Goal: Task Accomplishment & Management: Manage account settings

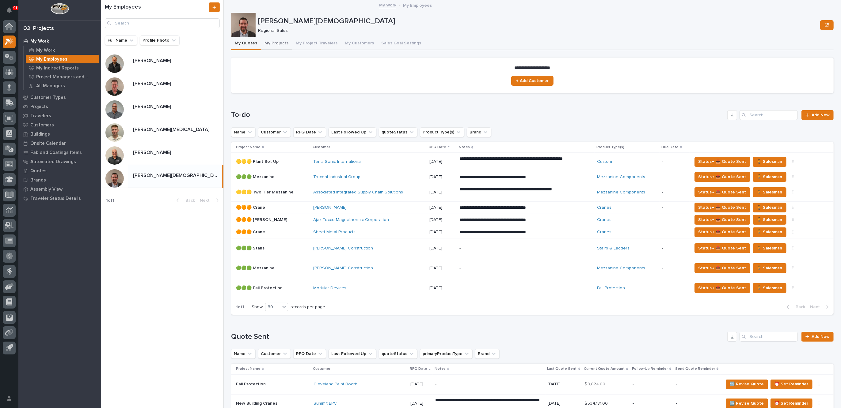
click at [274, 43] on button "My Projects" at bounding box center [276, 43] width 31 height 13
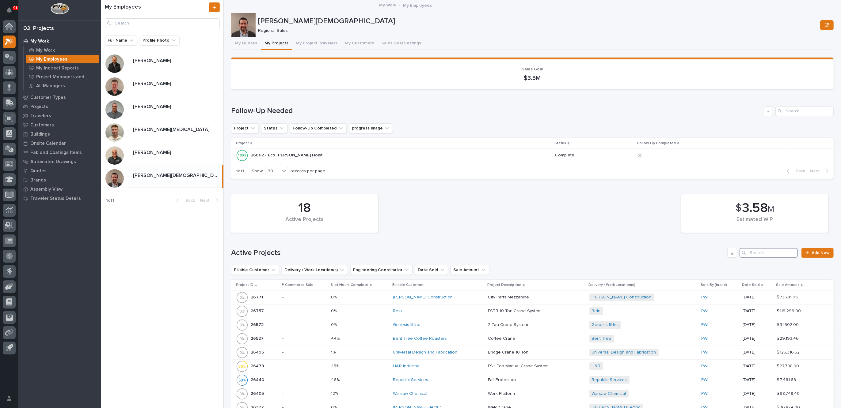
click at [762, 251] on input "Search" at bounding box center [768, 253] width 58 height 10
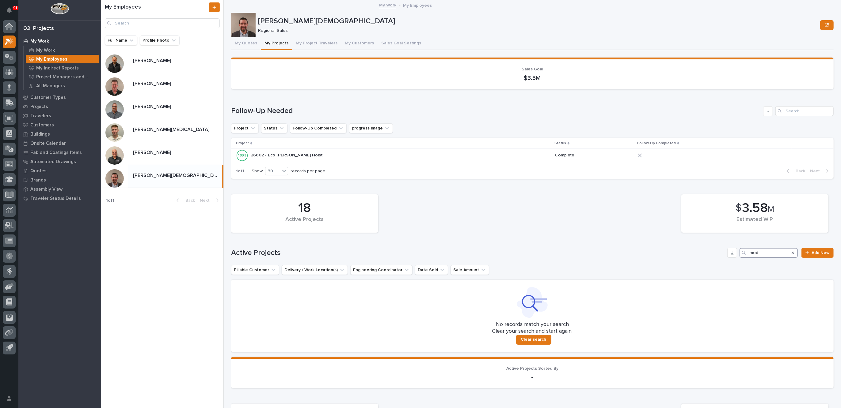
type input "mod"
click at [791, 254] on icon "Search" at bounding box center [792, 253] width 2 height 4
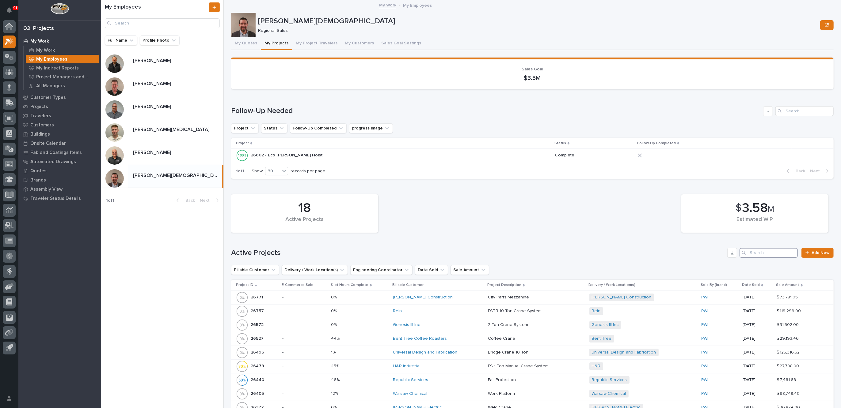
click at [788, 254] on input "Search" at bounding box center [768, 253] width 58 height 10
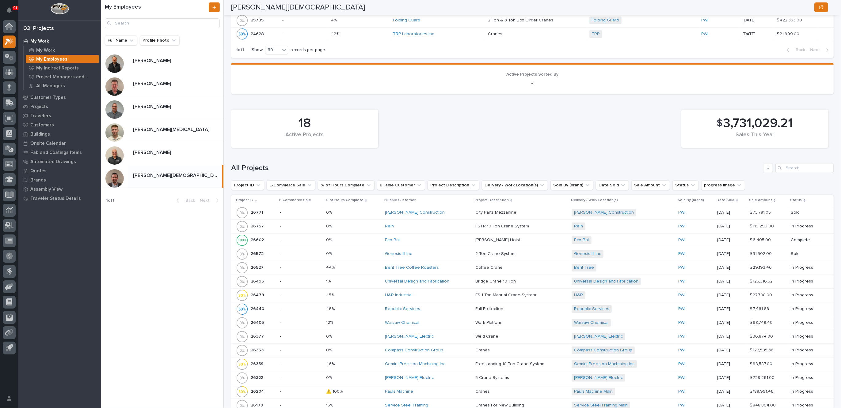
scroll to position [613, 0]
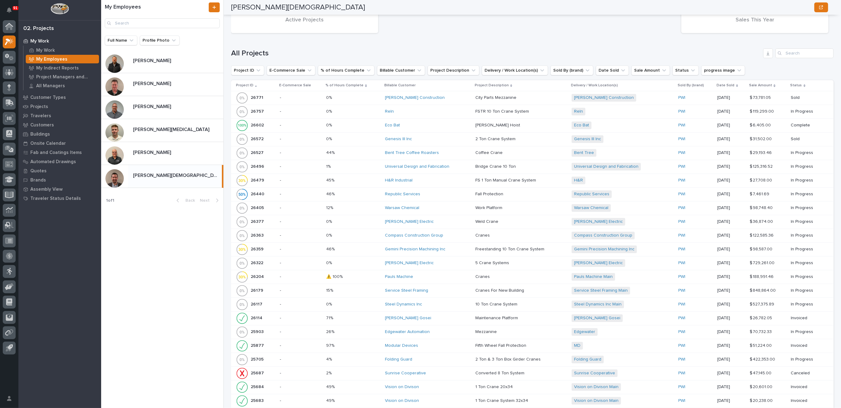
click at [444, 343] on div "Modular Devices" at bounding box center [427, 345] width 85 height 5
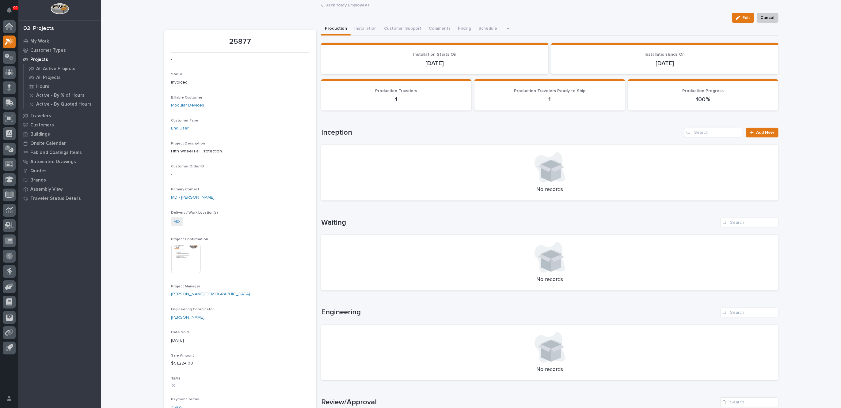
click at [507, 27] on icon "button" at bounding box center [509, 29] width 4 height 4
click at [480, 41] on button "Hours" at bounding box center [487, 45] width 40 height 10
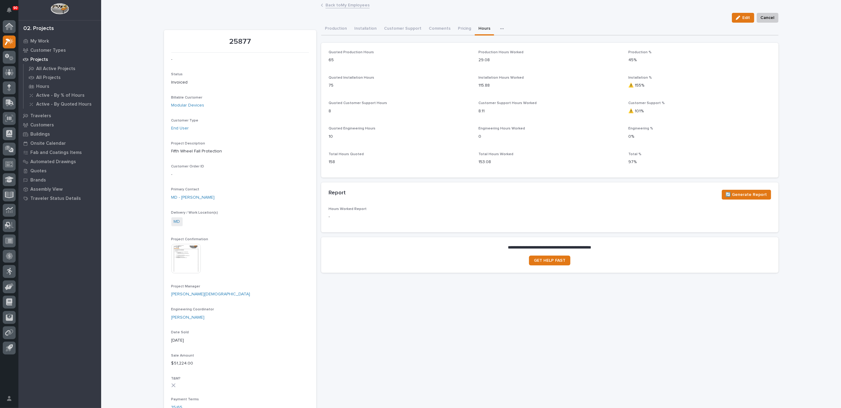
click at [178, 255] on img at bounding box center [185, 258] width 29 height 29
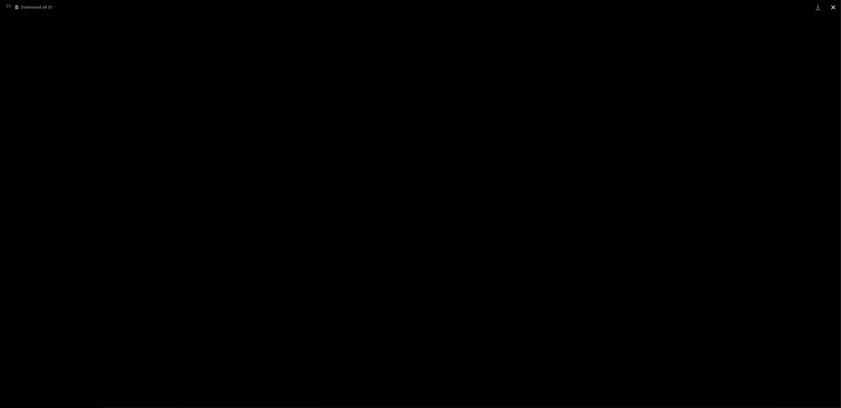
click at [835, 9] on button "Close gallery" at bounding box center [832, 7] width 15 height 14
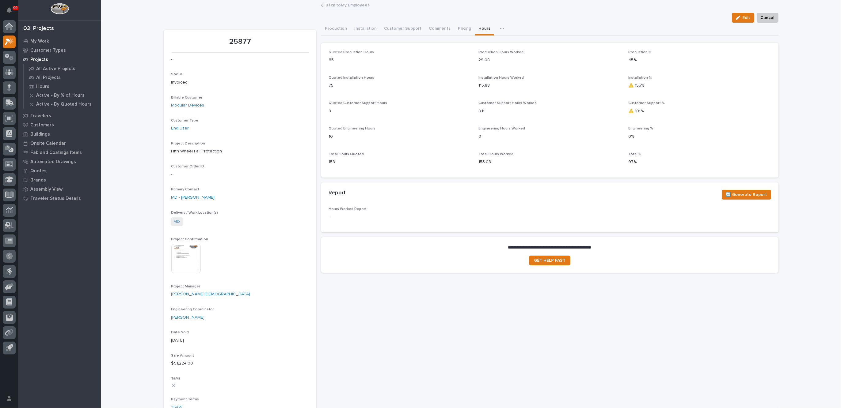
click at [332, 5] on link "Back to My Employees" at bounding box center [347, 4] width 44 height 7
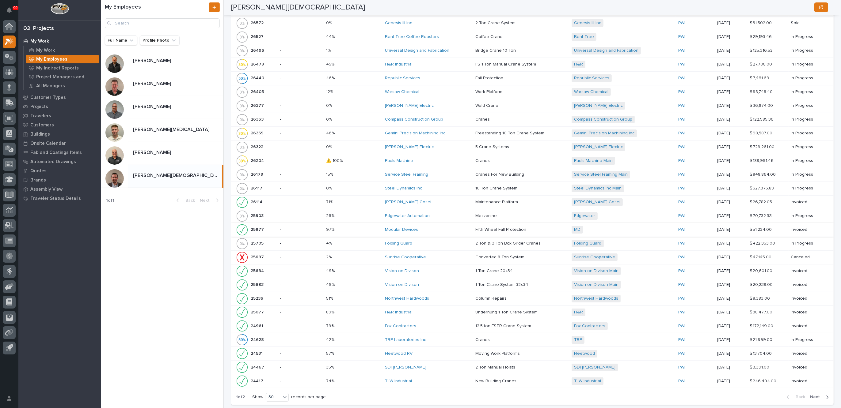
scroll to position [689, 0]
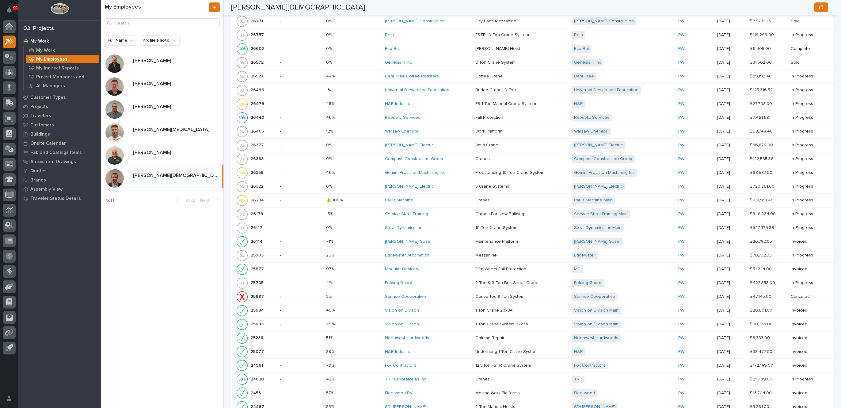
click at [350, 267] on p at bounding box center [353, 269] width 54 height 5
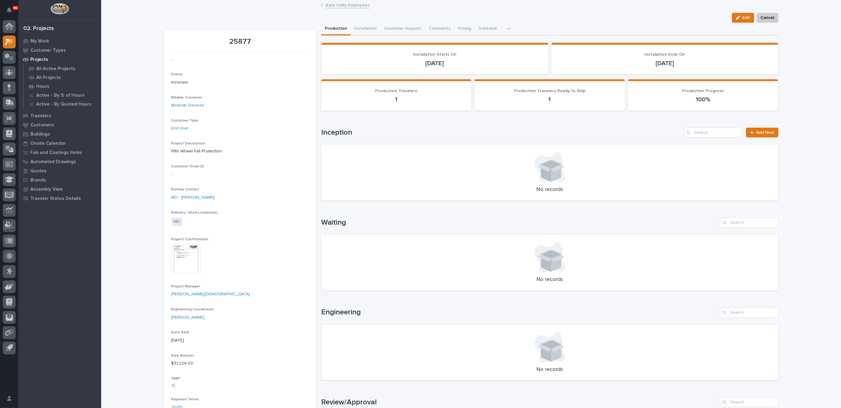
click at [507, 27] on icon "button" at bounding box center [509, 29] width 4 height 4
click at [471, 44] on span "Hours" at bounding box center [475, 46] width 12 height 6
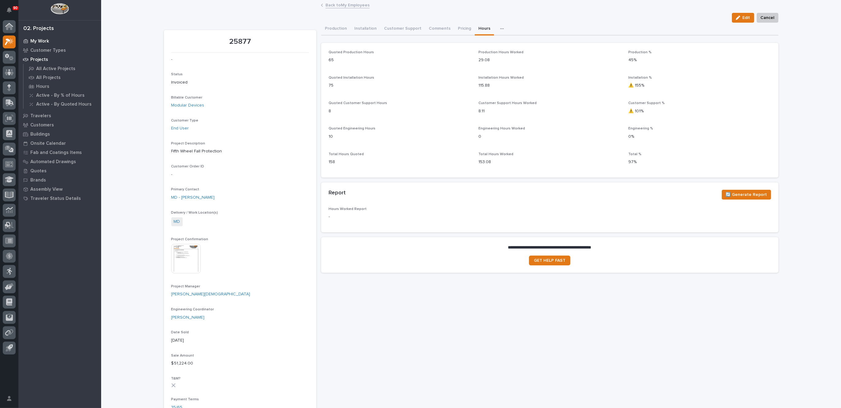
click at [40, 41] on p "My Work" at bounding box center [39, 42] width 19 height 6
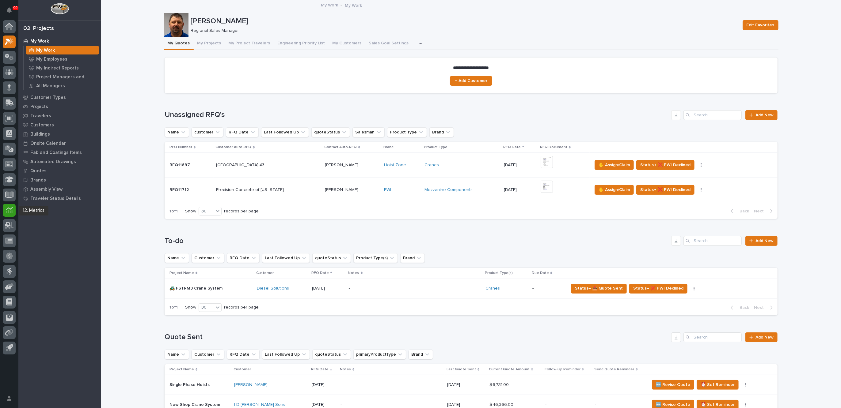
click at [8, 207] on icon at bounding box center [9, 210] width 7 height 7
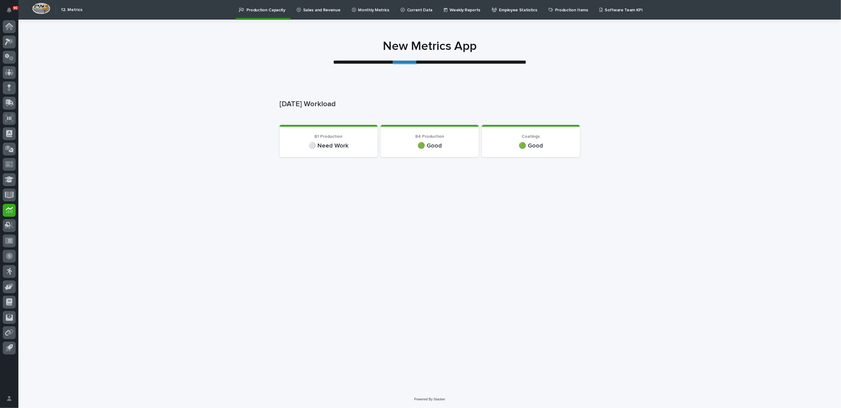
click at [313, 9] on p "Sales and Revenue" at bounding box center [321, 6] width 37 height 13
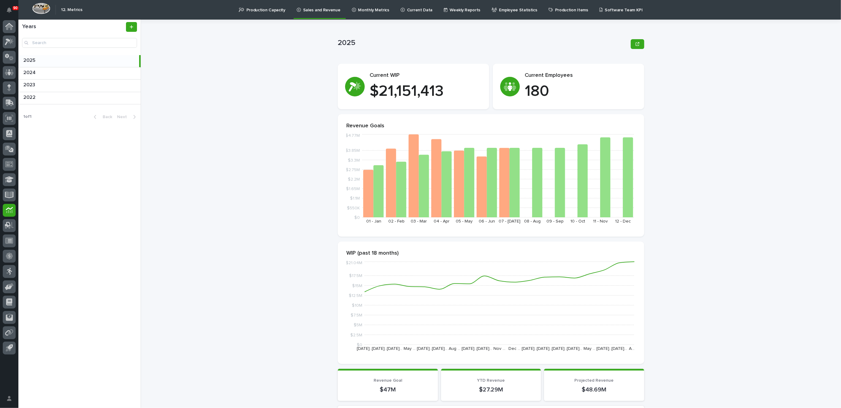
click at [369, 8] on p "Monthly Metrics" at bounding box center [373, 6] width 31 height 13
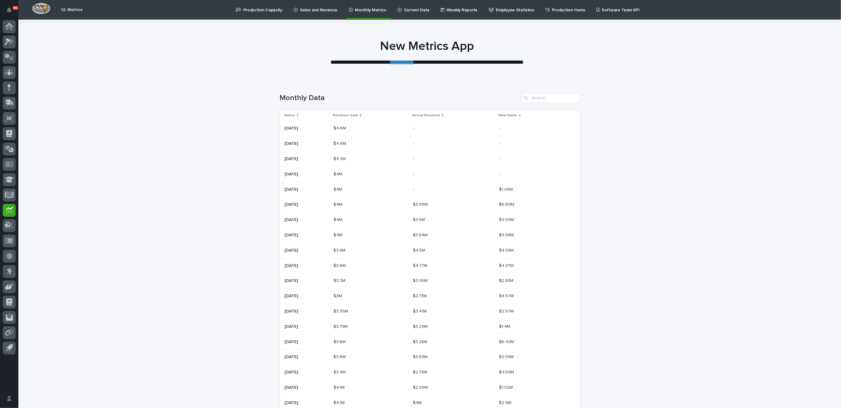
click at [509, 8] on p "Employee Statistics" at bounding box center [515, 6] width 38 height 13
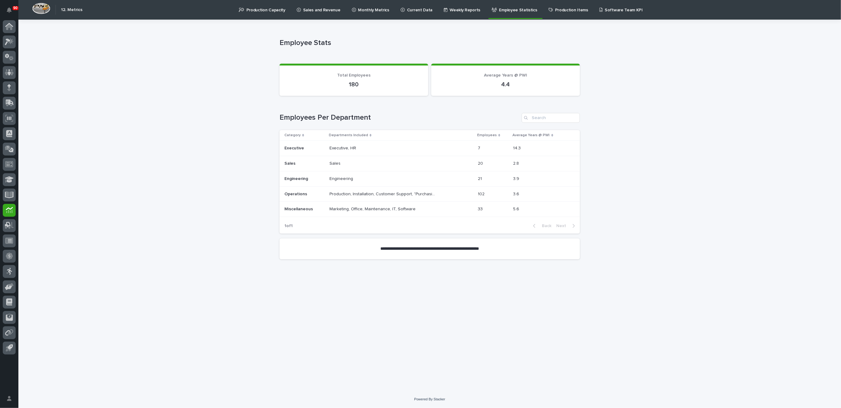
click at [264, 8] on p "Production Capacity" at bounding box center [265, 6] width 39 height 13
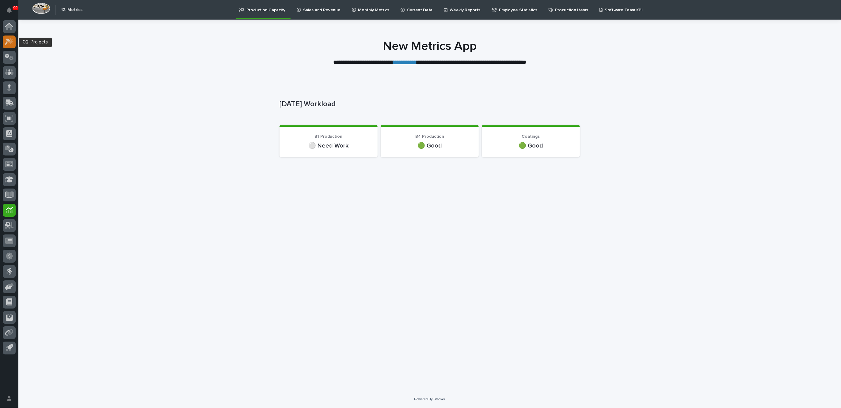
click at [14, 41] on div at bounding box center [9, 42] width 13 height 13
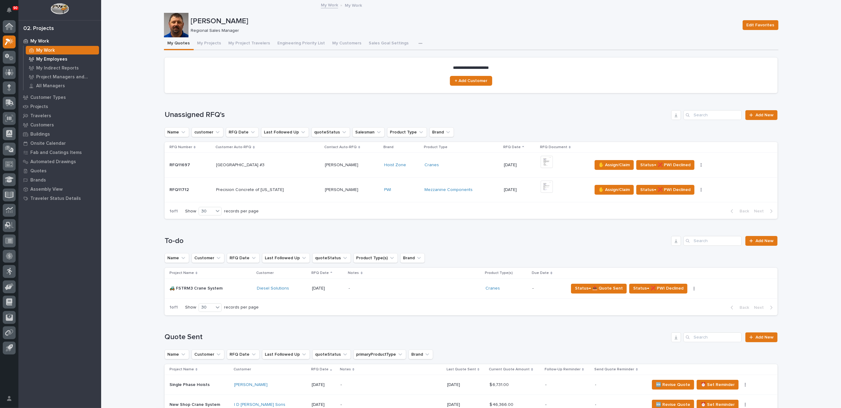
click at [54, 59] on p "My Employees" at bounding box center [51, 60] width 31 height 6
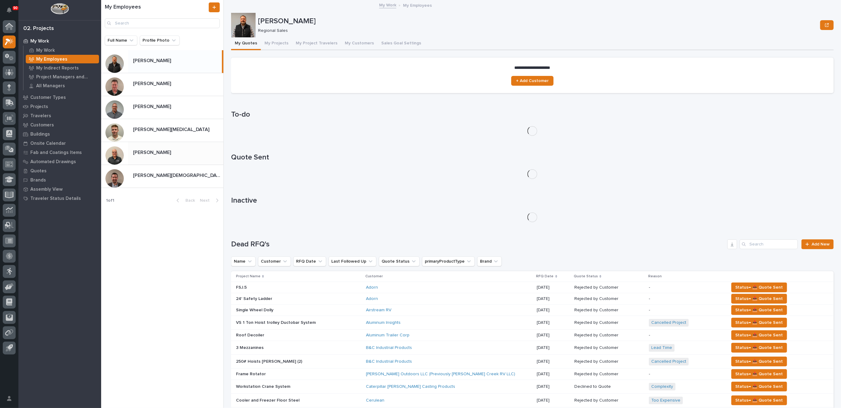
click at [151, 148] on div "Tim Ergle Tim Ergle" at bounding box center [175, 153] width 95 height 12
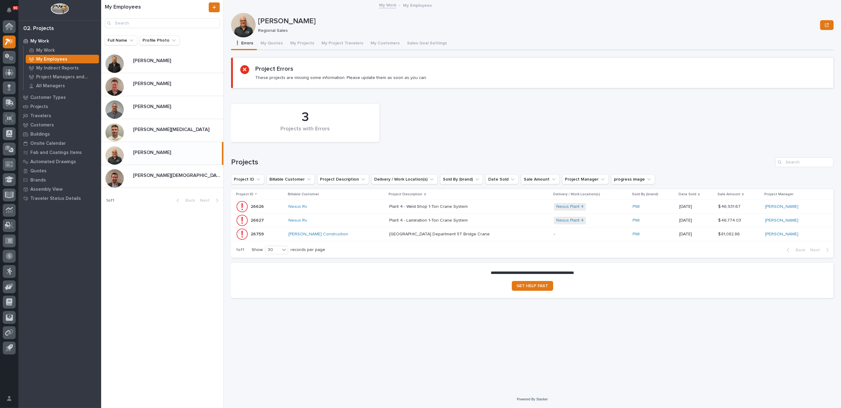
click at [481, 204] on div "Plant 4 - Weld Shop 1-Ton Crane System Plant 4 - Weld Shop 1-Ton Crane System" at bounding box center [469, 207] width 160 height 10
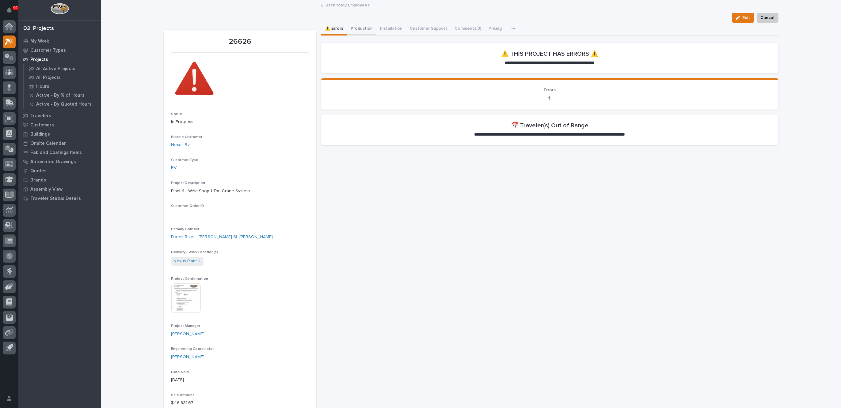
click at [357, 27] on button "Production" at bounding box center [361, 29] width 29 height 13
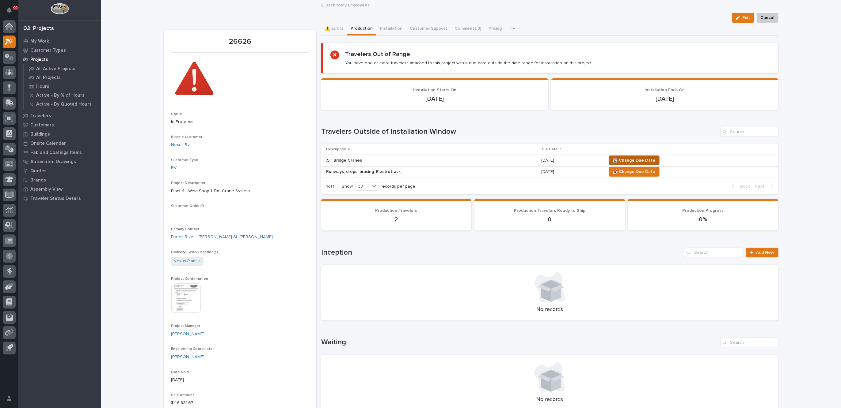
click at [635, 160] on span "📆 Change Due Date" at bounding box center [633, 160] width 43 height 7
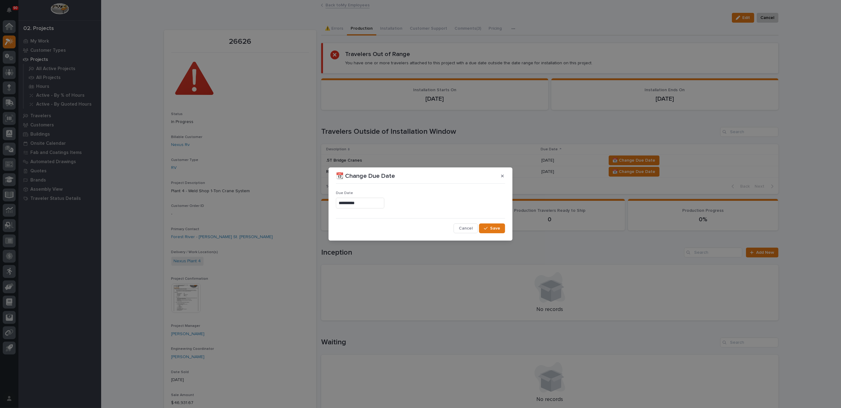
click at [368, 205] on input "**********" at bounding box center [360, 203] width 48 height 11
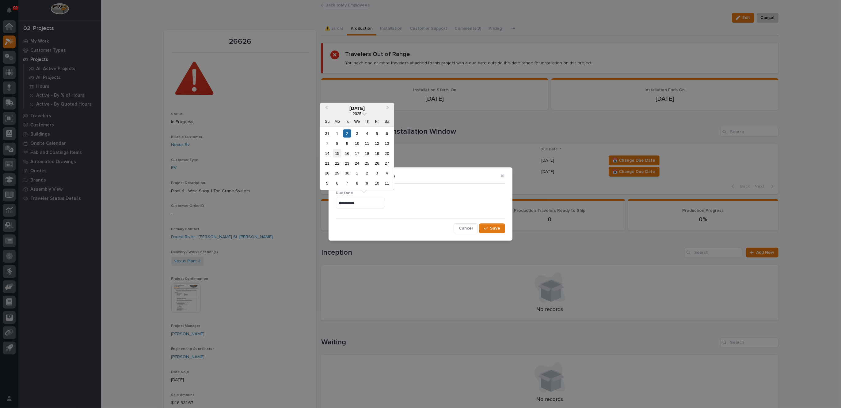
click at [337, 153] on div "15" at bounding box center [337, 153] width 8 height 8
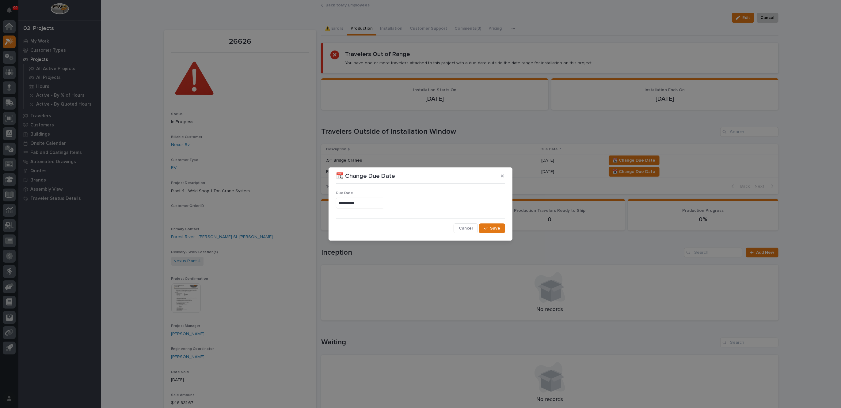
type input "**********"
click at [492, 228] on span "Save" at bounding box center [495, 229] width 10 height 6
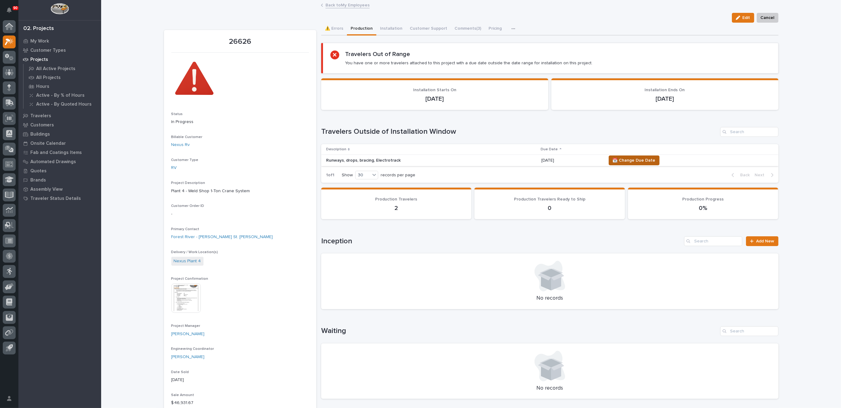
click at [634, 159] on span "📆 Change Due Date" at bounding box center [633, 160] width 43 height 7
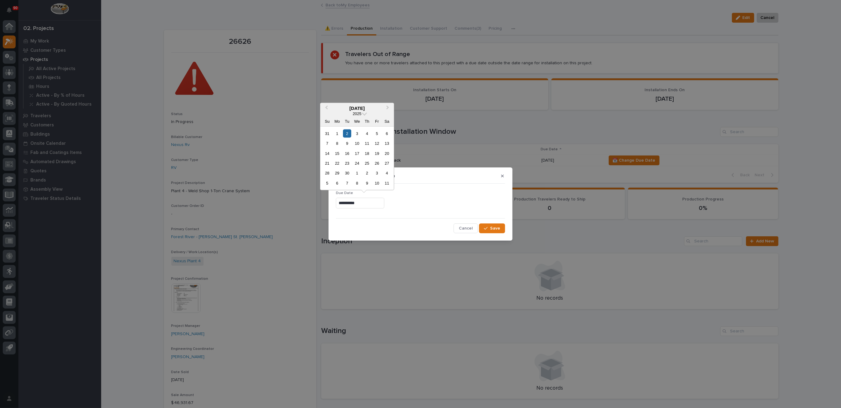
click at [367, 204] on input "**********" at bounding box center [360, 203] width 48 height 11
click at [335, 152] on div "15" at bounding box center [337, 153] width 8 height 8
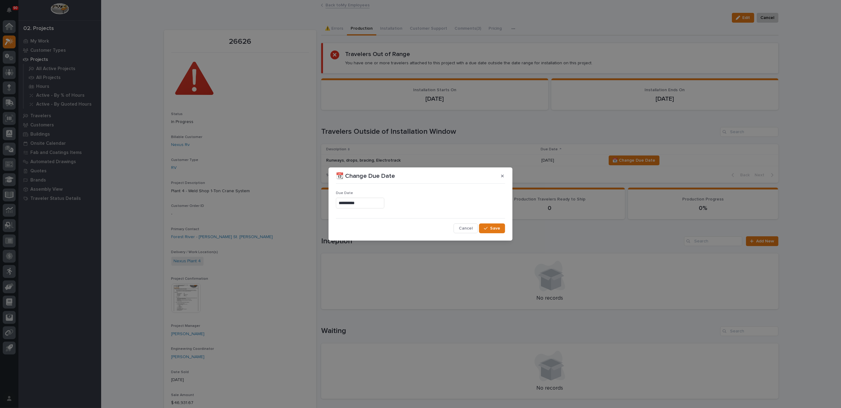
type input "**********"
click at [489, 228] on div "button" at bounding box center [487, 228] width 6 height 4
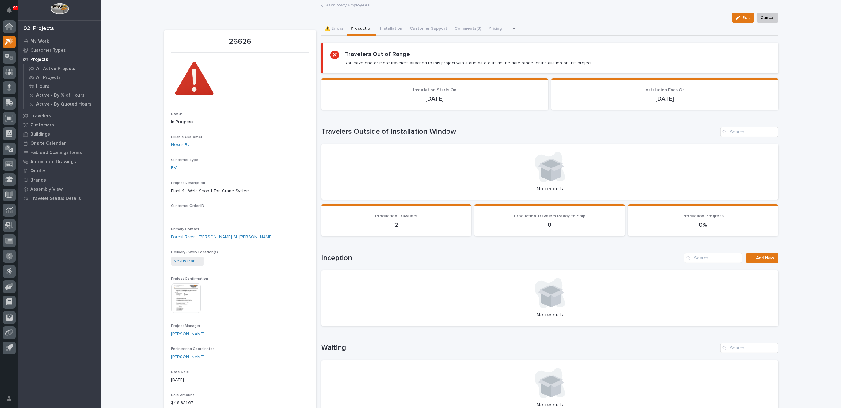
click at [337, 3] on link "Back to My Employees" at bounding box center [347, 4] width 44 height 7
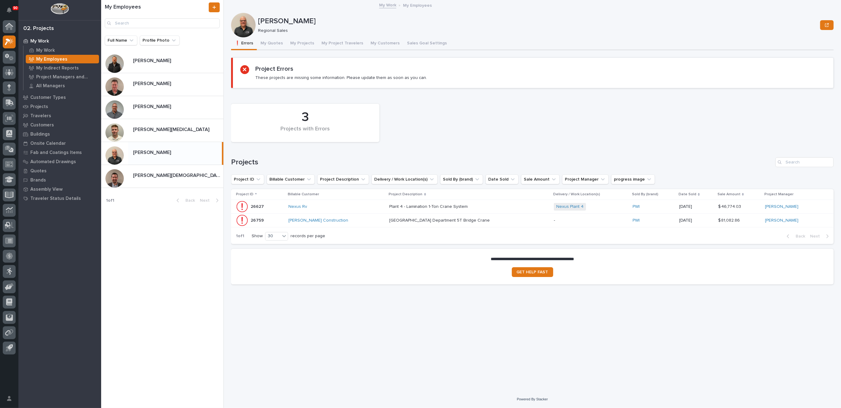
click at [489, 206] on div "Plant 4 - Lamination 1-Ton Crane System Plant 4 - Lamination 1-Ton Crane System" at bounding box center [469, 207] width 160 height 10
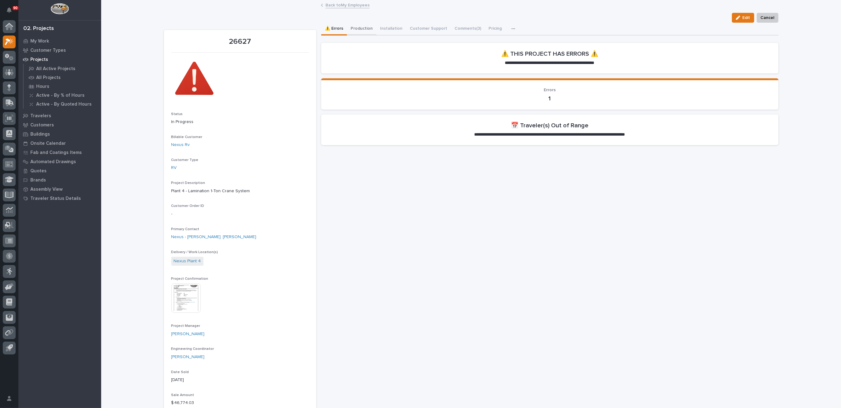
click at [358, 28] on button "Production" at bounding box center [361, 29] width 29 height 13
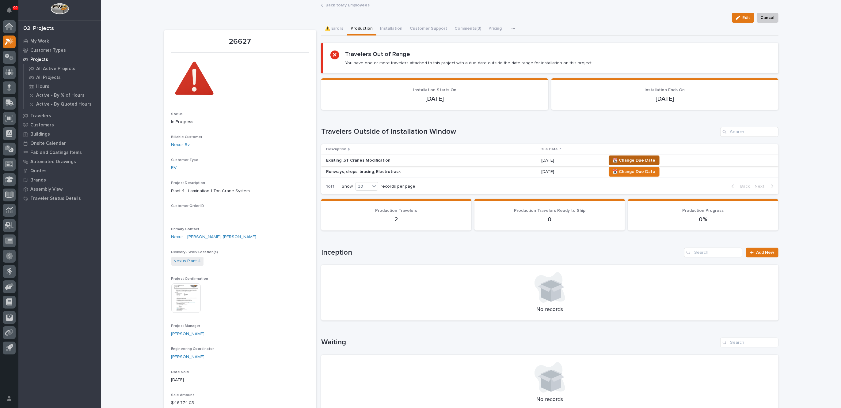
click at [637, 158] on span "📆 Change Due Date" at bounding box center [633, 160] width 43 height 7
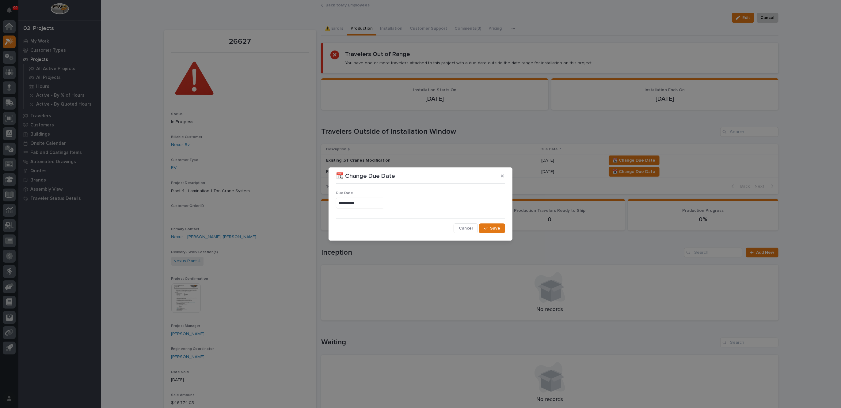
click at [376, 203] on input "**********" at bounding box center [360, 203] width 48 height 11
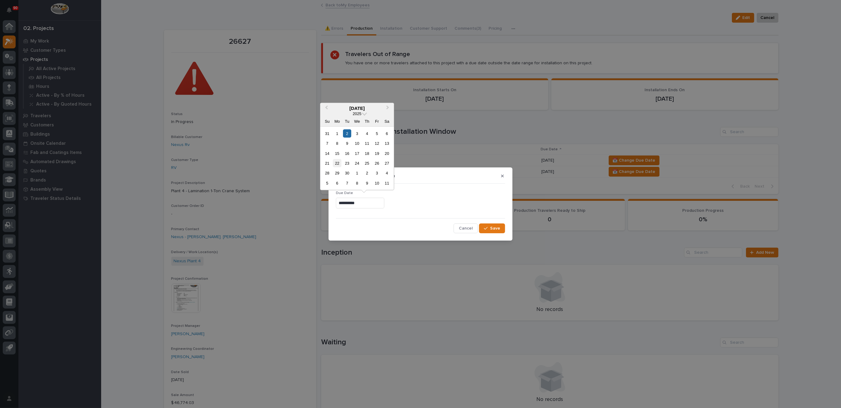
click at [338, 165] on div "22" at bounding box center [337, 163] width 8 height 8
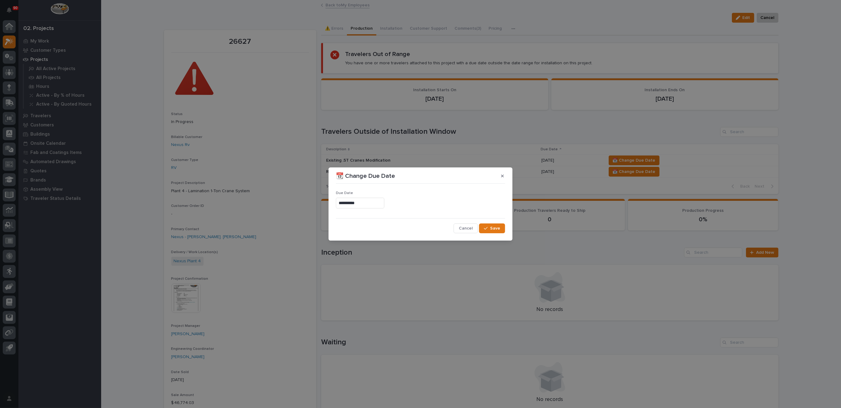
type input "**********"
click at [498, 227] on span "Save" at bounding box center [495, 229] width 10 height 6
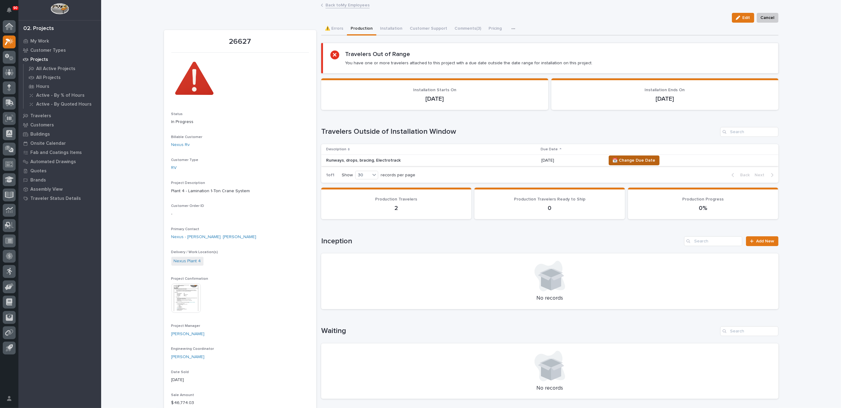
click at [638, 161] on span "📆 Change Due Date" at bounding box center [633, 160] width 43 height 7
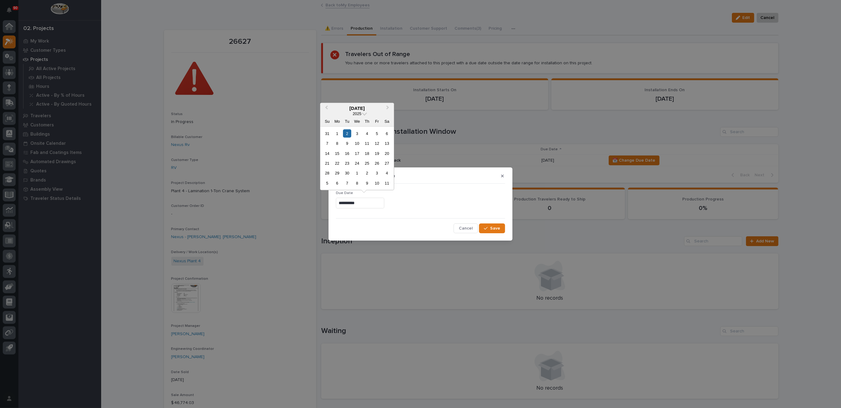
click at [362, 202] on input "**********" at bounding box center [360, 203] width 48 height 11
click at [338, 164] on div "22" at bounding box center [337, 163] width 8 height 8
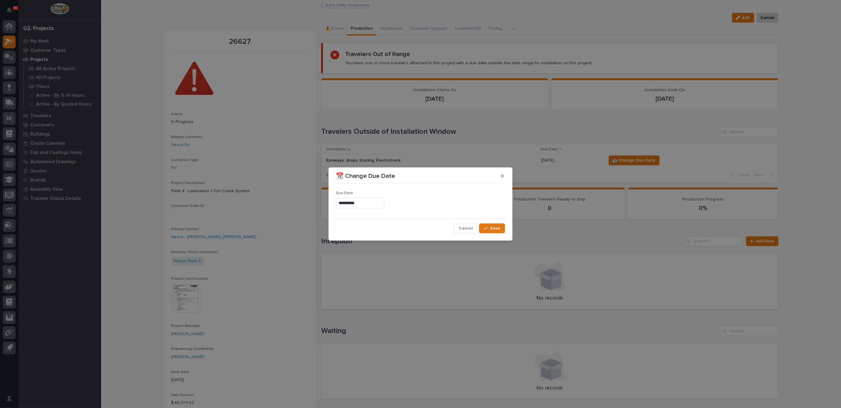
type input "**********"
click at [493, 228] on span "Save" at bounding box center [495, 229] width 10 height 6
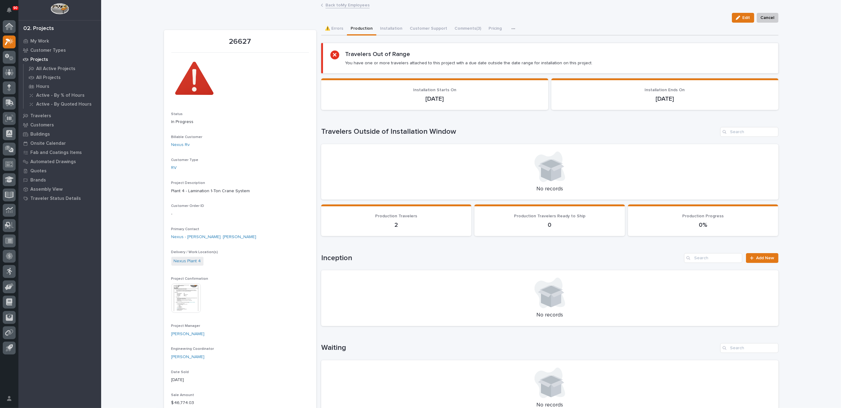
click at [339, 5] on link "Back to My Employees" at bounding box center [347, 4] width 44 height 7
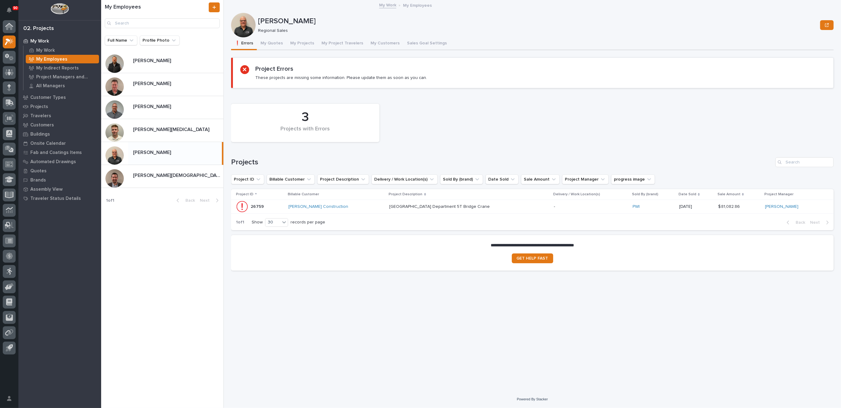
click at [358, 204] on div "[PERSON_NAME] Construction" at bounding box center [336, 206] width 96 height 5
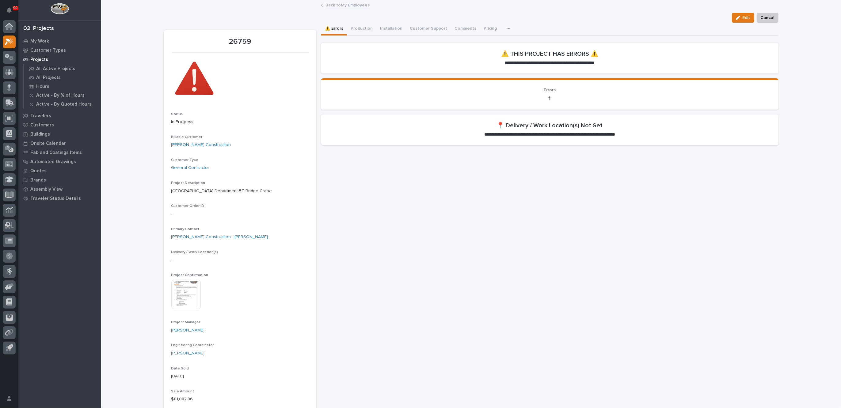
click at [182, 294] on img at bounding box center [185, 294] width 29 height 29
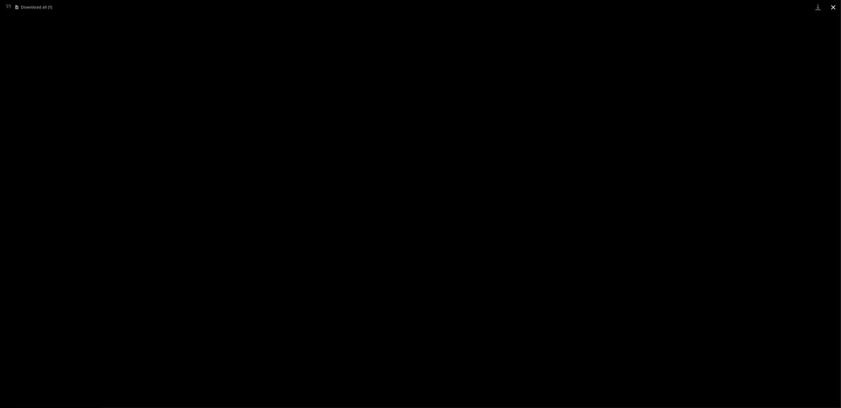
click at [832, 9] on button "Close gallery" at bounding box center [832, 7] width 15 height 14
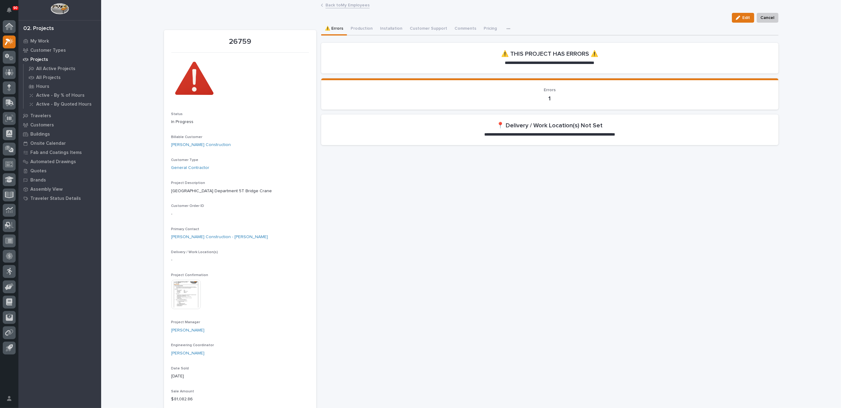
click at [187, 296] on img at bounding box center [185, 294] width 29 height 29
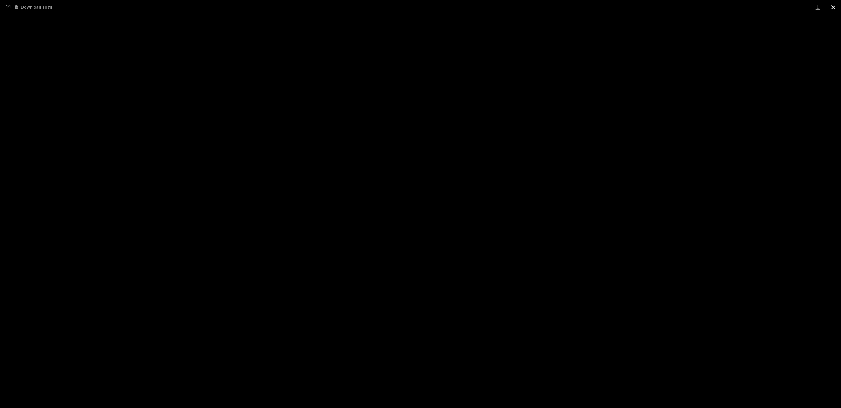
click at [832, 6] on button "Close gallery" at bounding box center [832, 7] width 15 height 14
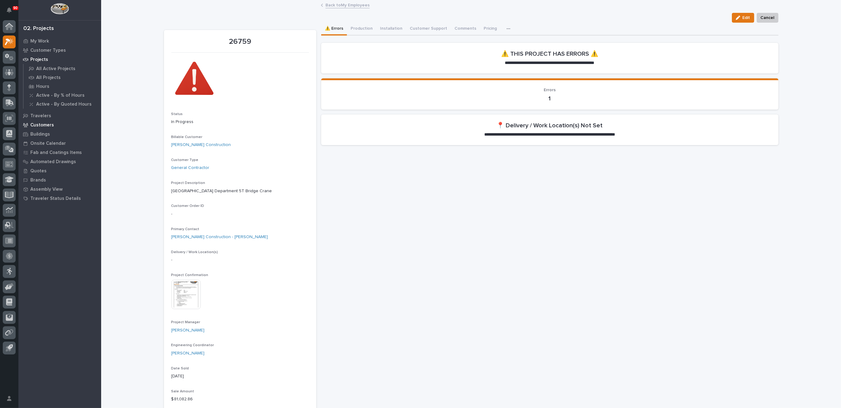
click at [42, 123] on p "Customers" at bounding box center [42, 126] width 24 height 6
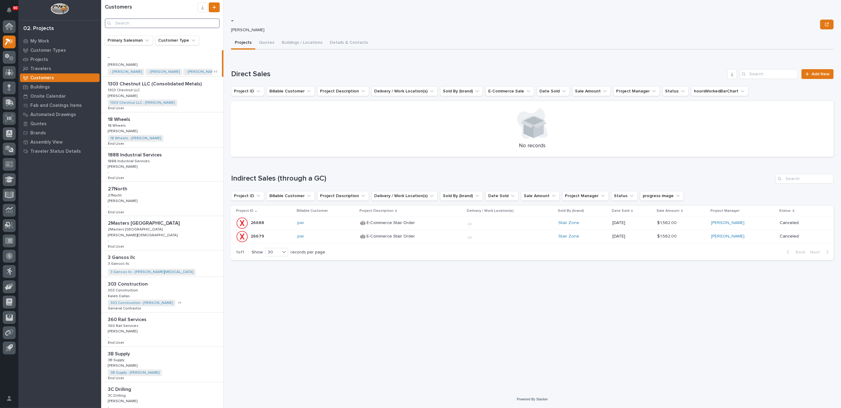
click at [144, 23] on input "Search" at bounding box center [162, 23] width 115 height 10
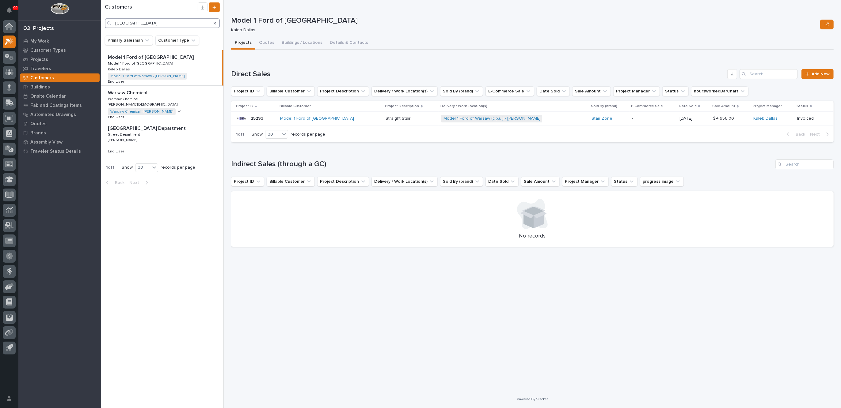
type input "Warsaw"
click at [139, 137] on div "Warsaw Public Works Street Department Warsaw Public Works Street Department Str…" at bounding box center [162, 138] width 122 height 34
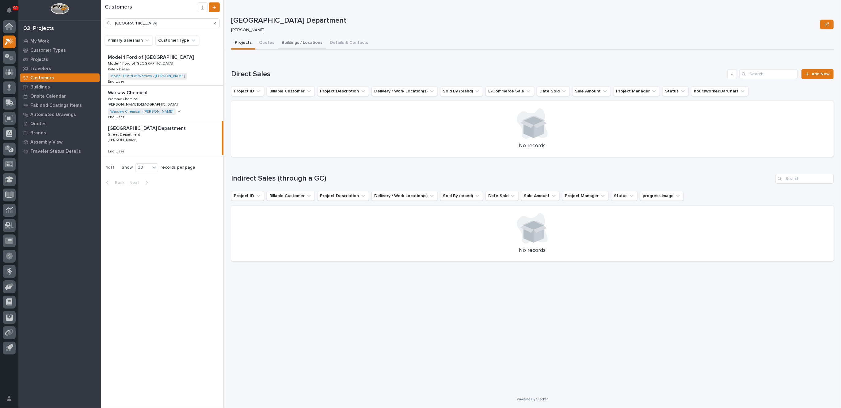
click at [302, 42] on button "Buildings / Locations" at bounding box center [302, 43] width 48 height 13
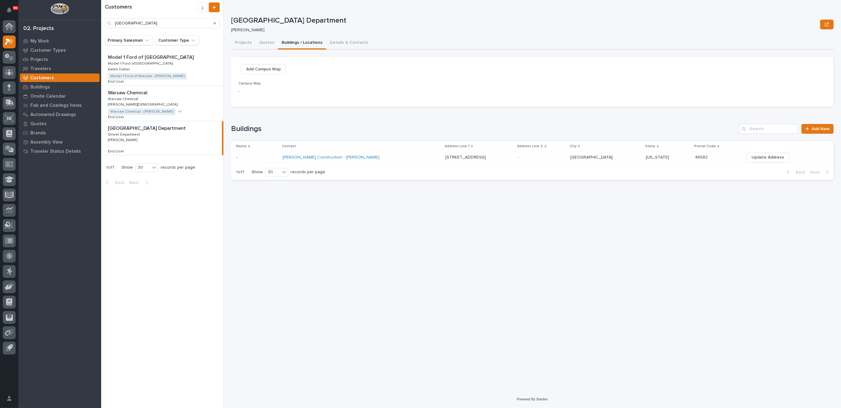
click at [412, 156] on div "[PERSON_NAME] Construction - [PERSON_NAME]" at bounding box center [361, 158] width 158 height 10
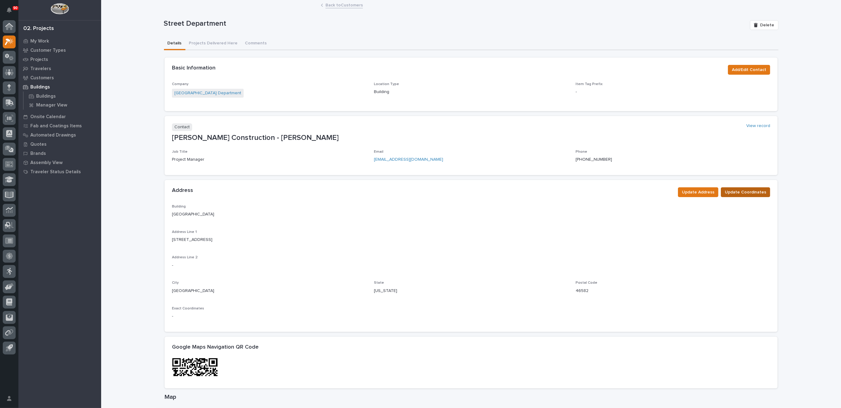
click at [737, 191] on span "Update Coordinates" at bounding box center [745, 192] width 41 height 7
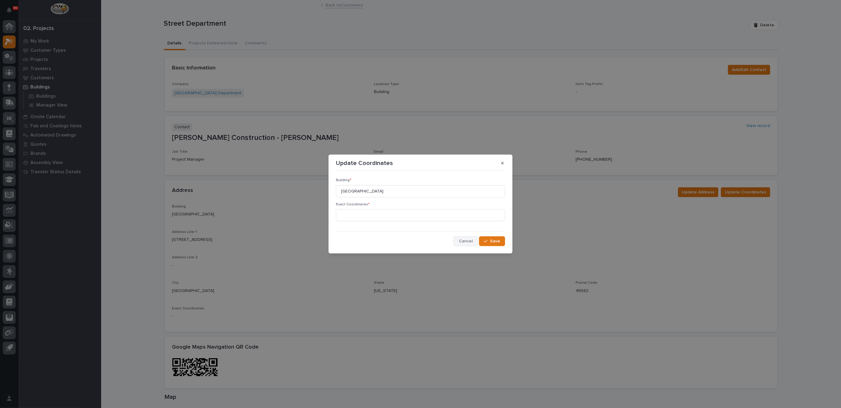
click at [470, 241] on span "Cancel" at bounding box center [466, 242] width 14 height 6
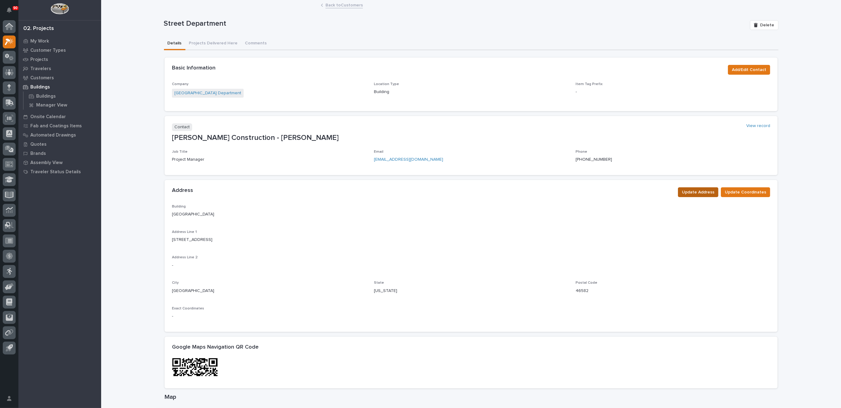
click at [695, 191] on span "Update Address" at bounding box center [698, 192] width 32 height 7
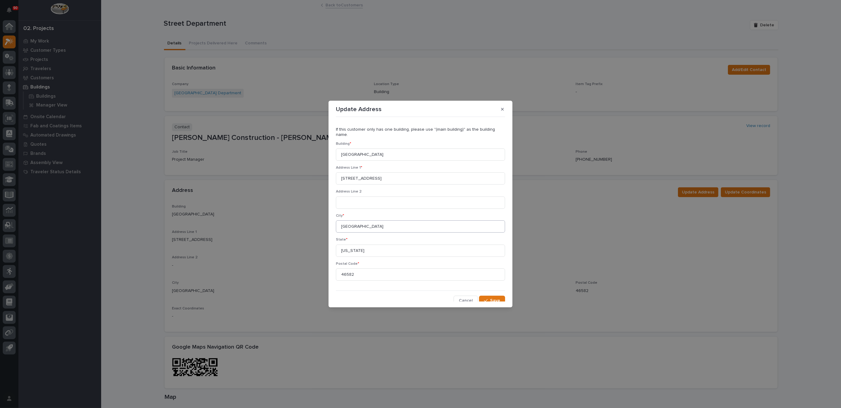
scroll to position [2, 0]
click at [453, 296] on button "Cancel" at bounding box center [465, 301] width 24 height 10
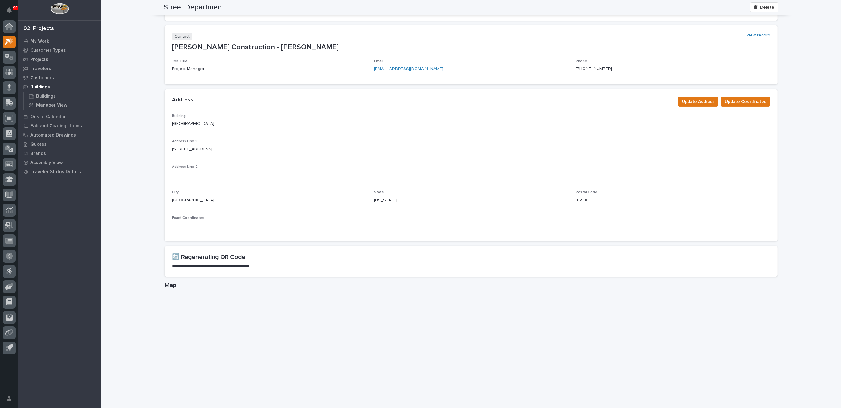
scroll to position [93, 0]
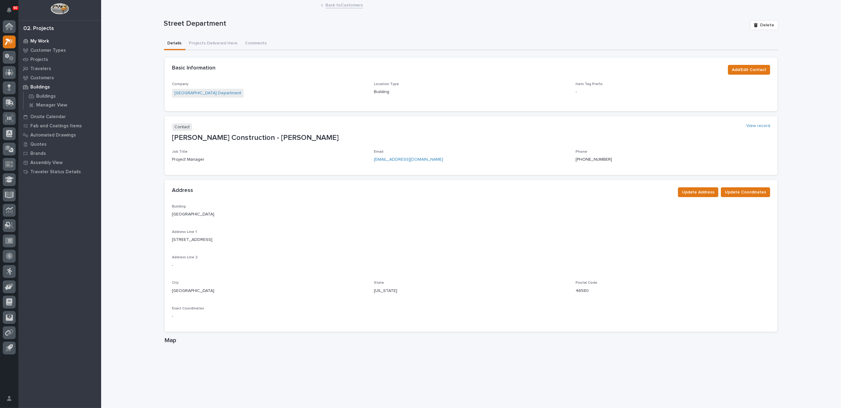
click at [43, 41] on p "My Work" at bounding box center [39, 42] width 19 height 6
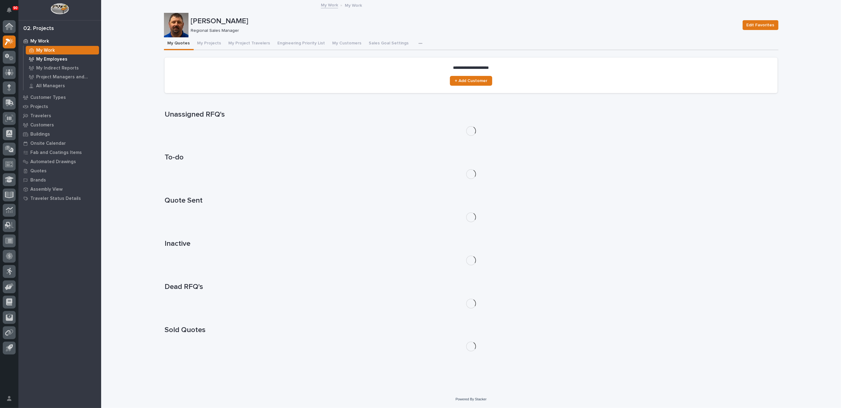
click at [50, 61] on p "My Employees" at bounding box center [51, 60] width 31 height 6
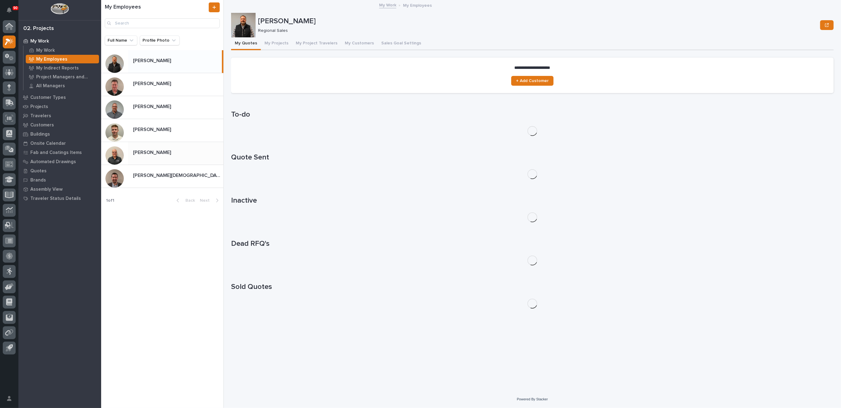
click at [152, 148] on div "[PERSON_NAME] [PERSON_NAME]" at bounding box center [175, 153] width 95 height 12
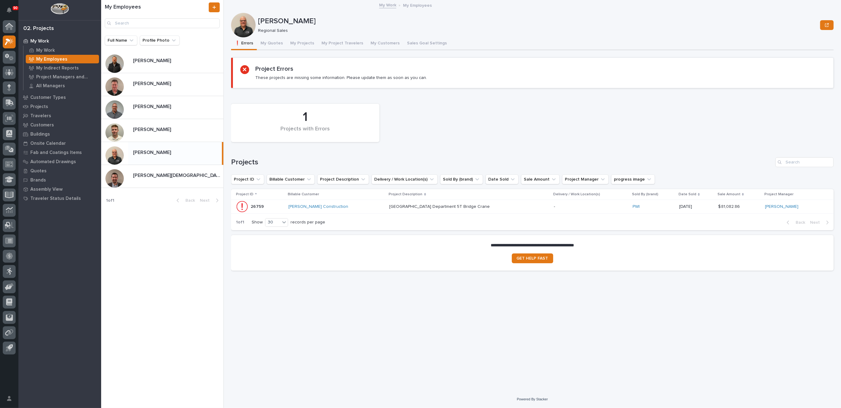
click at [522, 207] on div "[GEOGRAPHIC_DATA] Department [GEOGRAPHIC_DATA] Crane [GEOGRAPHIC_DATA] Departme…" at bounding box center [469, 207] width 160 height 10
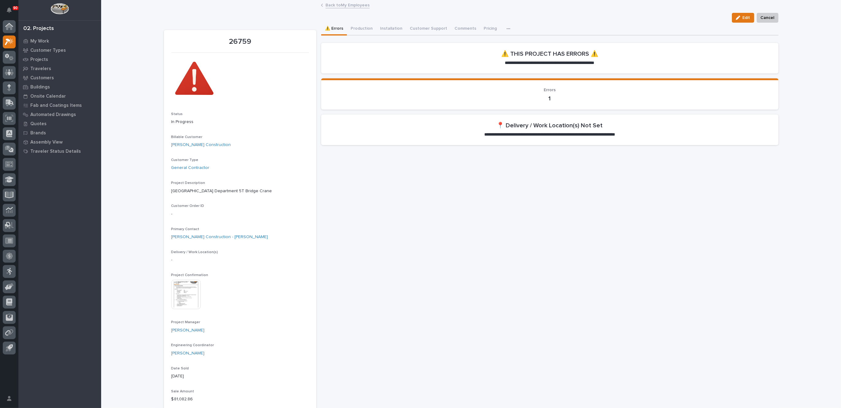
click at [340, 3] on link "Back to My Employees" at bounding box center [347, 4] width 44 height 7
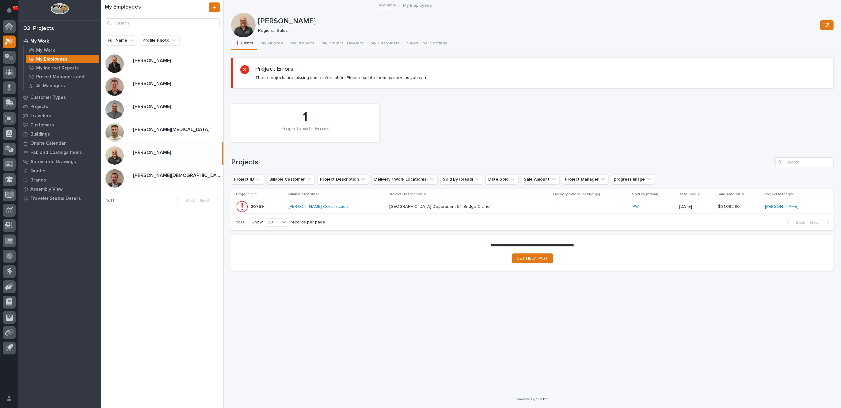
click at [358, 209] on div "[PERSON_NAME] Construction" at bounding box center [336, 207] width 96 height 10
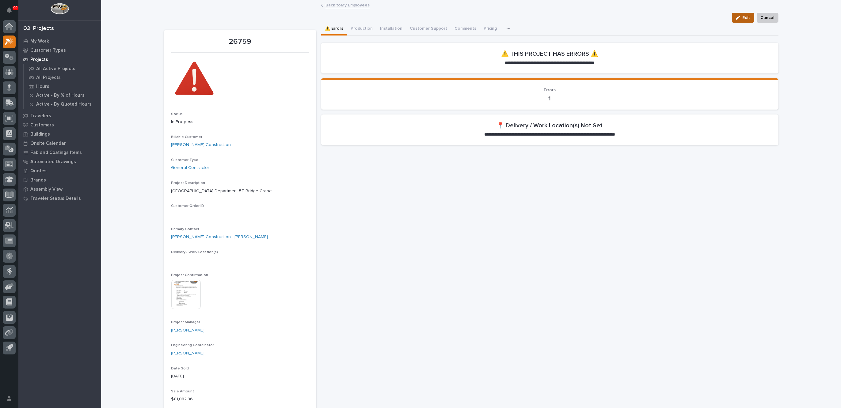
click at [744, 18] on span "Edit" at bounding box center [746, 18] width 8 height 6
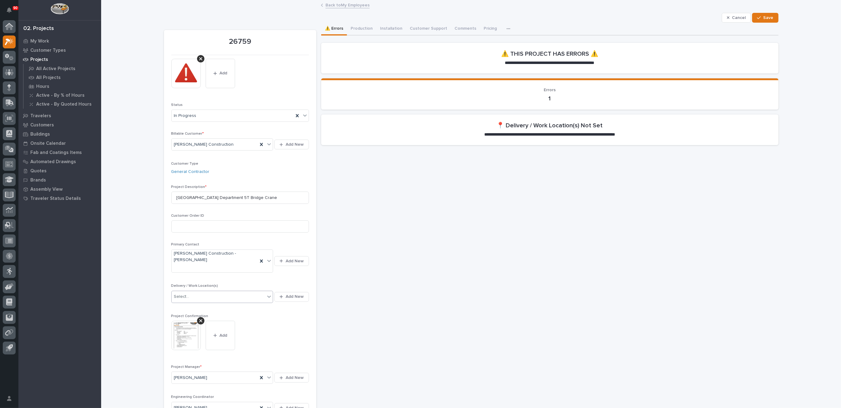
click at [266, 294] on icon at bounding box center [269, 297] width 6 height 6
type input "***"
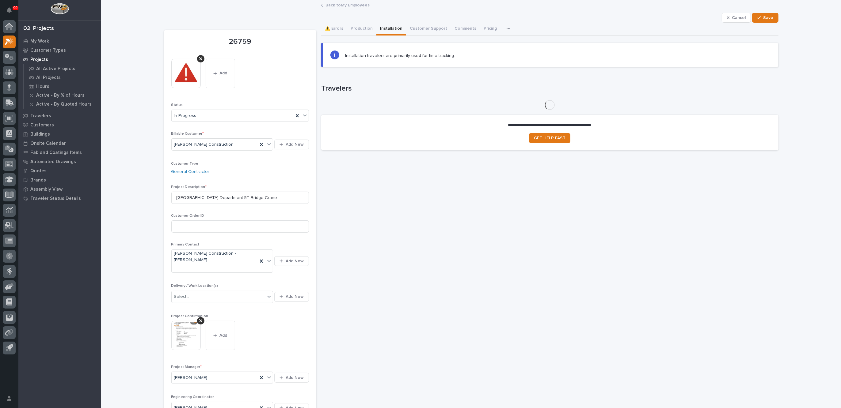
click at [389, 27] on button "Installation" at bounding box center [391, 29] width 30 height 13
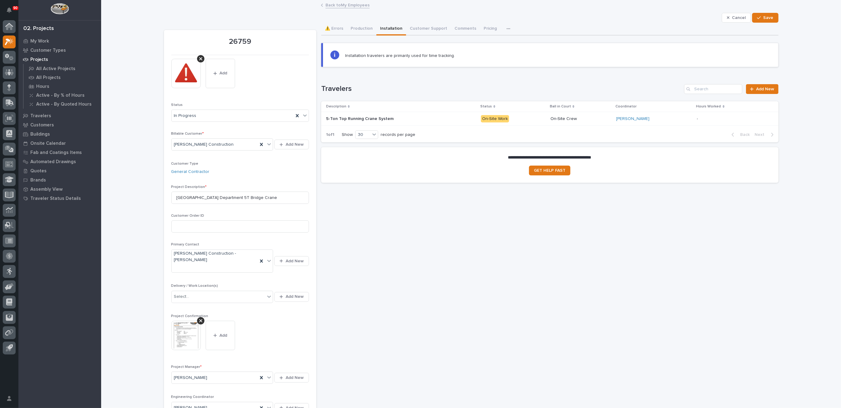
click at [453, 118] on div "5-Ton Top Running Crane System 5-Ton Top Running Crane System" at bounding box center [401, 119] width 150 height 10
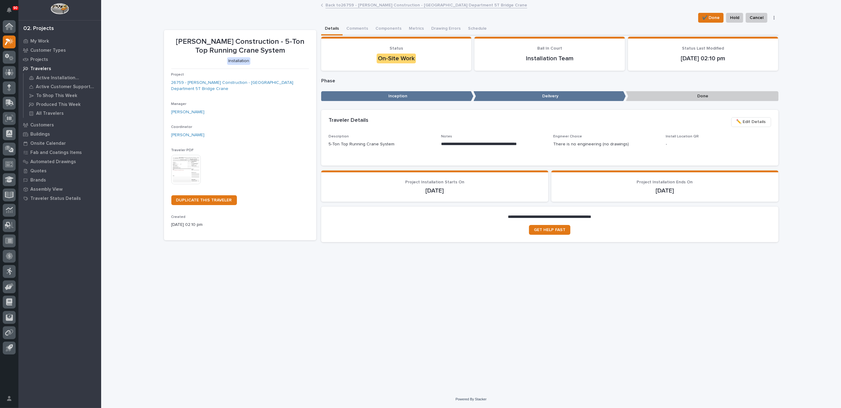
click at [351, 2] on link "Back to 26759 - [PERSON_NAME] Construction - [GEOGRAPHIC_DATA] Department 5T Br…" at bounding box center [426, 4] width 202 height 7
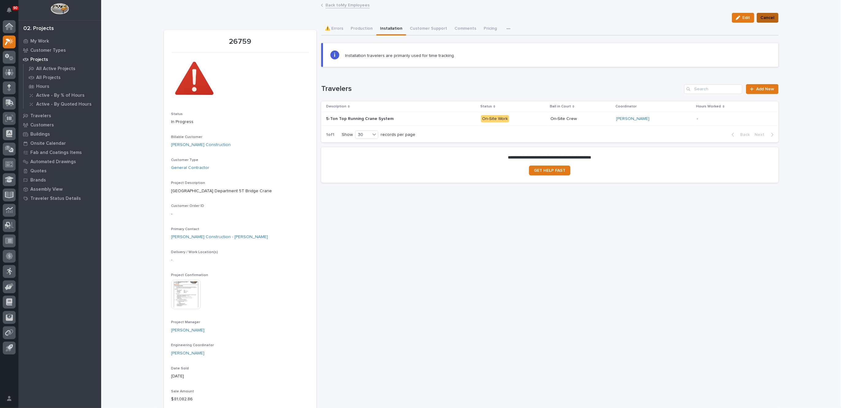
click at [764, 15] on span "Cancel" at bounding box center [767, 17] width 14 height 7
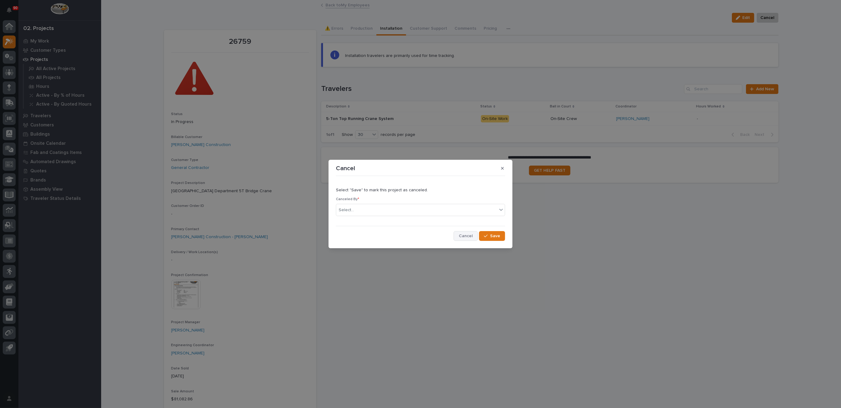
click at [469, 238] on span "Cancel" at bounding box center [466, 236] width 14 height 6
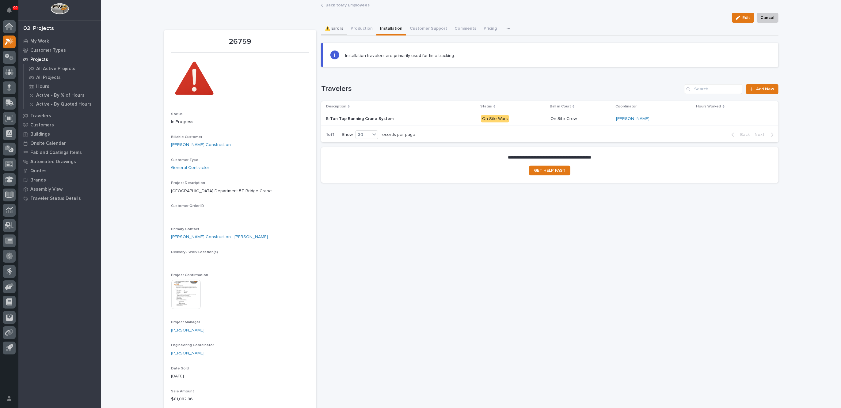
click at [338, 29] on button "⚠️ Errors" at bounding box center [334, 29] width 26 height 13
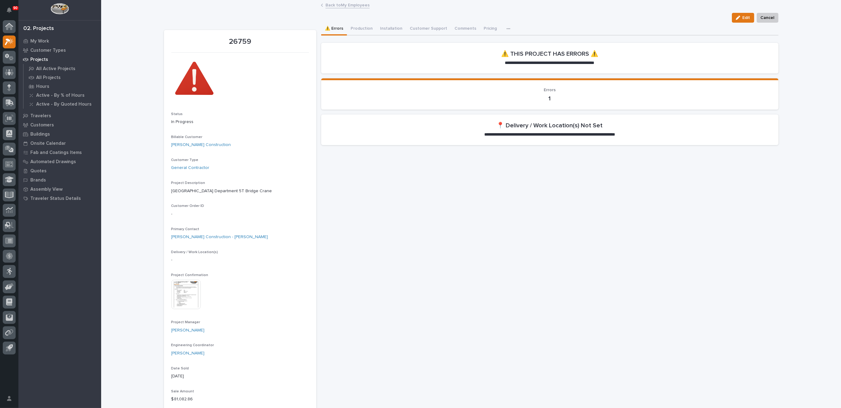
click at [336, 5] on link "Back to My Employees" at bounding box center [347, 4] width 44 height 7
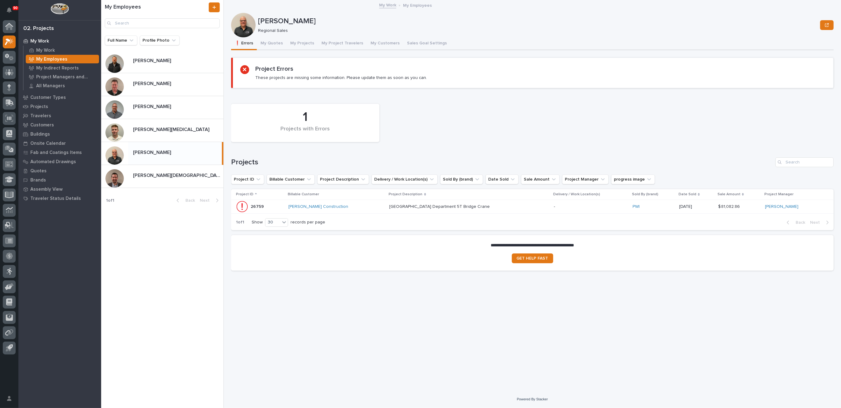
click at [490, 205] on div "Warsaw Public Works Street Department 5T Bridge Crane Warsaw Public Works Stree…" at bounding box center [469, 207] width 160 height 10
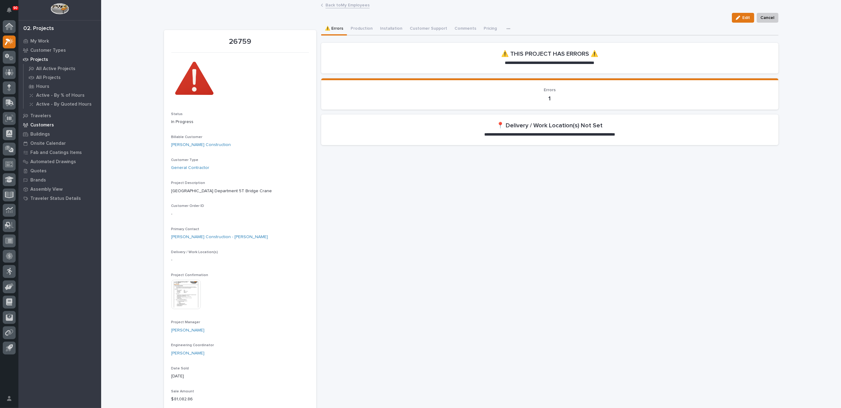
click at [46, 123] on p "Customers" at bounding box center [42, 126] width 24 height 6
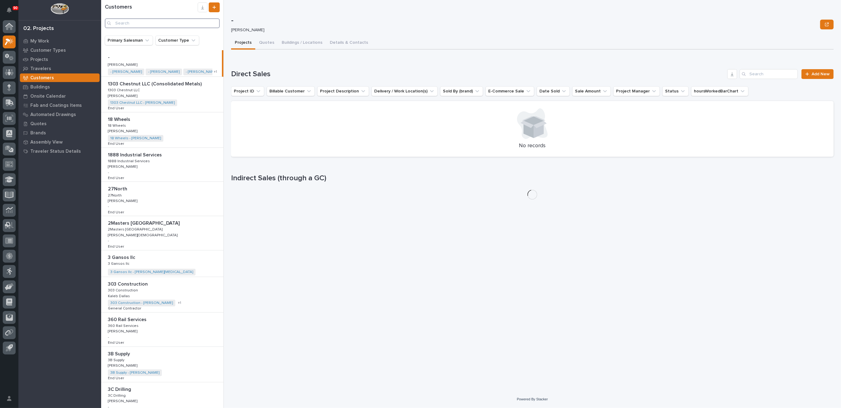
click at [134, 21] on input "Search" at bounding box center [162, 23] width 115 height 10
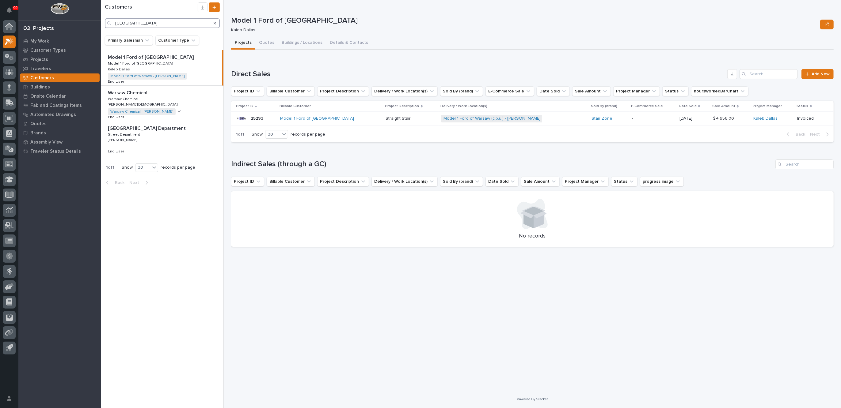
type input "warsaw"
click at [146, 137] on div "Warsaw Public Works Street Department Warsaw Public Works Street Department Str…" at bounding box center [162, 138] width 122 height 34
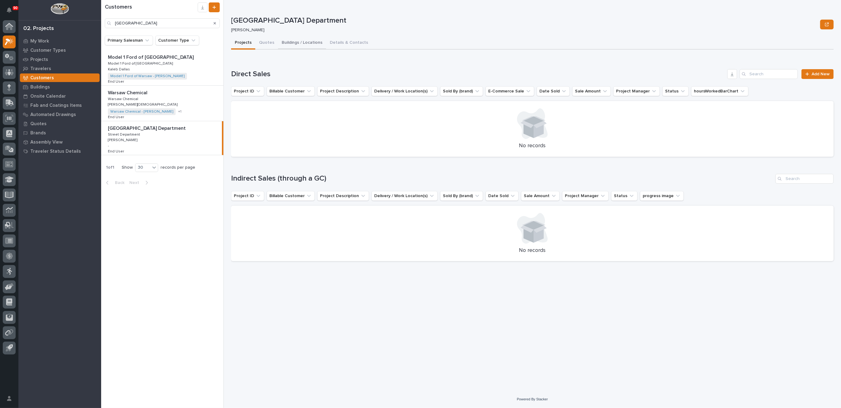
click at [295, 44] on button "Buildings / Locations" at bounding box center [302, 43] width 48 height 13
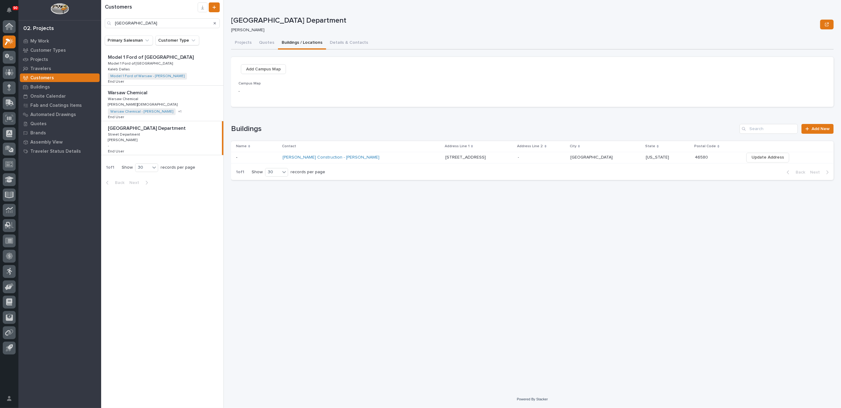
click at [398, 159] on div "[PERSON_NAME] Construction - [PERSON_NAME]" at bounding box center [361, 158] width 158 height 10
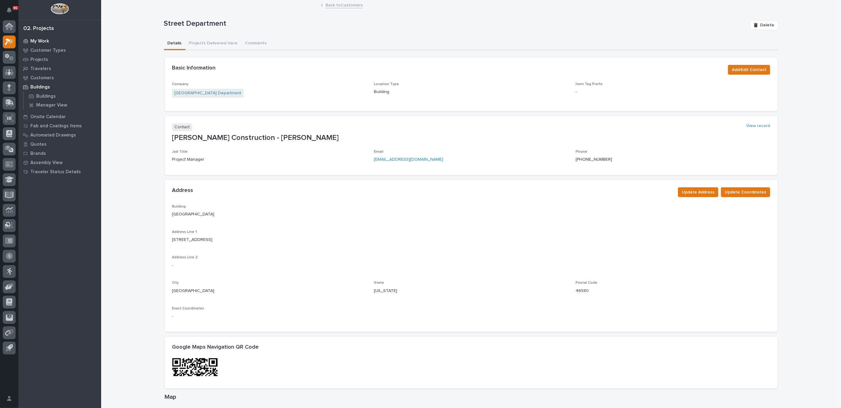
click at [42, 42] on p "My Work" at bounding box center [39, 42] width 19 height 6
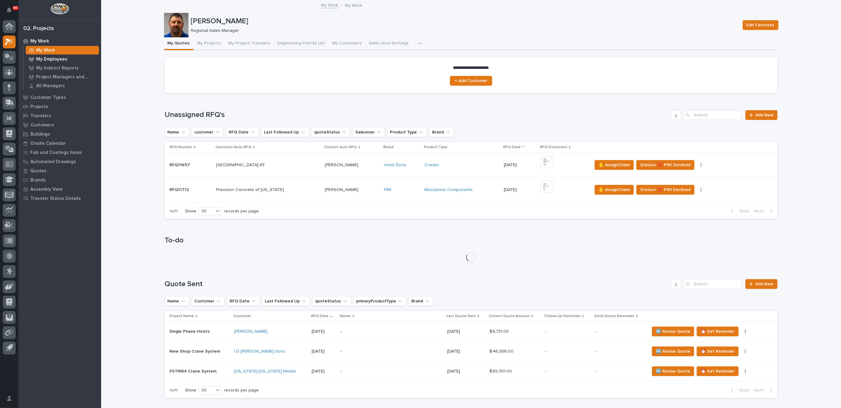
click at [50, 58] on p "My Employees" at bounding box center [51, 60] width 31 height 6
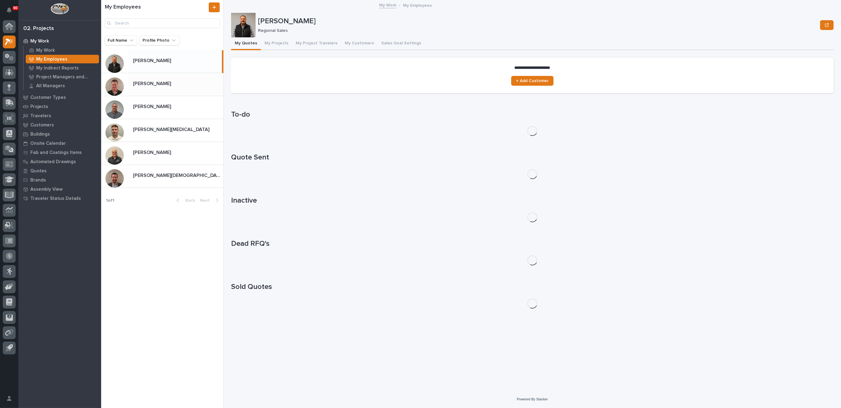
click at [162, 85] on p at bounding box center [177, 84] width 88 height 6
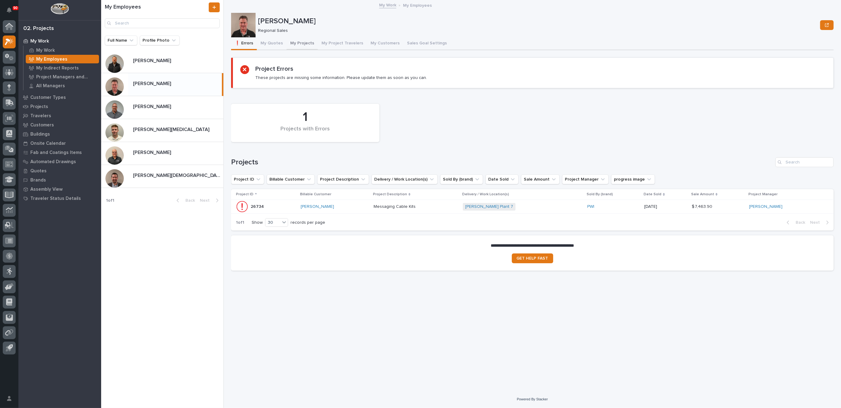
click at [305, 42] on button "My Projects" at bounding box center [301, 43] width 31 height 13
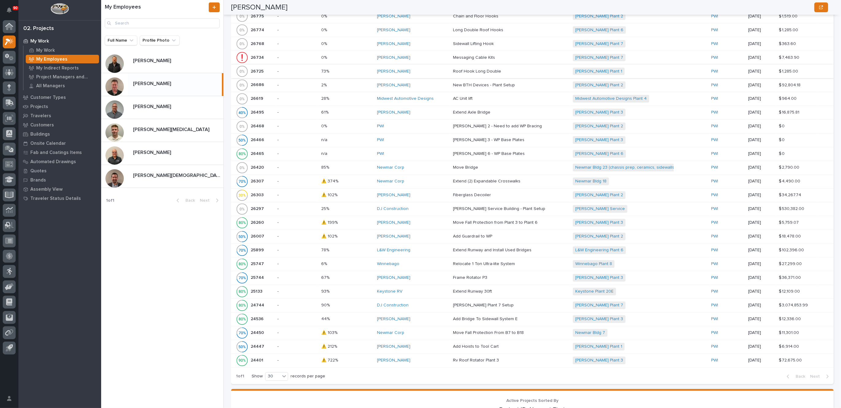
scroll to position [268, 0]
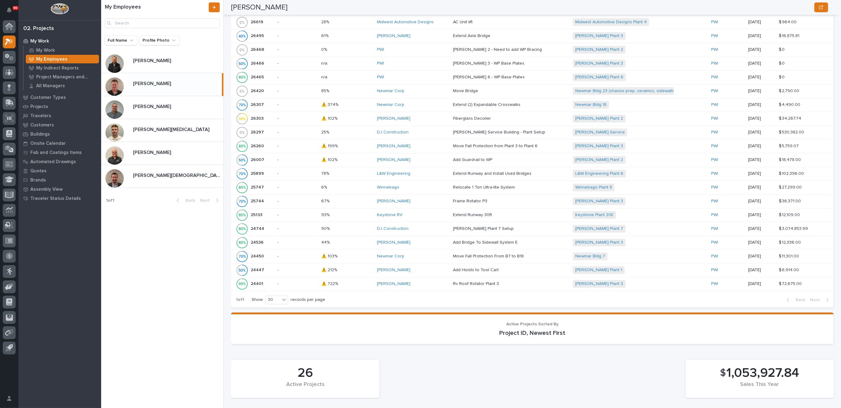
click at [419, 226] on div "DJ Construction" at bounding box center [412, 228] width 71 height 5
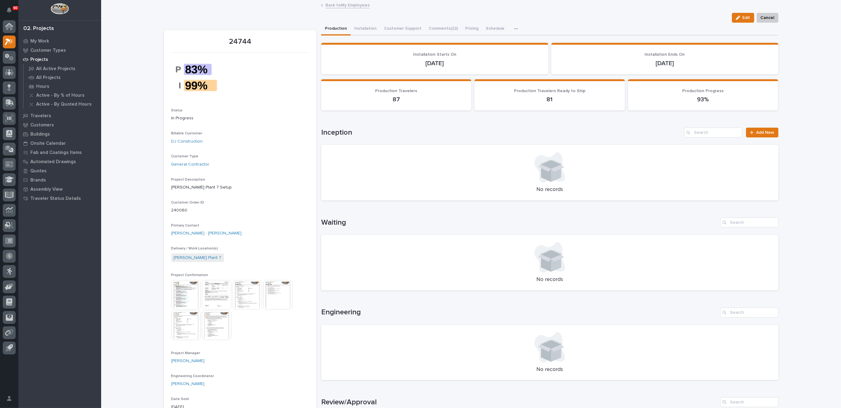
click at [346, 3] on link "Back to My Employees" at bounding box center [347, 4] width 44 height 7
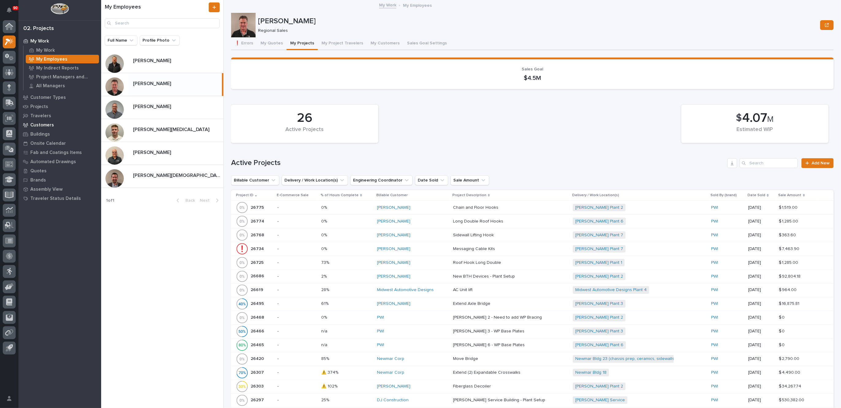
click at [47, 126] on p "Customers" at bounding box center [42, 126] width 24 height 6
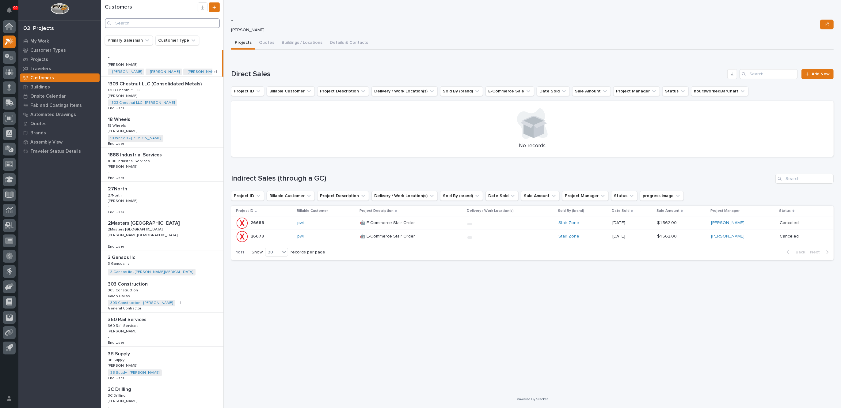
click at [144, 24] on input "Search" at bounding box center [162, 23] width 115 height 10
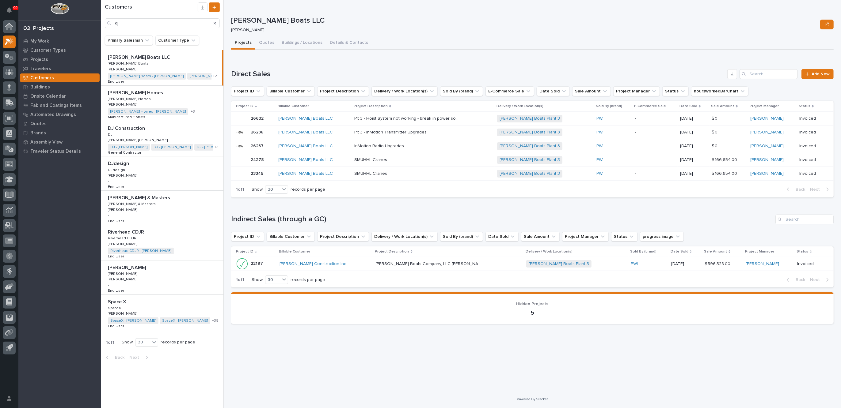
click at [155, 132] on div "DJ Construction DJ Construction DJ DJ Kyle David Miller Kyle David Miller DJ - …" at bounding box center [162, 138] width 122 height 35
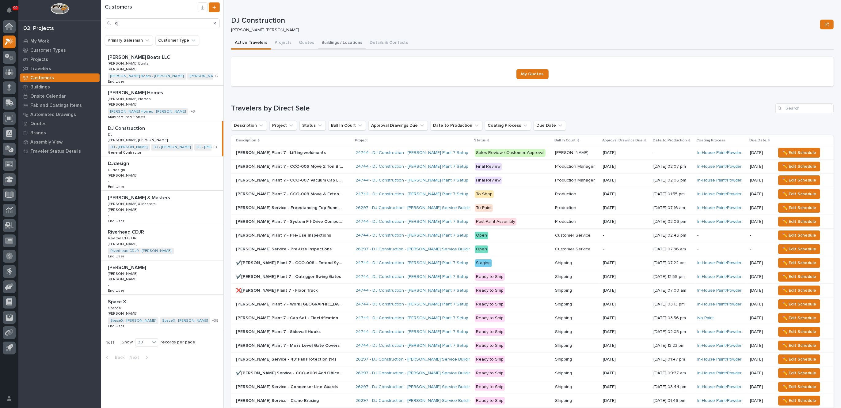
click at [337, 41] on button "Buildings / Locations" at bounding box center [342, 43] width 48 height 13
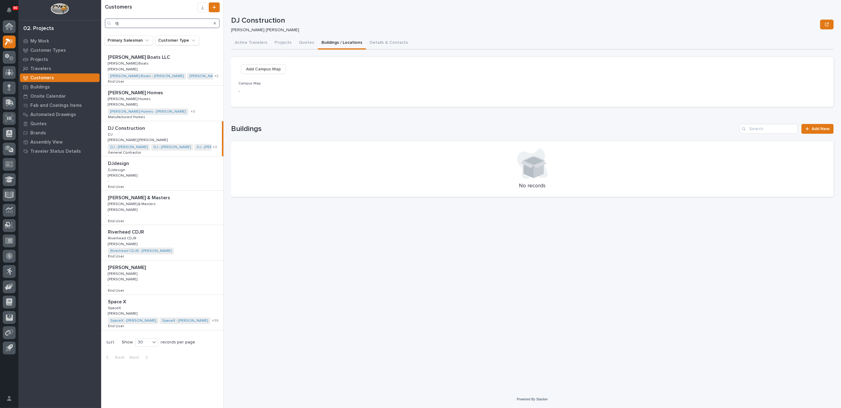
drag, startPoint x: 133, startPoint y: 27, endPoint x: 93, endPoint y: 23, distance: 40.0
click at [101, 23] on div "90 My Settings Log Out 02. Projects My Work Customer Types Projects Travelers C…" at bounding box center [471, 204] width 740 height 408
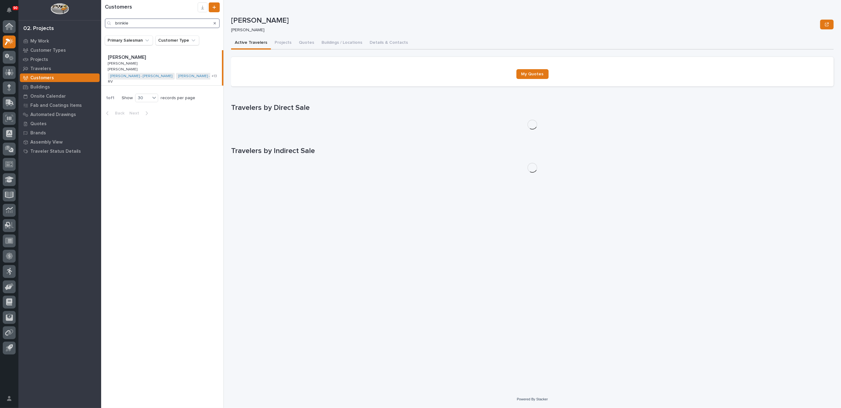
type input "brinkle"
click at [143, 61] on div "Brinkley RV Brinkley RV Brinkley Brinkley Ken Bajdek Ken Bajdek Brinkley - Josh…" at bounding box center [161, 67] width 121 height 35
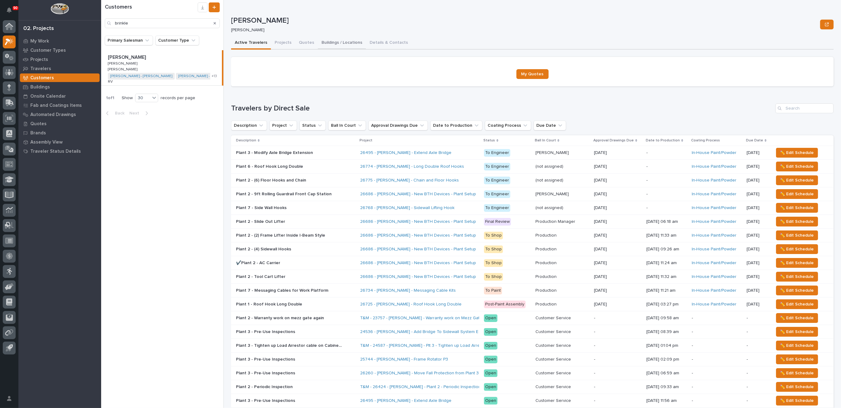
click at [338, 42] on button "Buildings / Locations" at bounding box center [342, 43] width 48 height 13
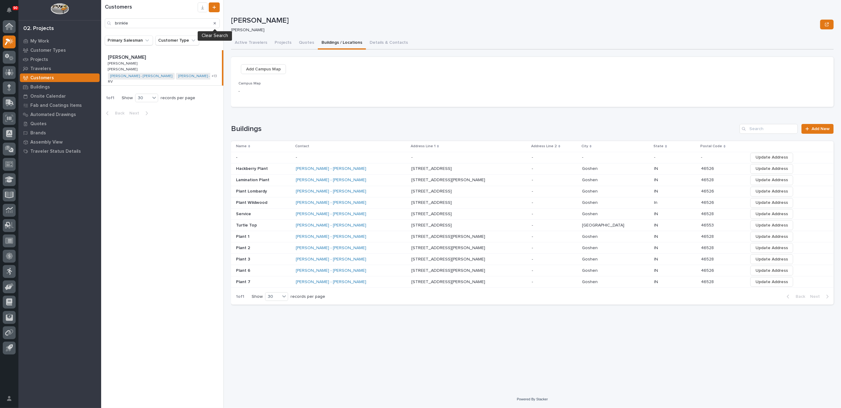
click at [215, 23] on icon "Search" at bounding box center [215, 23] width 2 height 2
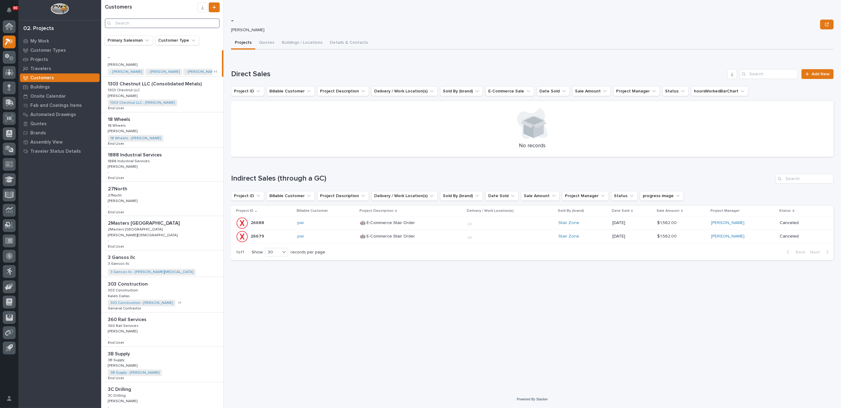
click at [139, 22] on input "Search" at bounding box center [162, 23] width 115 height 10
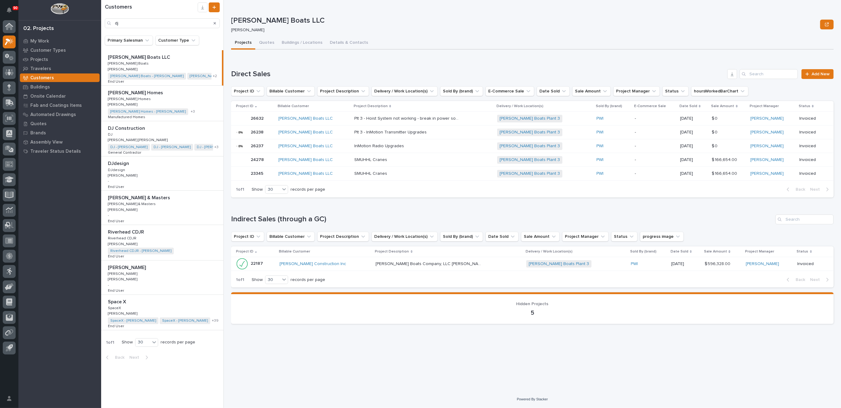
click at [151, 134] on div "DJ Construction DJ Construction DJ DJ Kyle David Miller Kyle David Miller DJ - …" at bounding box center [162, 138] width 122 height 35
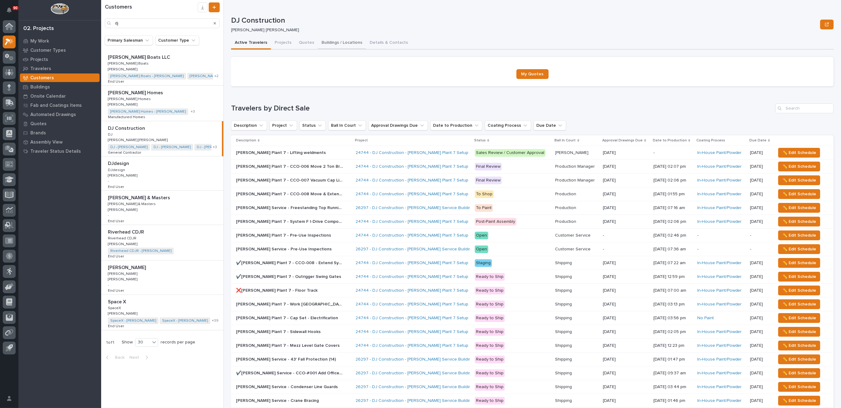
click at [336, 41] on button "Buildings / Locations" at bounding box center [342, 43] width 48 height 13
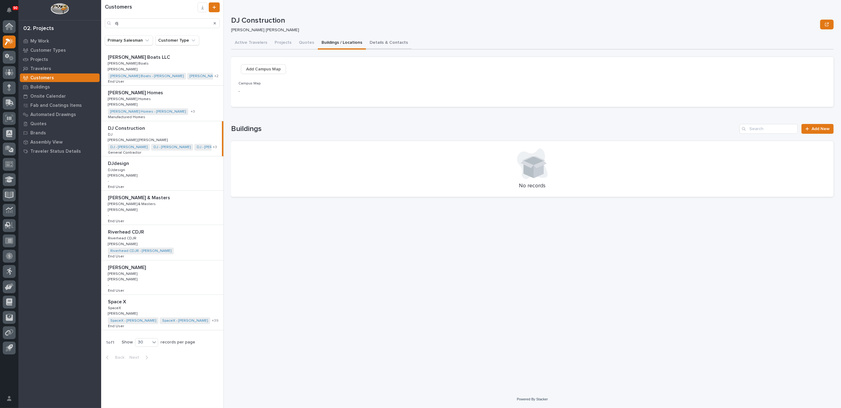
click at [390, 40] on button "Details & Contacts" at bounding box center [389, 43] width 46 height 13
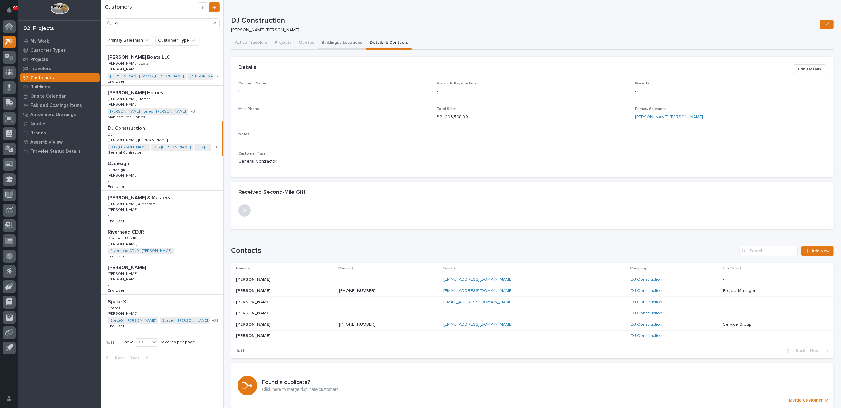
click at [335, 43] on button "Buildings / Locations" at bounding box center [342, 43] width 48 height 13
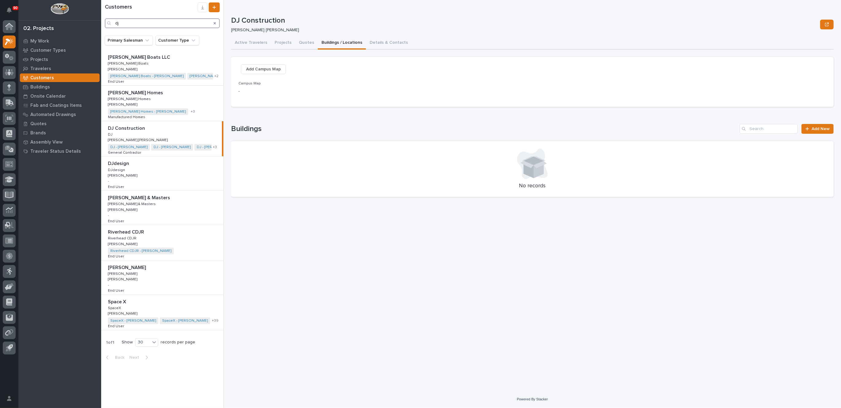
drag, startPoint x: 134, startPoint y: 24, endPoint x: 86, endPoint y: 18, distance: 49.1
click at [101, 17] on div "90 My Settings Log Out 02. Projects My Work Customer Types Projects Travelers C…" at bounding box center [471, 204] width 740 height 408
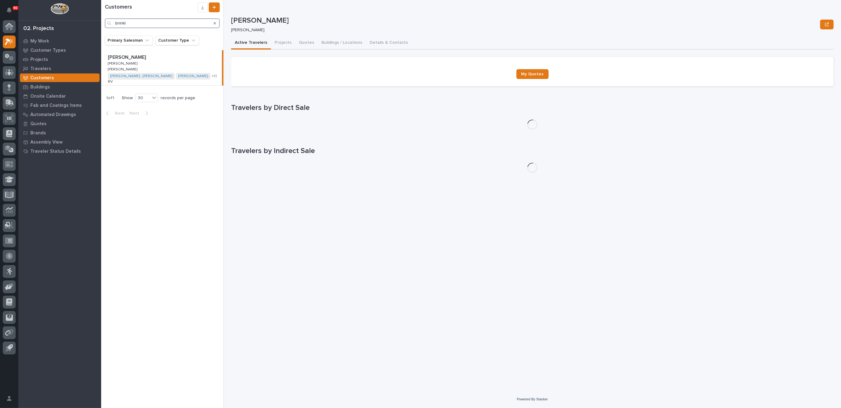
type input "brinkl"
click at [142, 63] on div "Brinkley RV Brinkley RV Brinkley Brinkley Ken Bajdek Ken Bajdek Brinkley - Josh…" at bounding box center [161, 67] width 121 height 35
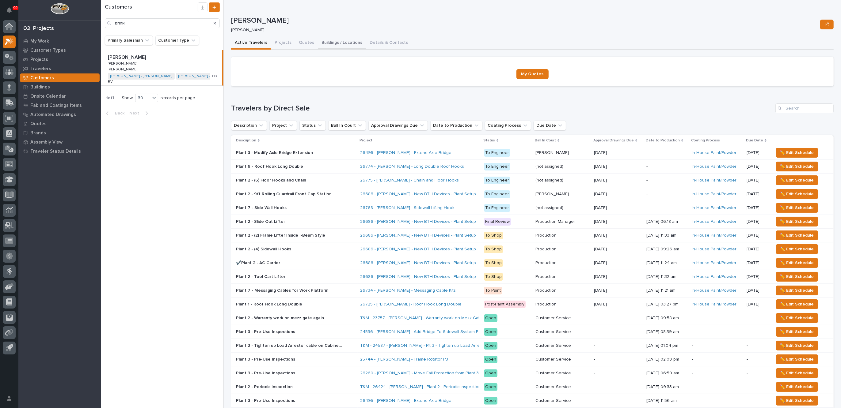
click at [342, 43] on button "Buildings / Locations" at bounding box center [342, 43] width 48 height 13
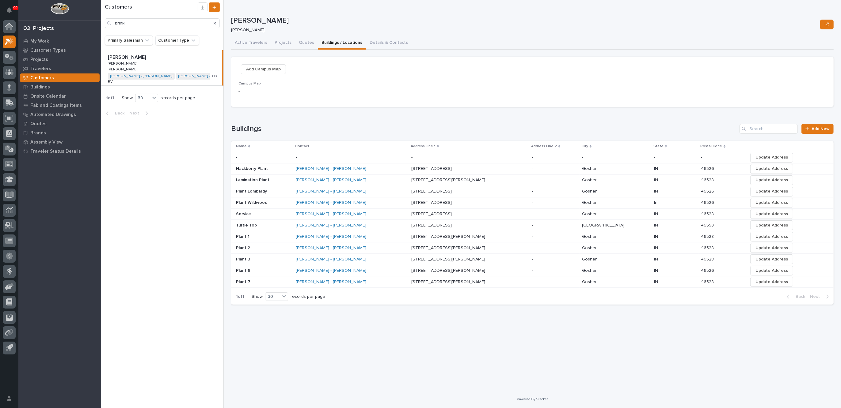
click at [400, 280] on div "Brinkley - Derek Yoder" at bounding box center [349, 282] width 107 height 5
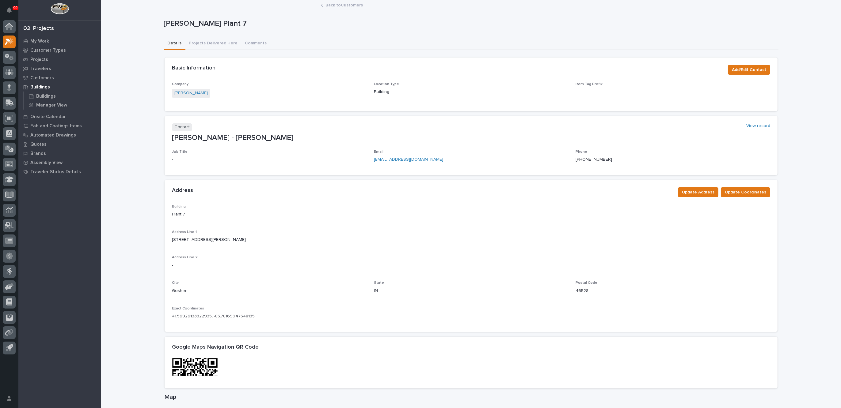
click at [338, 4] on link "Back to Customers" at bounding box center [343, 4] width 37 height 7
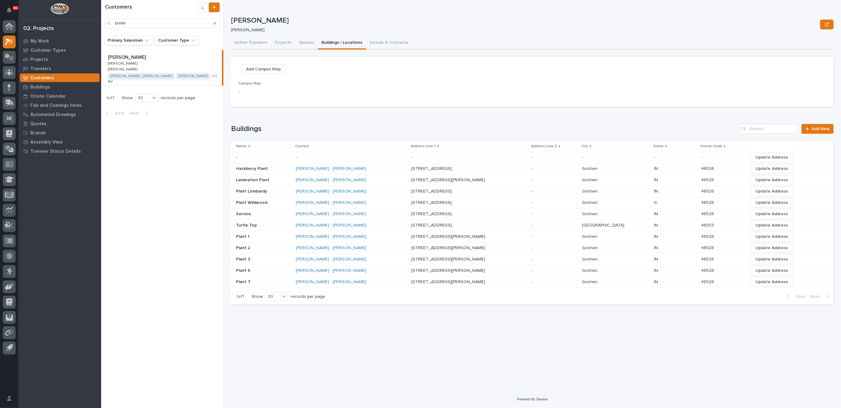
click at [370, 234] on div "[PERSON_NAME] - [PERSON_NAME]" at bounding box center [349, 236] width 107 height 5
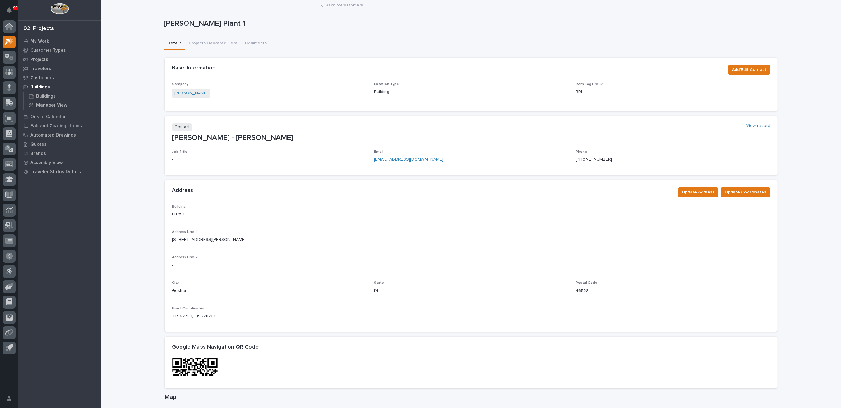
click at [343, 4] on link "Back to Customers" at bounding box center [343, 4] width 37 height 7
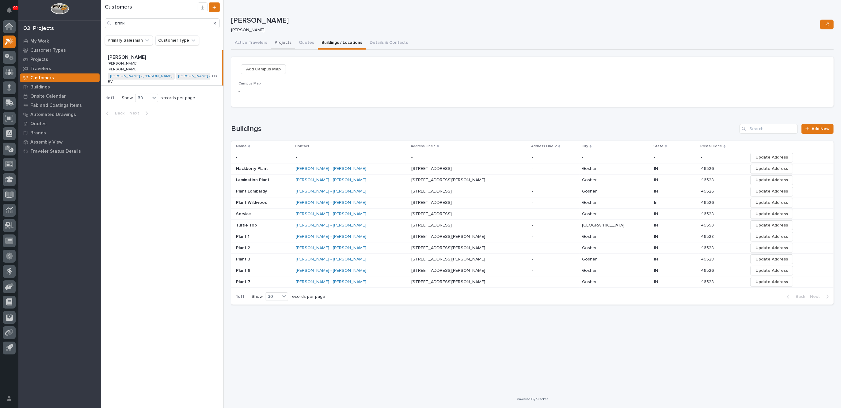
click at [280, 41] on button "Projects" at bounding box center [283, 43] width 24 height 13
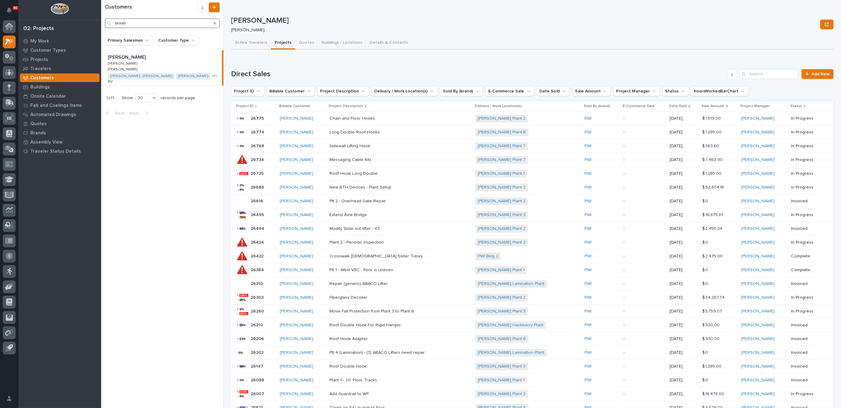
drag, startPoint x: 133, startPoint y: 21, endPoint x: 89, endPoint y: 26, distance: 44.7
click at [101, 26] on div "90 My Settings Log Out 02. Projects My Work Customer Types Projects Travelers C…" at bounding box center [471, 204] width 740 height 408
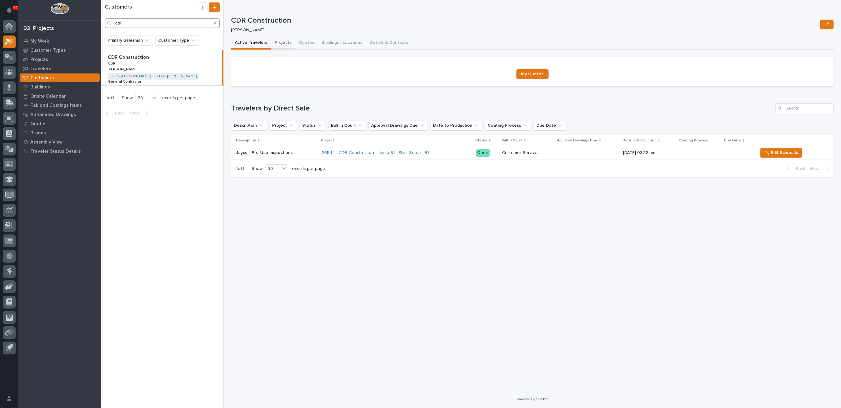
type input "cdr"
click at [282, 43] on button "Projects" at bounding box center [283, 43] width 24 height 13
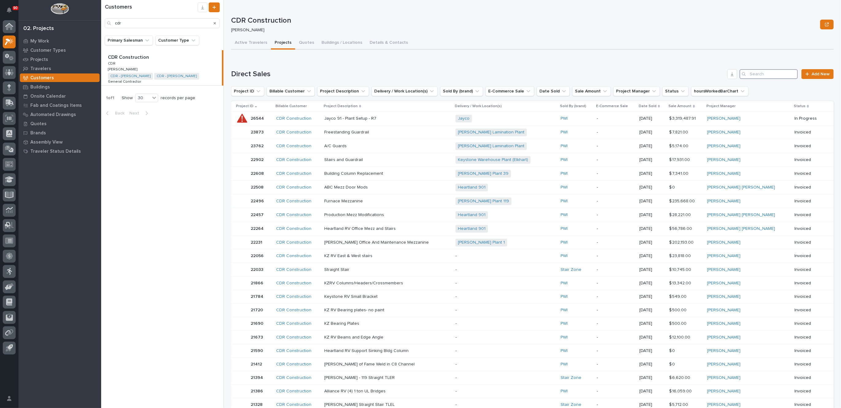
drag, startPoint x: 770, startPoint y: 72, endPoint x: 753, endPoint y: 72, distance: 17.2
click at [770, 72] on input "Search" at bounding box center [768, 74] width 58 height 10
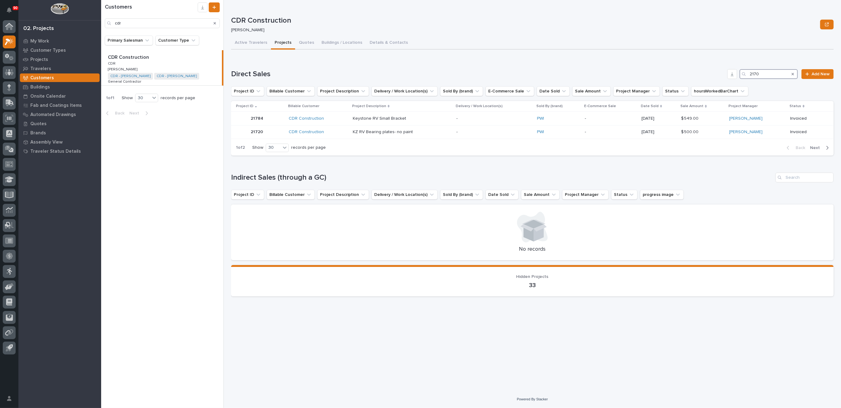
type input "21701"
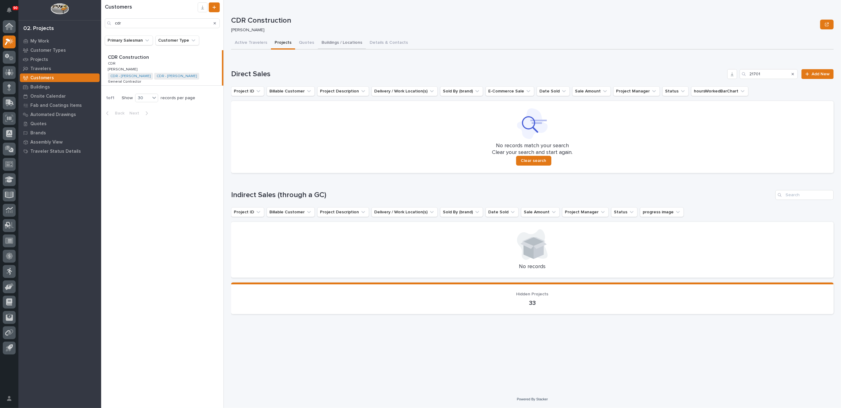
click at [327, 43] on button "Buildings / Locations" at bounding box center [342, 43] width 48 height 13
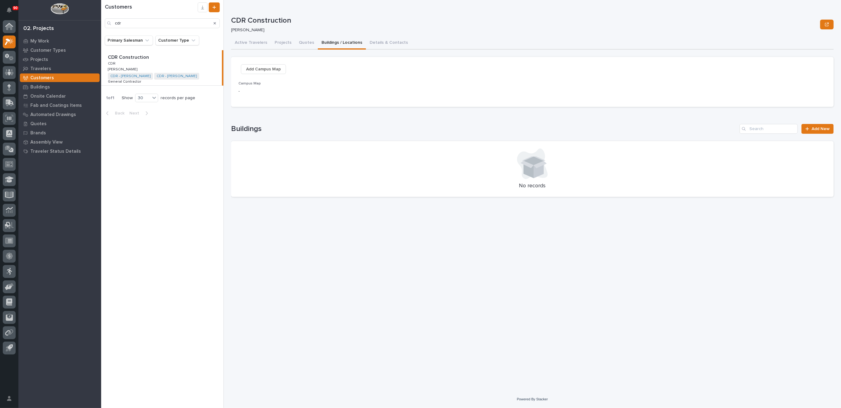
click at [214, 23] on icon "Search" at bounding box center [215, 23] width 2 height 4
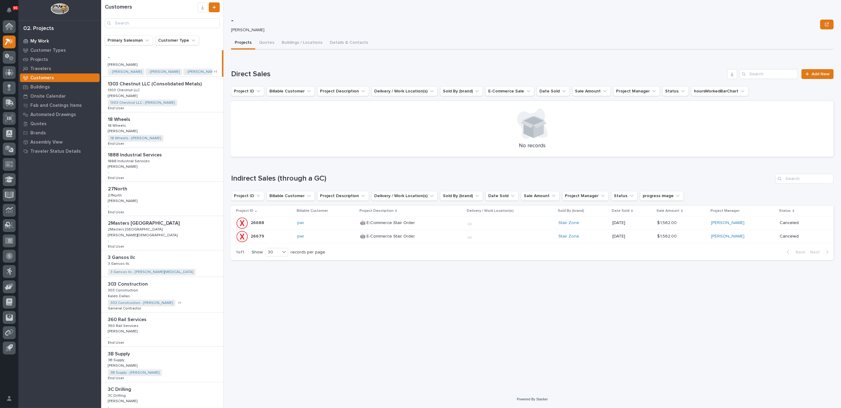
click at [40, 41] on p "My Work" at bounding box center [39, 42] width 19 height 6
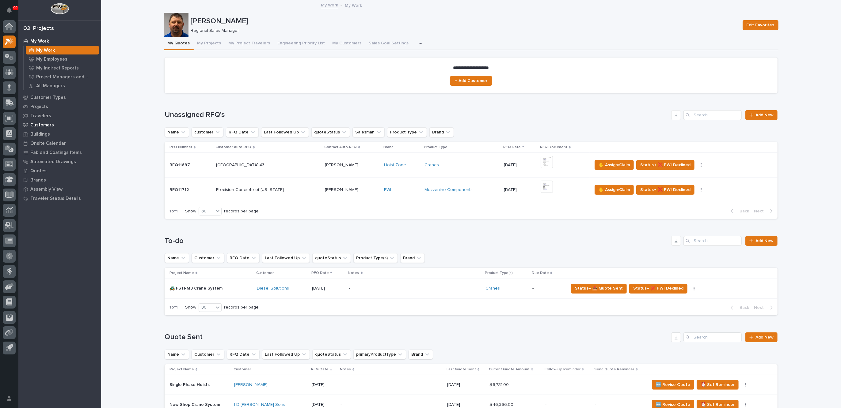
click at [48, 124] on p "Customers" at bounding box center [42, 126] width 24 height 6
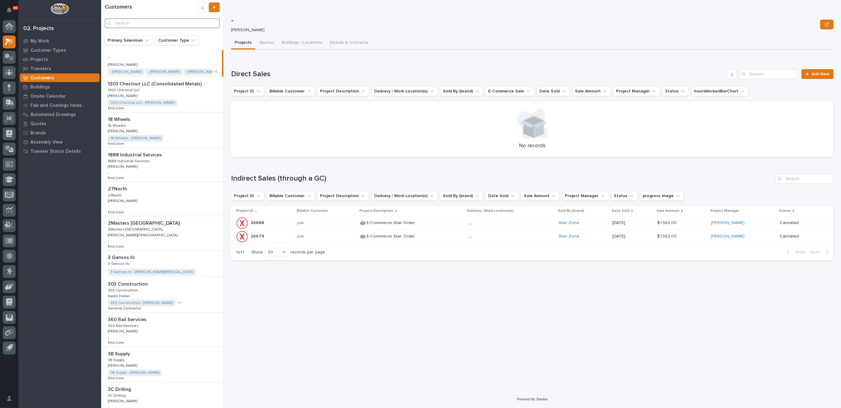
click at [126, 21] on input "Search" at bounding box center [162, 23] width 115 height 10
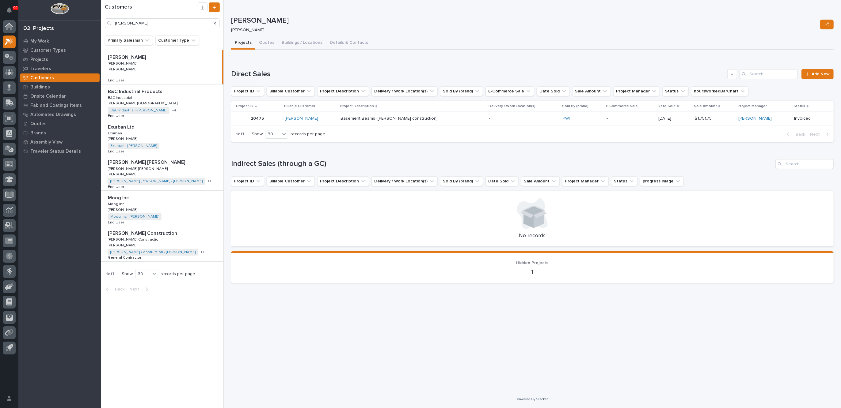
click at [153, 238] on div "Robinson Construction Robinson Construction Robinson Construction Robinson Cons…" at bounding box center [162, 243] width 122 height 35
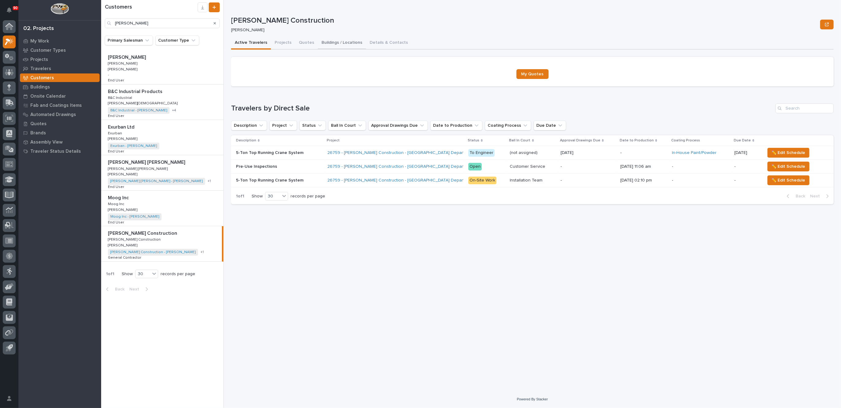
click at [346, 42] on button "Buildings / Locations" at bounding box center [342, 43] width 48 height 13
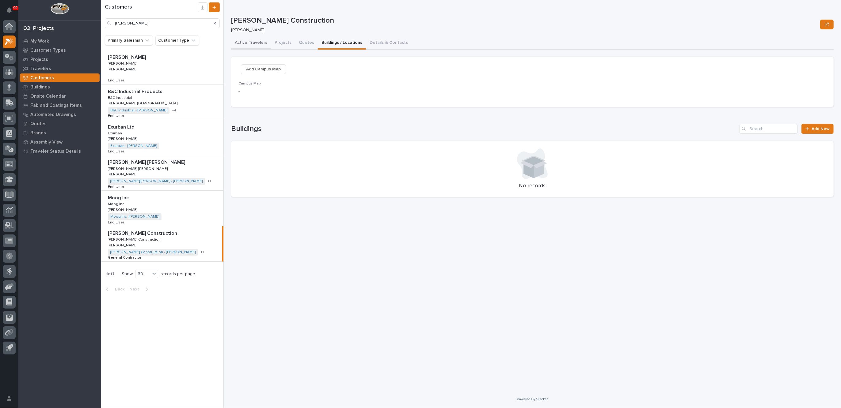
click at [258, 42] on button "Active Travelers" at bounding box center [251, 43] width 40 height 13
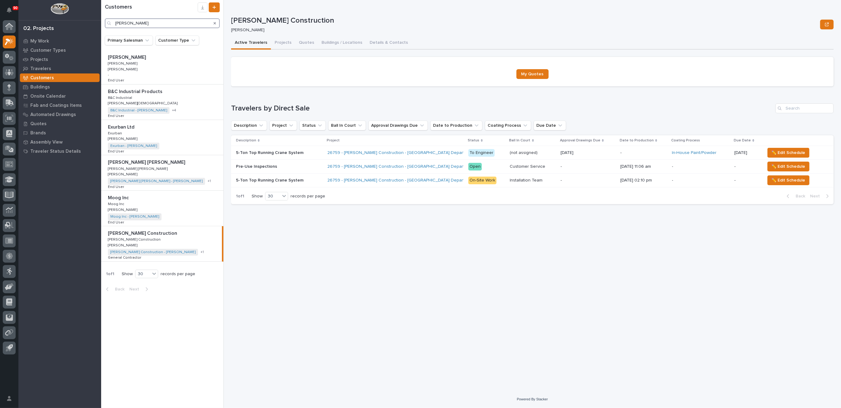
drag, startPoint x: 139, startPoint y: 22, endPoint x: 93, endPoint y: 22, distance: 46.6
click at [101, 22] on div "90 My Settings Log Out 02. Projects My Work Customer Types Projects Travelers C…" at bounding box center [471, 204] width 740 height 408
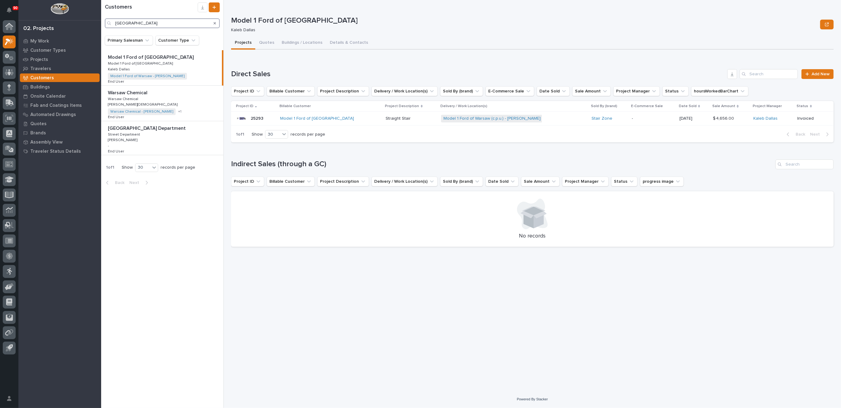
type input "warsaw"
click at [147, 134] on div "Warsaw Public Works Street Department Warsaw Public Works Street Department Str…" at bounding box center [162, 138] width 122 height 34
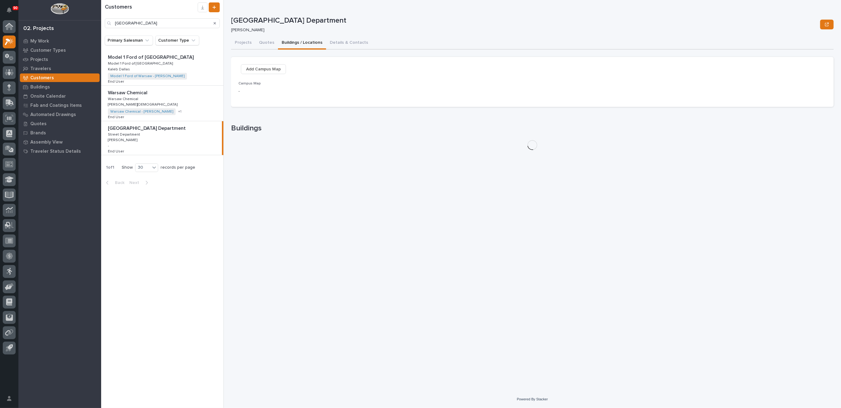
click at [305, 41] on button "Buildings / Locations" at bounding box center [302, 43] width 48 height 13
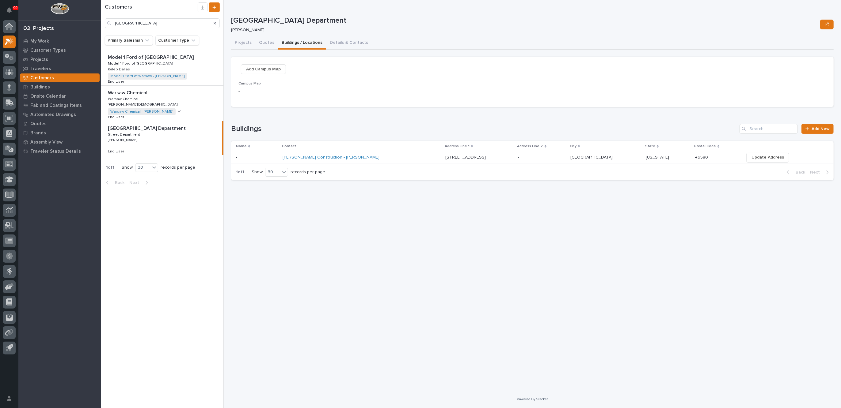
click at [412, 157] on div "[PERSON_NAME] Construction - [PERSON_NAME]" at bounding box center [361, 158] width 158 height 10
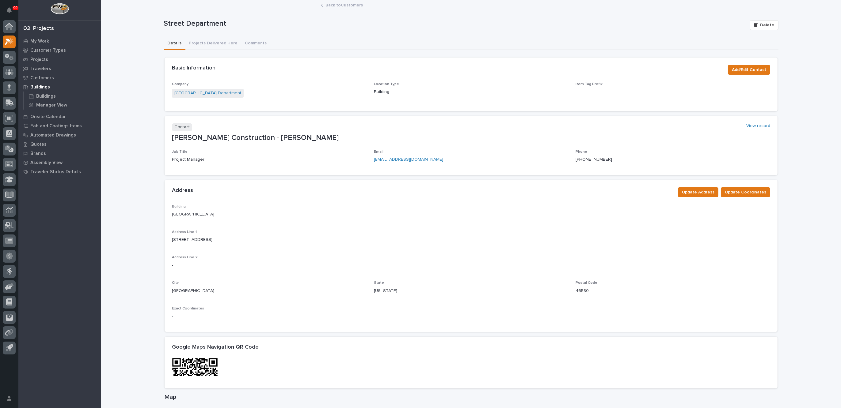
click at [341, 4] on link "Back to Customers" at bounding box center [343, 4] width 37 height 7
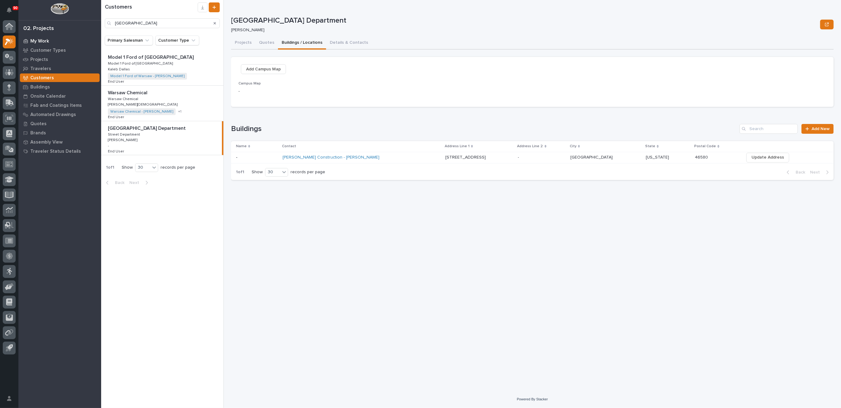
click at [44, 38] on div "My Work" at bounding box center [60, 41] width 80 height 9
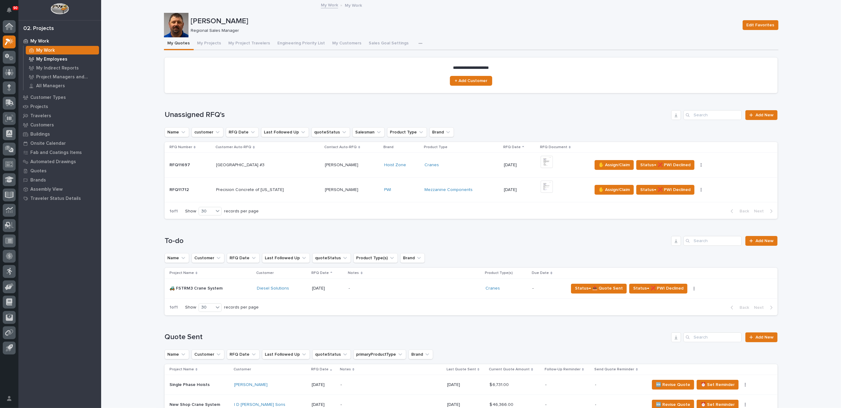
click at [48, 57] on p "My Employees" at bounding box center [51, 60] width 31 height 6
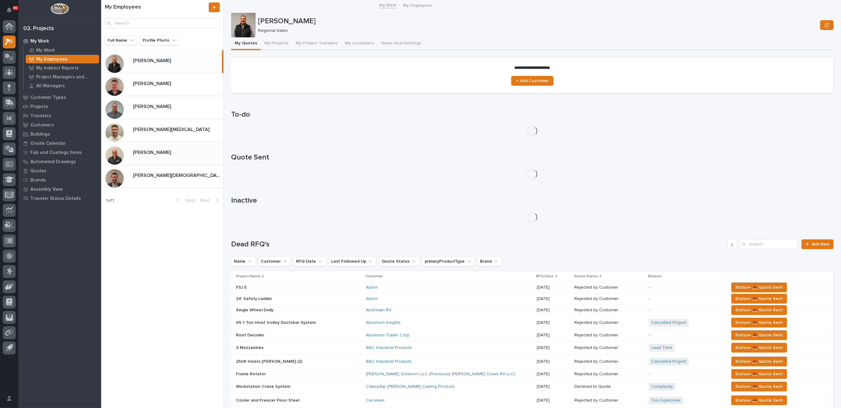
click at [166, 151] on p at bounding box center [177, 153] width 88 height 6
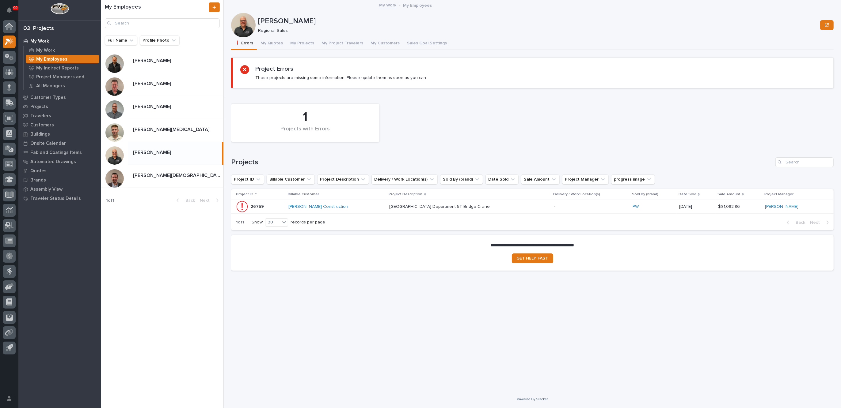
click at [515, 204] on div "Warsaw Public Works Street Department 5T Bridge Crane Warsaw Public Works Stree…" at bounding box center [469, 207] width 160 height 10
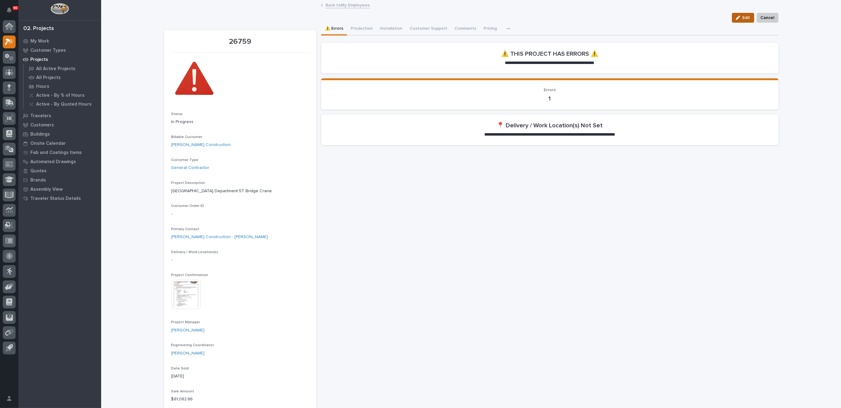
click at [742, 18] on span "Edit" at bounding box center [746, 18] width 8 height 6
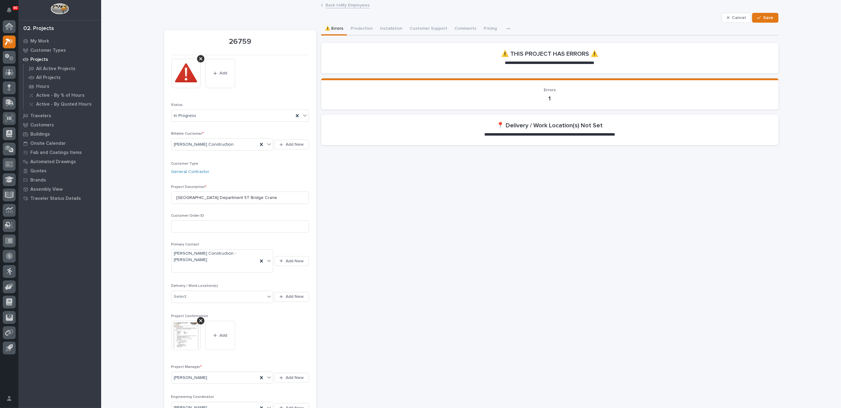
scroll to position [77, 0]
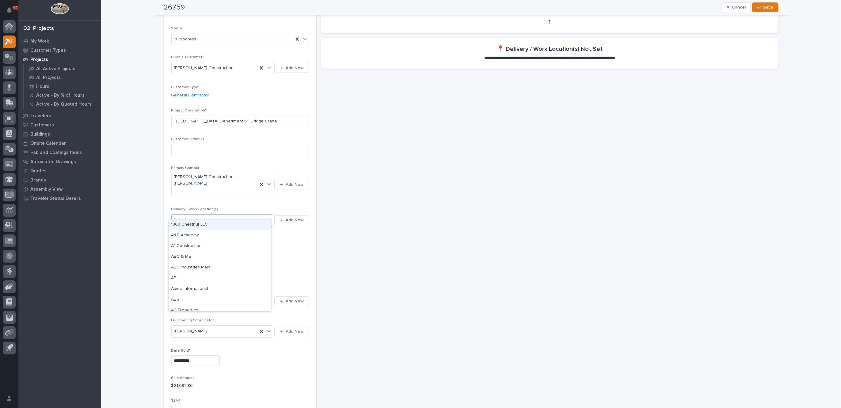
click at [266, 217] on icon at bounding box center [269, 220] width 6 height 6
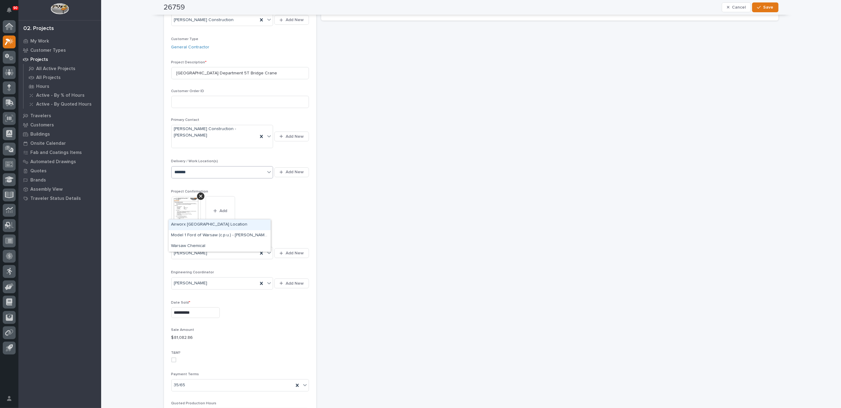
scroll to position [115, 0]
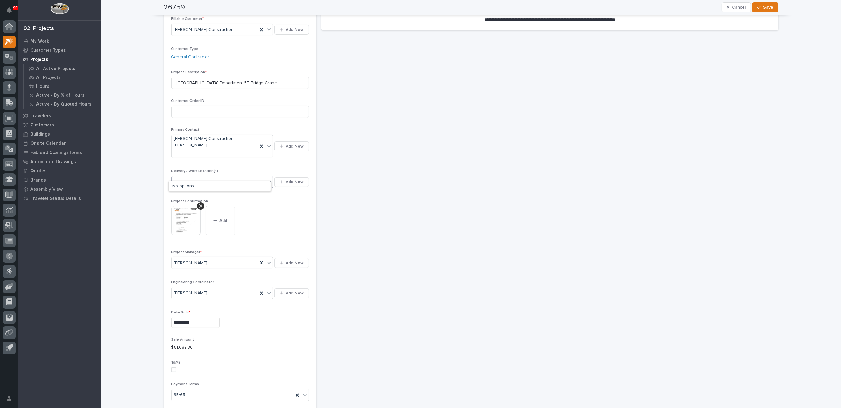
type input "**********"
click at [435, 202] on div "**********" at bounding box center [549, 348] width 457 height 880
click at [292, 179] on span "Add New" at bounding box center [295, 182] width 18 height 6
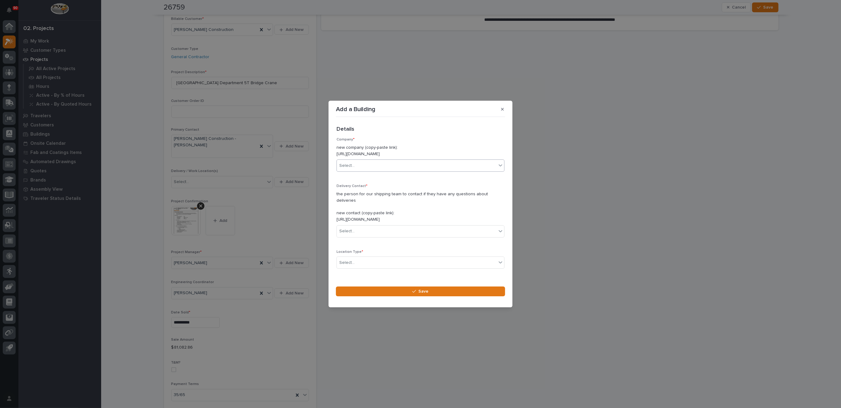
click at [360, 166] on div "Select..." at bounding box center [417, 166] width 160 height 10
type input "******"
click at [394, 197] on div "Warsaw Public Works Street Department" at bounding box center [417, 199] width 161 height 11
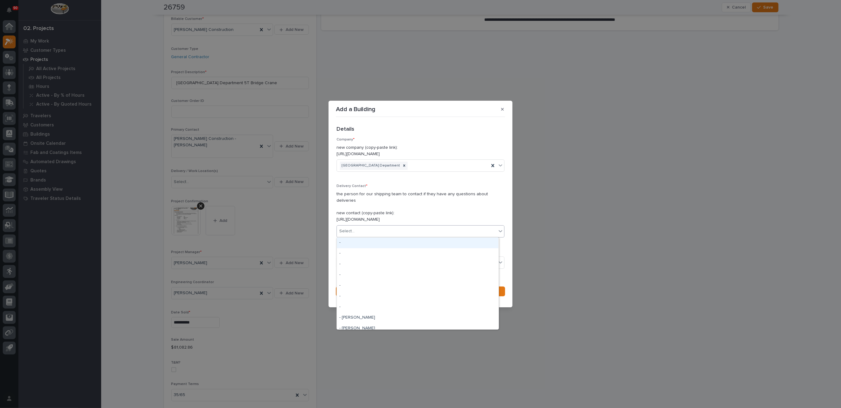
click at [368, 230] on div "Select..." at bounding box center [417, 231] width 160 height 10
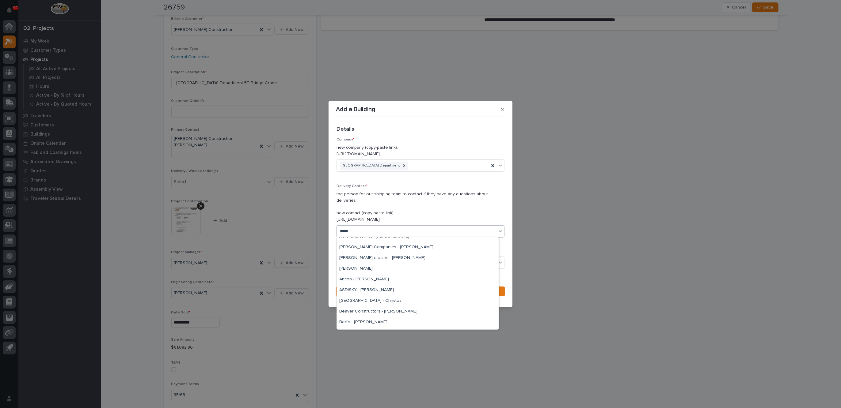
scroll to position [0, 0]
type input "*"
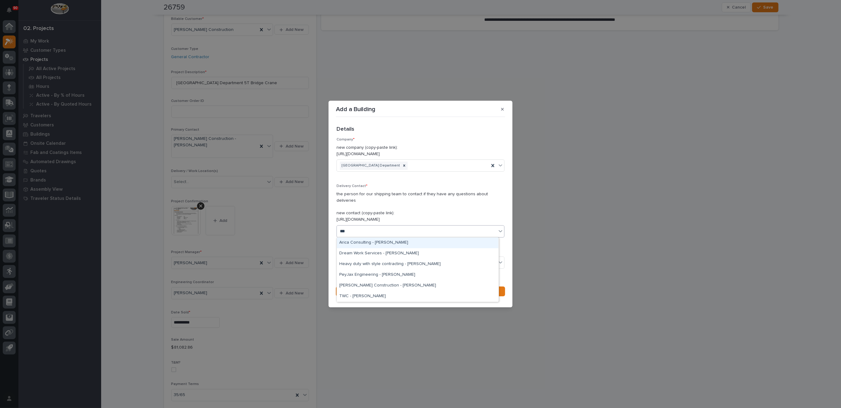
type input "****"
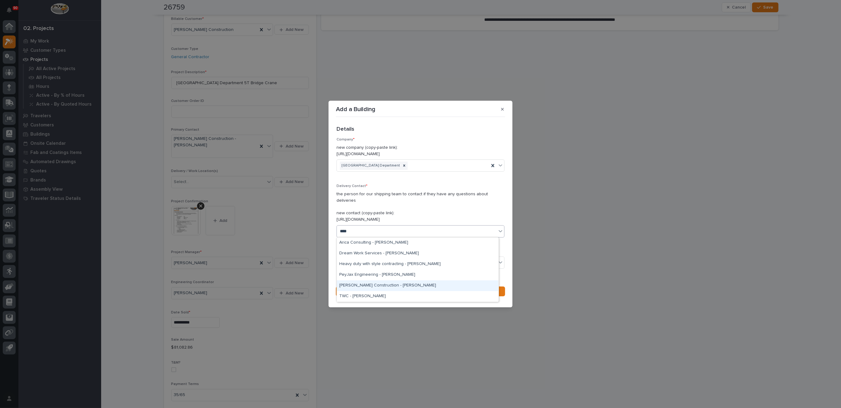
click at [390, 286] on div "[PERSON_NAME] Construction - [PERSON_NAME]" at bounding box center [417, 286] width 161 height 11
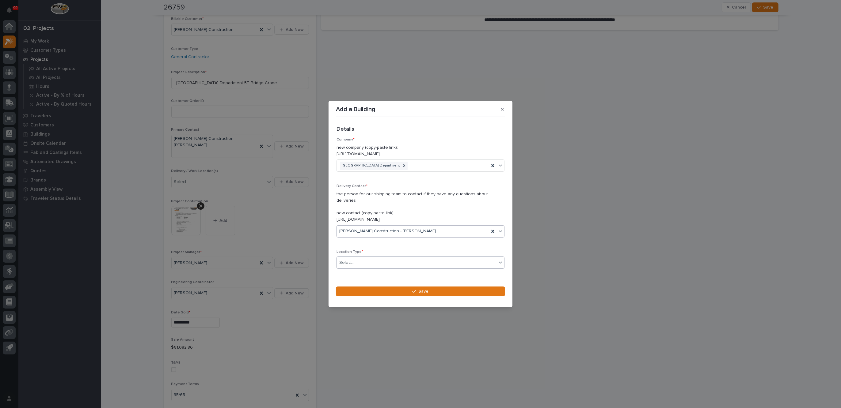
click at [367, 261] on div "Select..." at bounding box center [417, 263] width 160 height 10
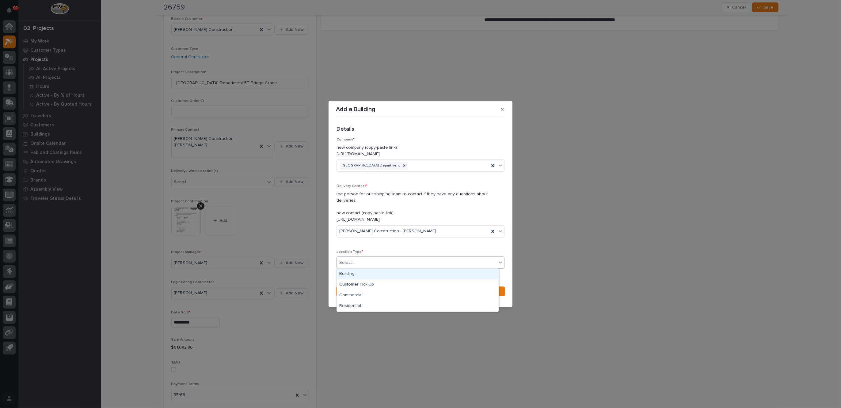
click at [361, 272] on div "Building" at bounding box center [417, 274] width 161 height 11
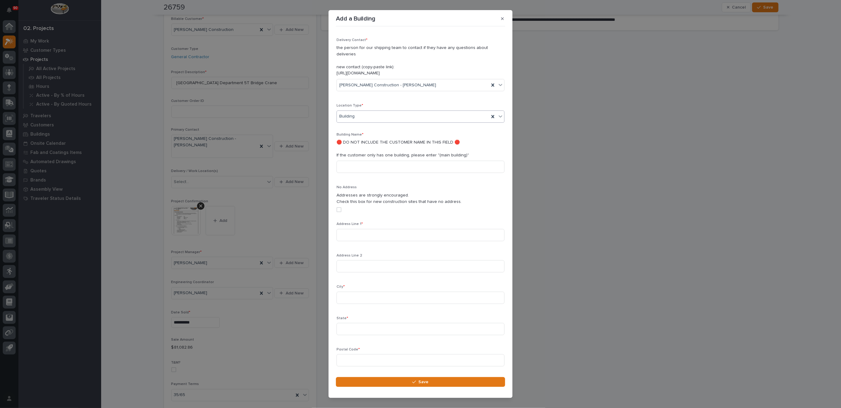
scroll to position [77, 0]
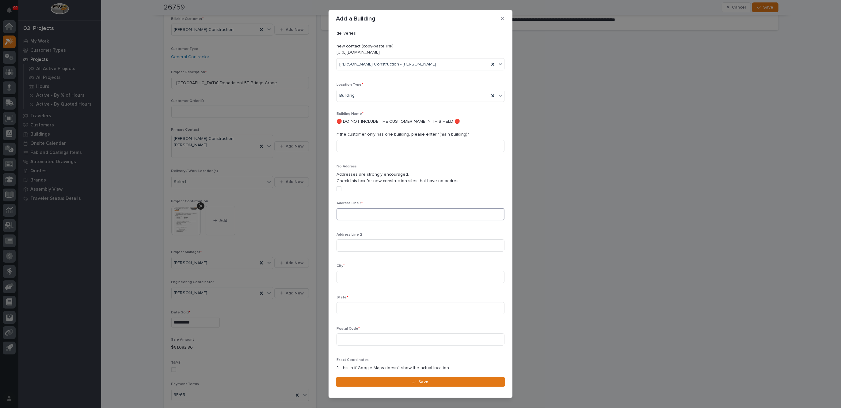
drag, startPoint x: 350, startPoint y: 211, endPoint x: 482, endPoint y: 230, distance: 133.3
click at [350, 211] on input at bounding box center [420, 214] width 168 height 12
type input "794 W Center St"
type input "Warsaw"
type input "IN"
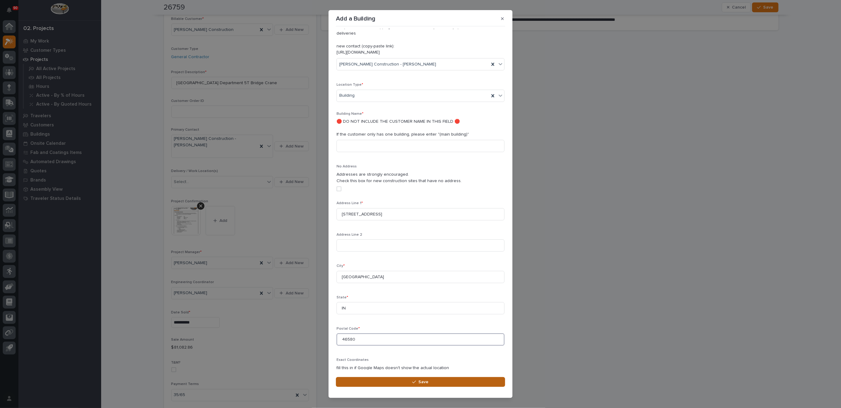
type input "46580"
click at [426, 382] on span "Save" at bounding box center [423, 383] width 10 height 6
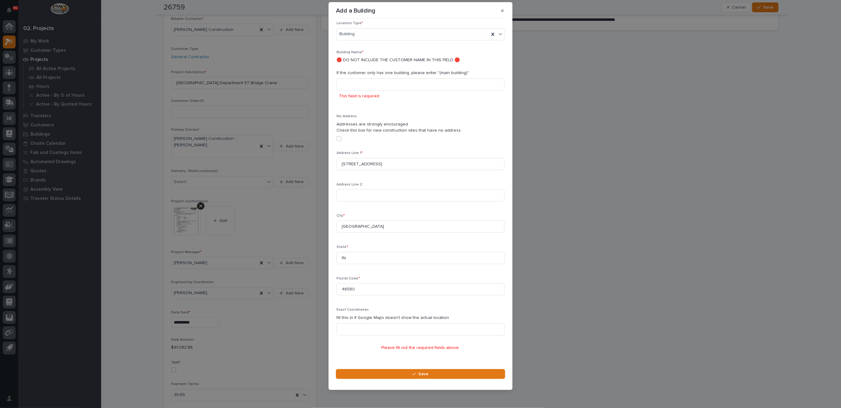
scroll to position [0, 0]
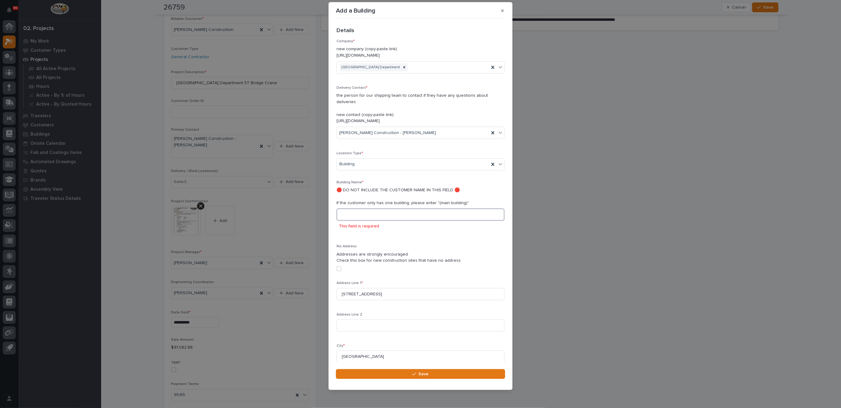
click at [360, 212] on input at bounding box center [420, 215] width 168 height 12
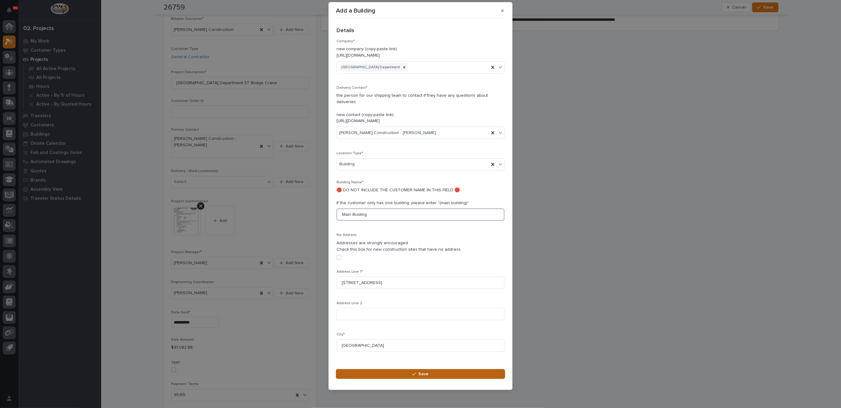
type input "Main Buiding"
click at [437, 374] on button "Save" at bounding box center [420, 374] width 169 height 10
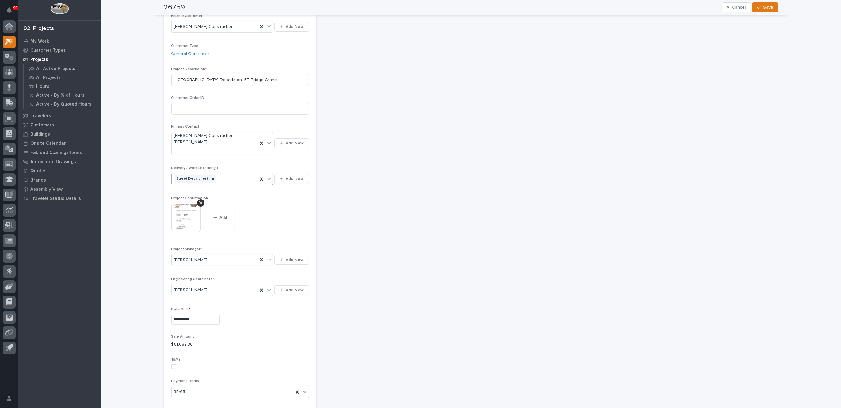
scroll to position [115, 0]
click at [763, 8] on span "Save" at bounding box center [768, 8] width 10 height 6
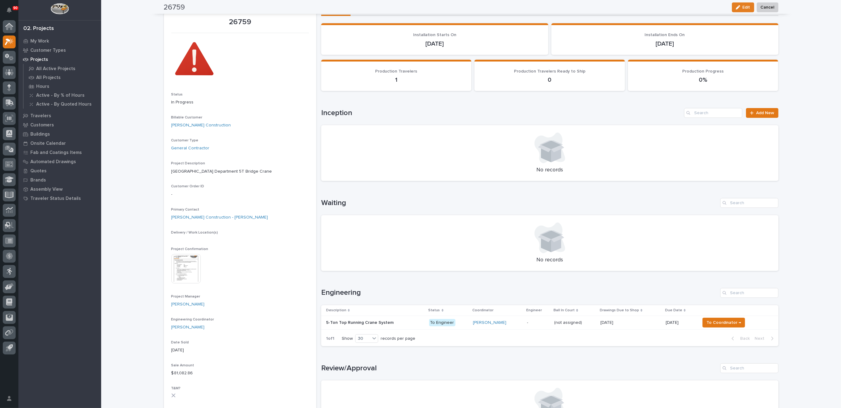
scroll to position [0, 0]
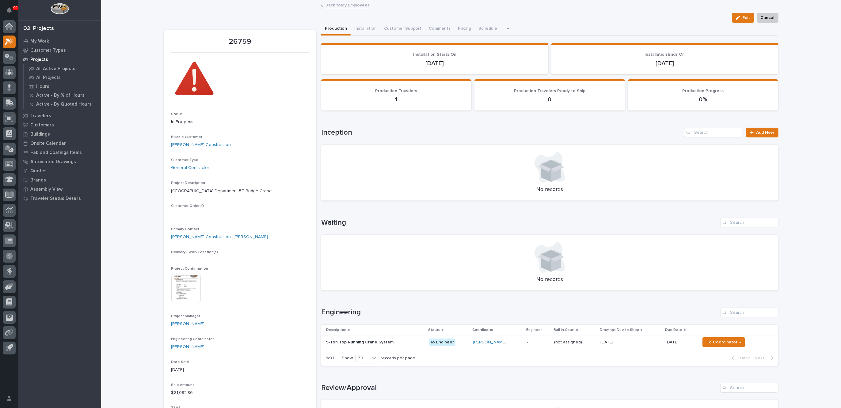
click at [341, 5] on link "Back to My Employees" at bounding box center [347, 4] width 44 height 7
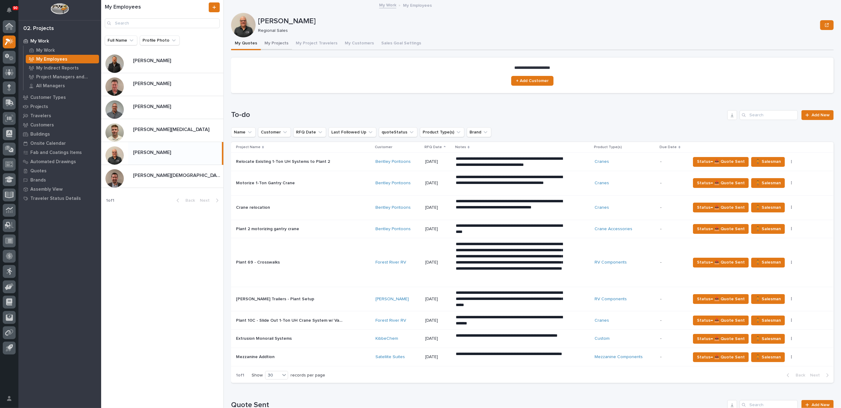
click at [274, 42] on button "My Projects" at bounding box center [276, 43] width 31 height 13
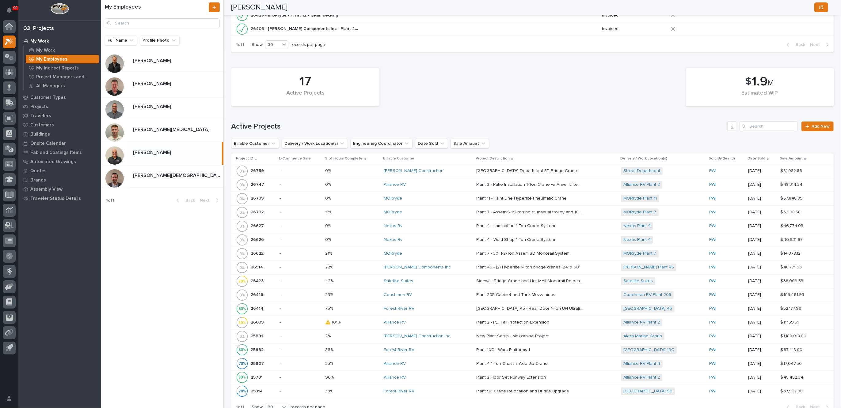
scroll to position [230, 0]
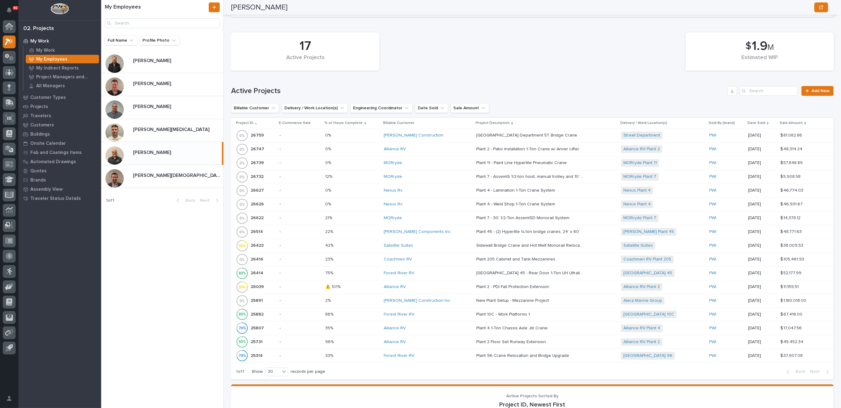
click at [446, 133] on div "[PERSON_NAME] Construction" at bounding box center [428, 135] width 88 height 5
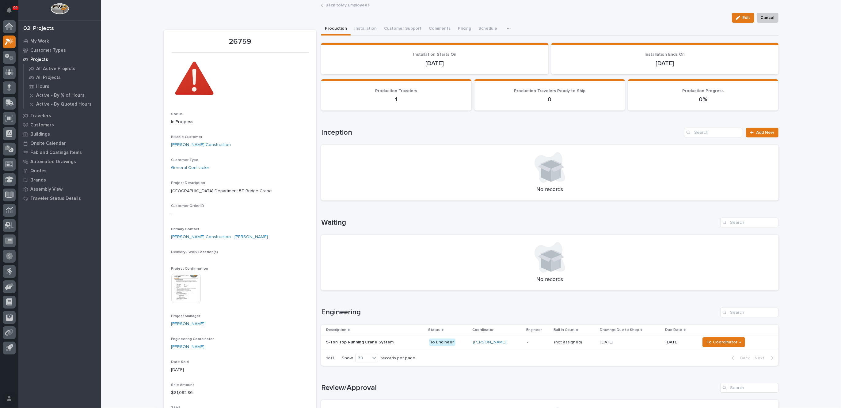
click at [339, 4] on link "Back to My Employees" at bounding box center [347, 4] width 44 height 7
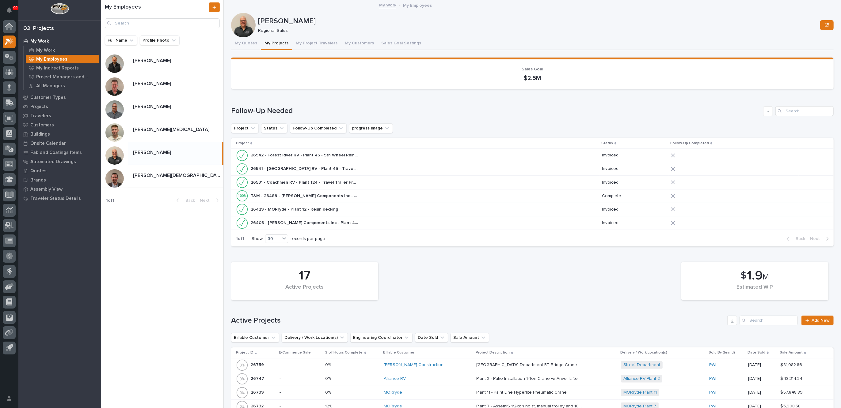
click at [270, 42] on button "My Projects" at bounding box center [276, 43] width 31 height 13
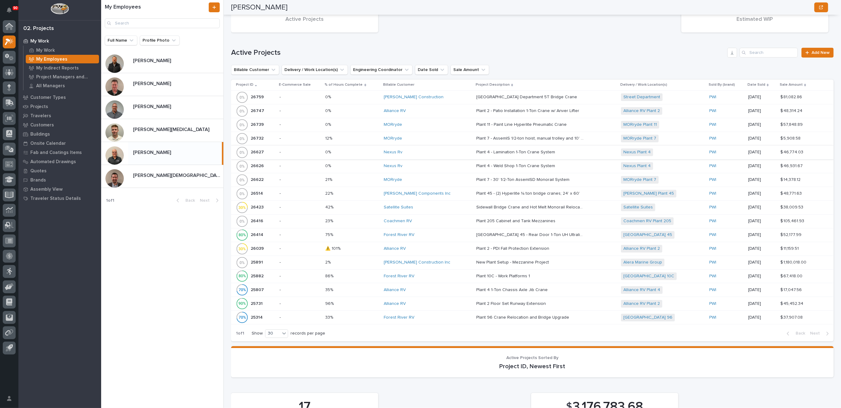
scroll to position [230, 0]
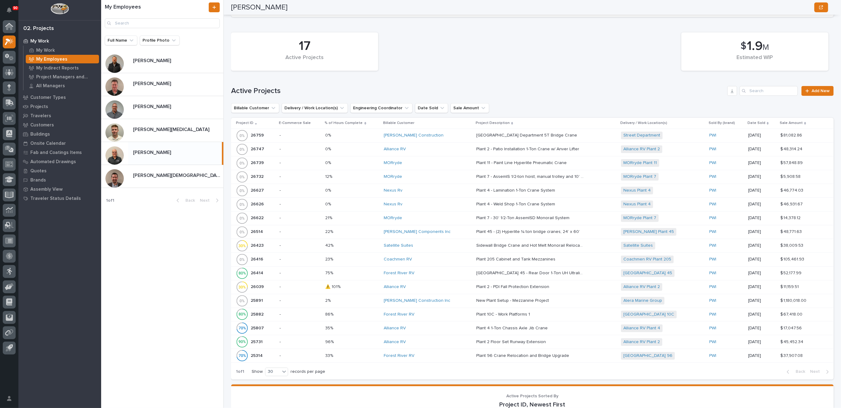
click at [444, 132] on div "[PERSON_NAME] Construction" at bounding box center [428, 136] width 88 height 10
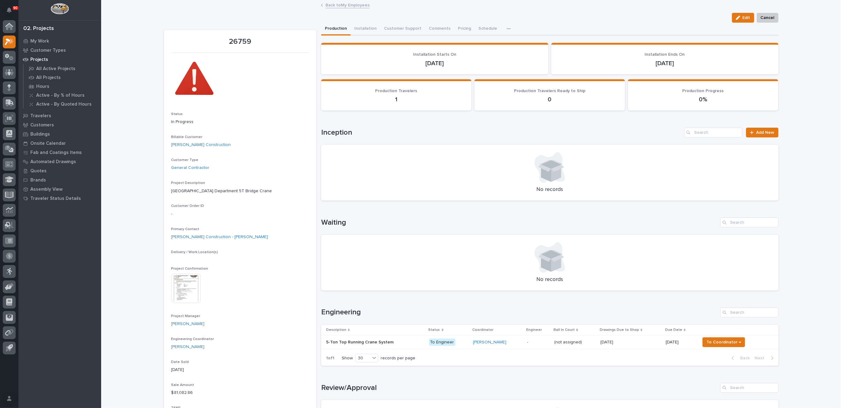
click at [345, 5] on link "Back to My Employees" at bounding box center [347, 4] width 44 height 7
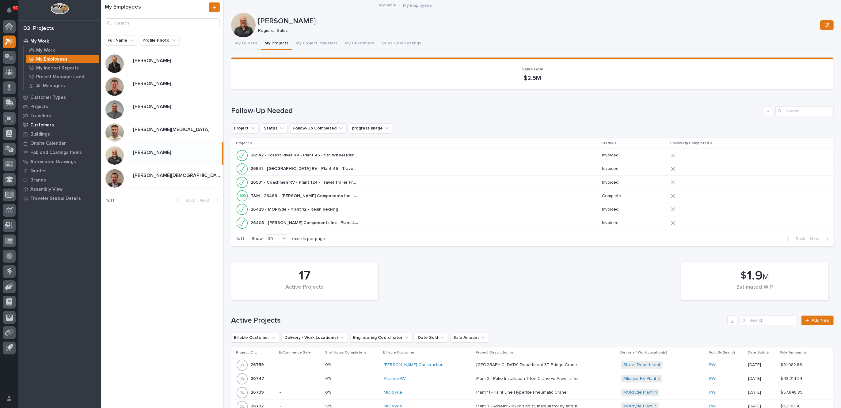
click at [44, 124] on p "Customers" at bounding box center [42, 126] width 24 height 6
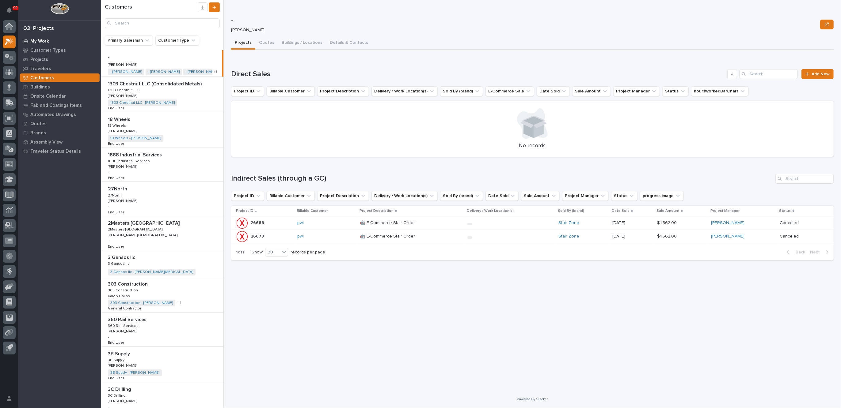
click at [45, 40] on p "My Work" at bounding box center [39, 42] width 19 height 6
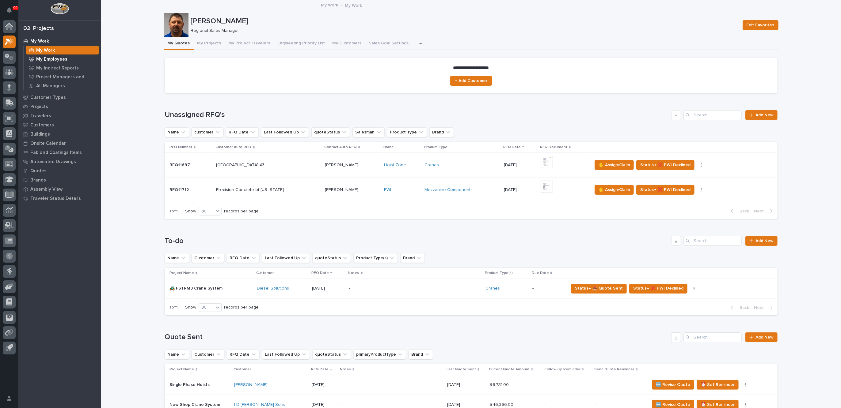
click at [58, 56] on div "My Employees" at bounding box center [62, 59] width 73 height 9
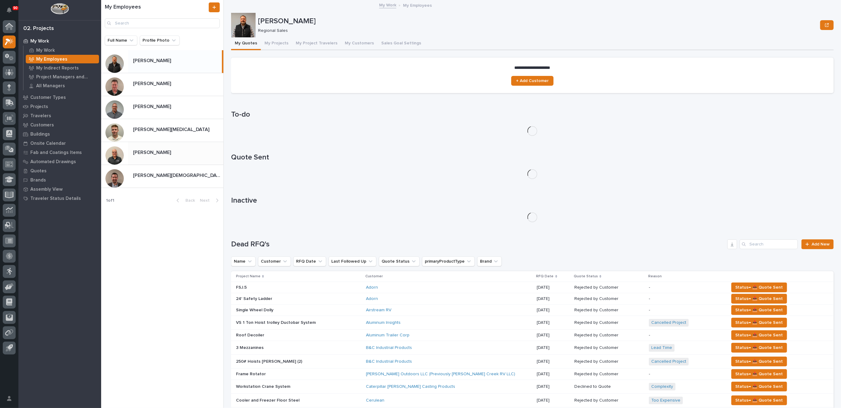
click at [152, 155] on p "[PERSON_NAME]" at bounding box center [152, 152] width 39 height 7
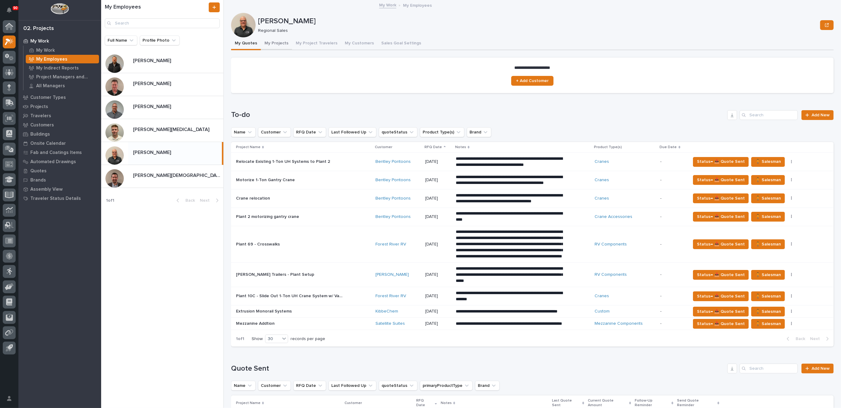
click at [277, 41] on button "My Projects" at bounding box center [276, 43] width 31 height 13
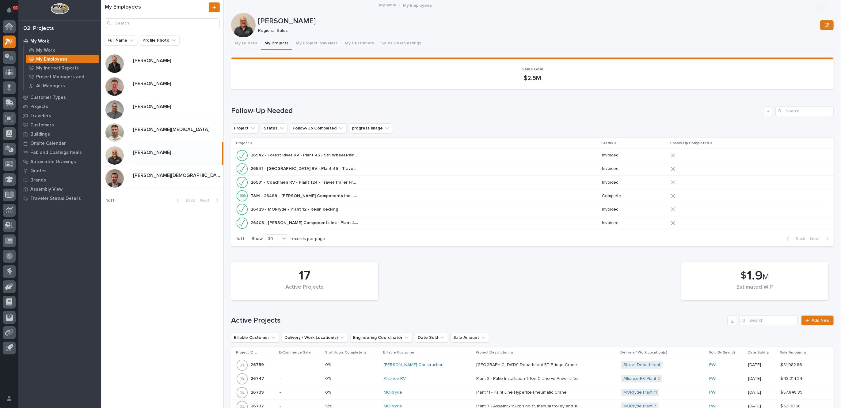
scroll to position [153, 0]
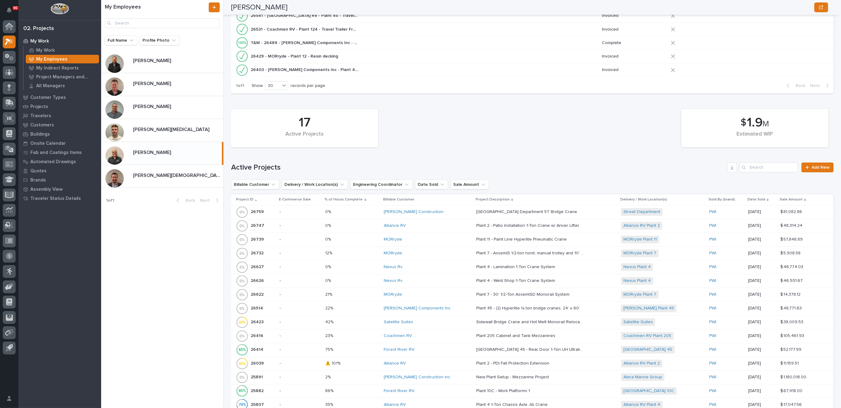
click at [439, 211] on div "[PERSON_NAME] Construction" at bounding box center [428, 212] width 88 height 5
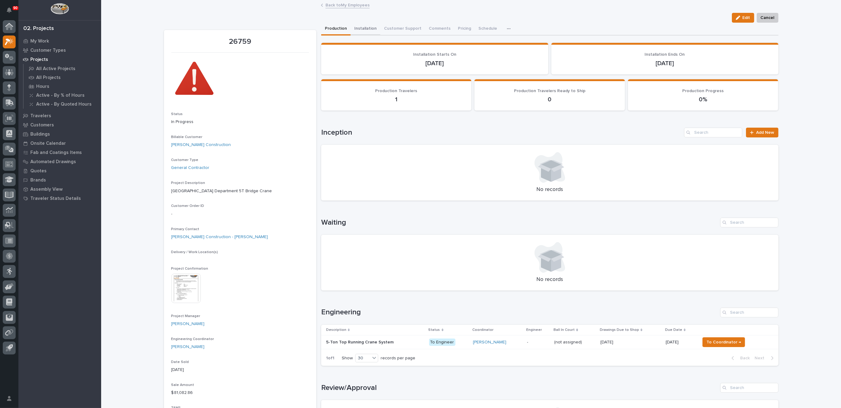
click at [358, 29] on button "Installation" at bounding box center [365, 29] width 30 height 13
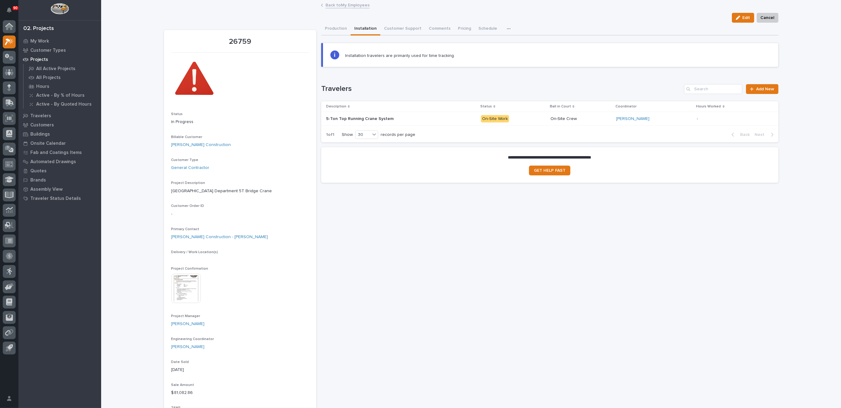
click at [455, 118] on div "5-Ton Top Running Crane System 5-Ton Top Running Crane System" at bounding box center [401, 119] width 150 height 10
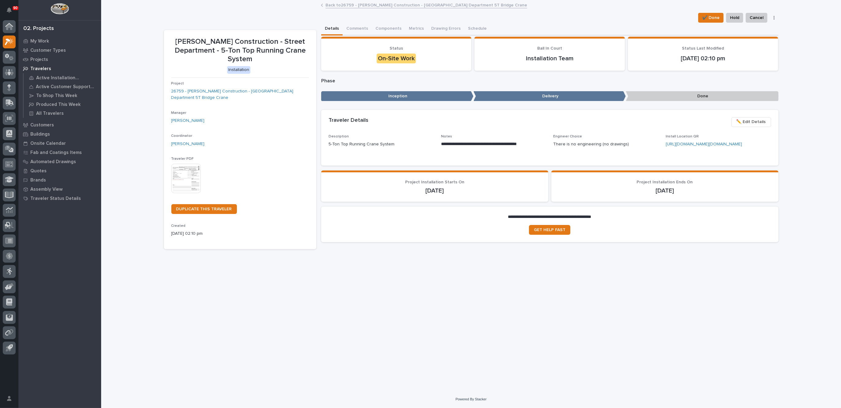
click at [693, 146] on link "[URL][DOMAIN_NAME][DOMAIN_NAME]" at bounding box center [704, 144] width 76 height 4
click at [367, 2] on link "Back to 26759 - [PERSON_NAME] Construction - [GEOGRAPHIC_DATA] Department 5T Br…" at bounding box center [426, 4] width 202 height 7
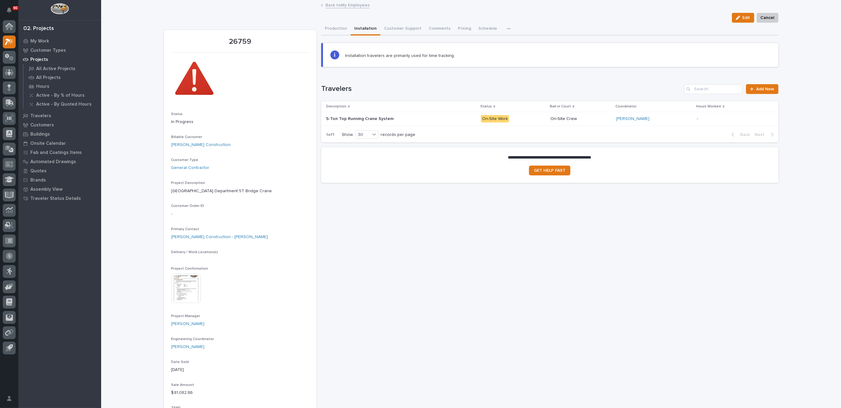
click at [339, 6] on link "Back to My Employees" at bounding box center [347, 4] width 44 height 7
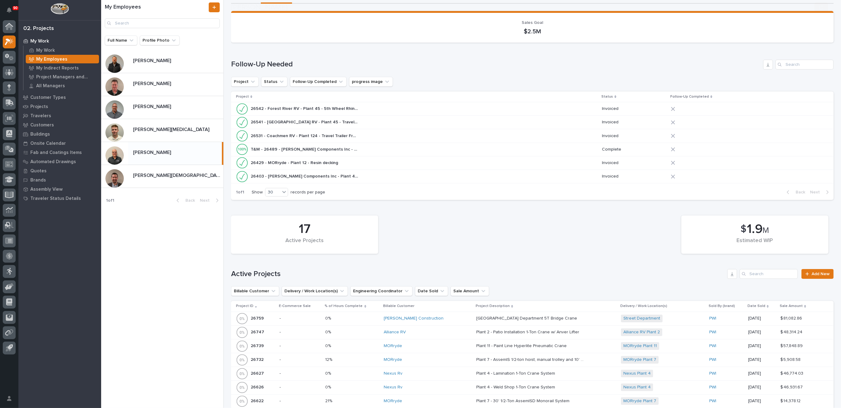
scroll to position [115, 0]
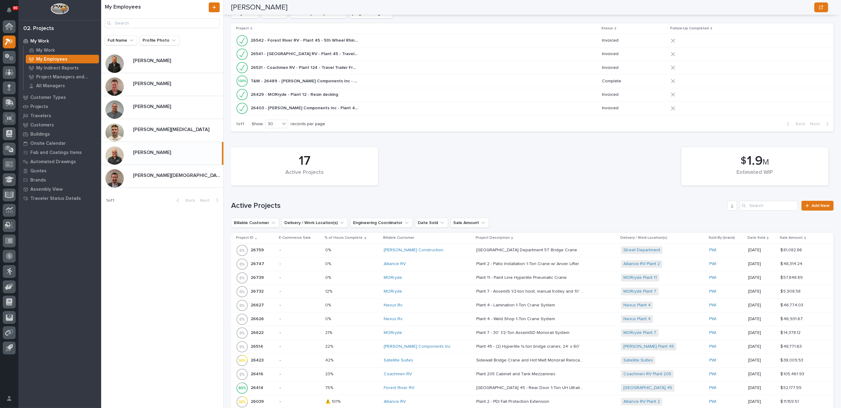
click at [440, 252] on div "[PERSON_NAME] Construction" at bounding box center [428, 250] width 88 height 5
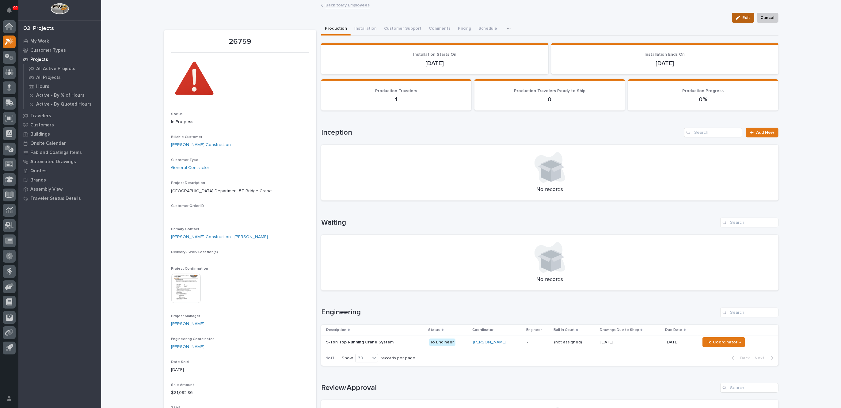
click at [745, 17] on span "Edit" at bounding box center [746, 18] width 8 height 6
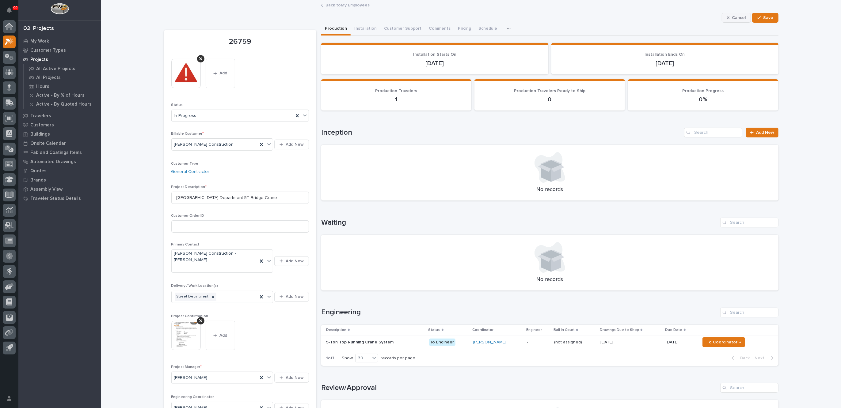
click at [744, 17] on button "Cancel" at bounding box center [735, 18] width 29 height 10
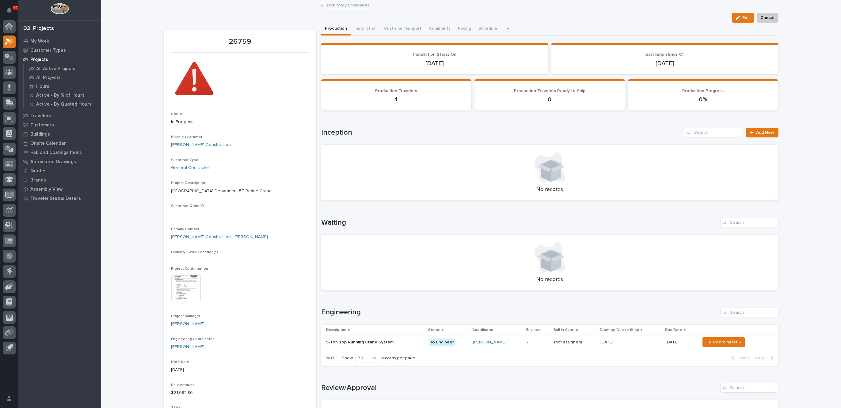
click at [340, 5] on link "Back to My Employees" at bounding box center [347, 4] width 44 height 7
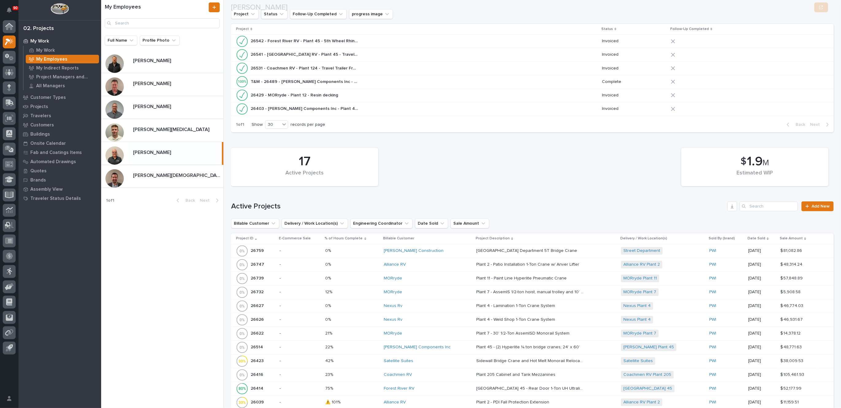
scroll to position [115, 0]
click at [444, 248] on div "[PERSON_NAME] Construction" at bounding box center [428, 250] width 88 height 5
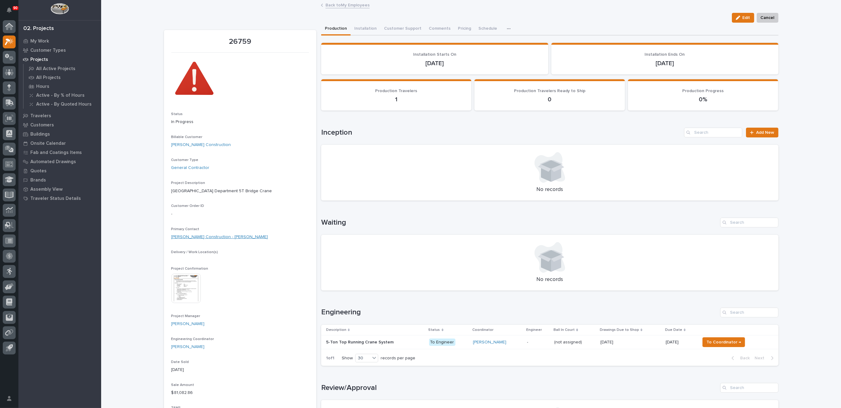
scroll to position [77, 0]
click at [343, 5] on link "Back to My Employees" at bounding box center [347, 4] width 44 height 7
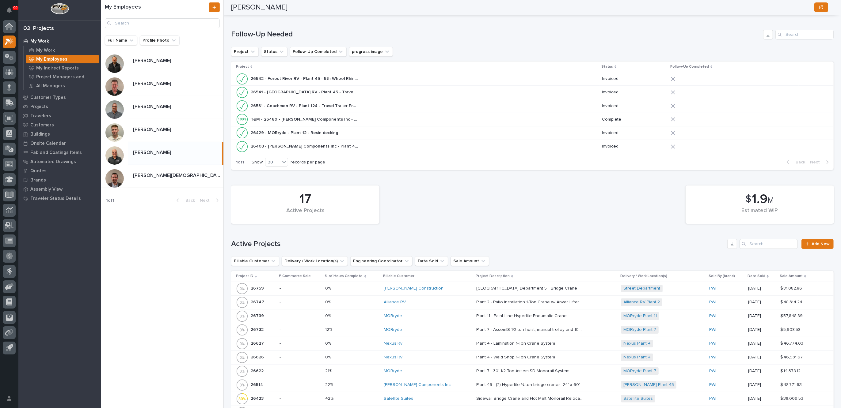
scroll to position [153, 0]
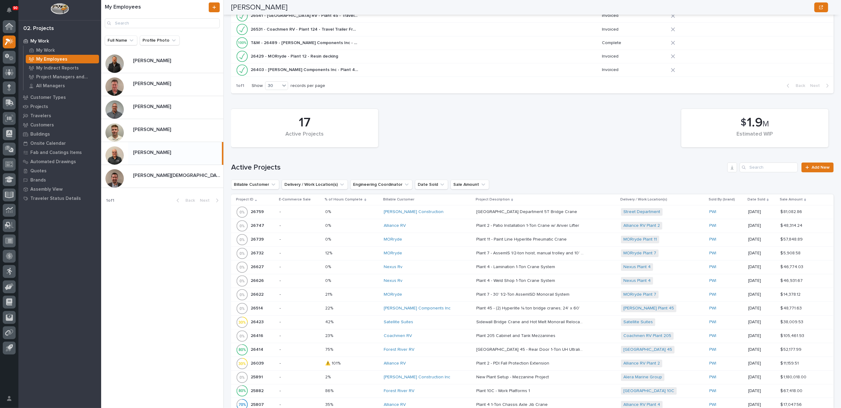
click at [443, 212] on div "[PERSON_NAME] Construction" at bounding box center [428, 212] width 88 height 5
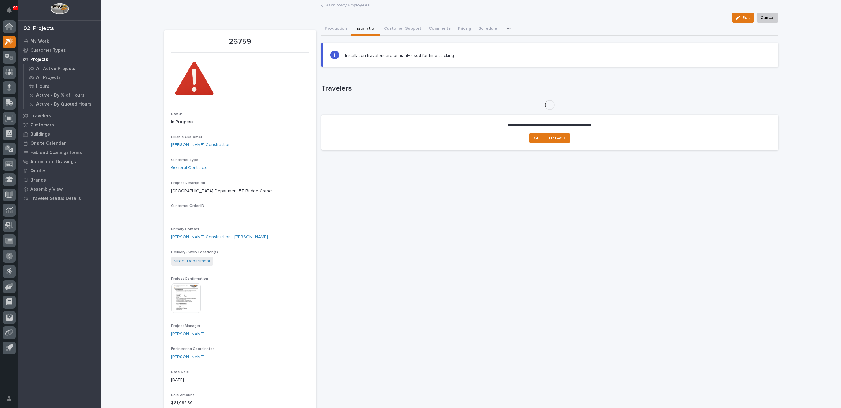
click at [361, 27] on button "Installation" at bounding box center [365, 29] width 30 height 13
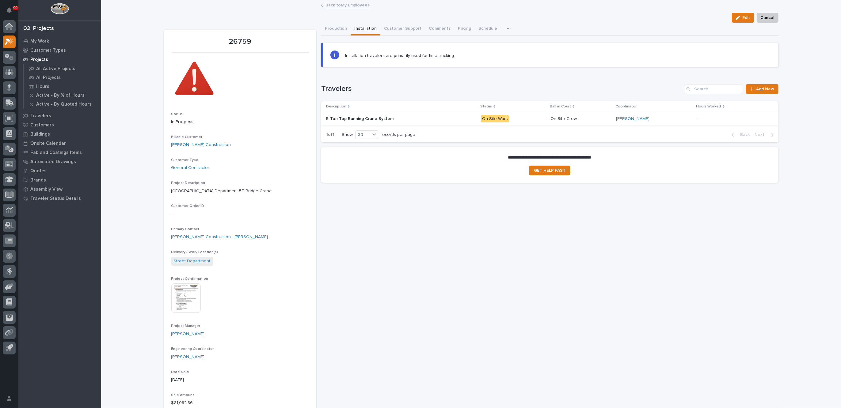
click at [443, 118] on div "5-Ton Top Running Crane System 5-Ton Top Running Crane System" at bounding box center [401, 119] width 150 height 10
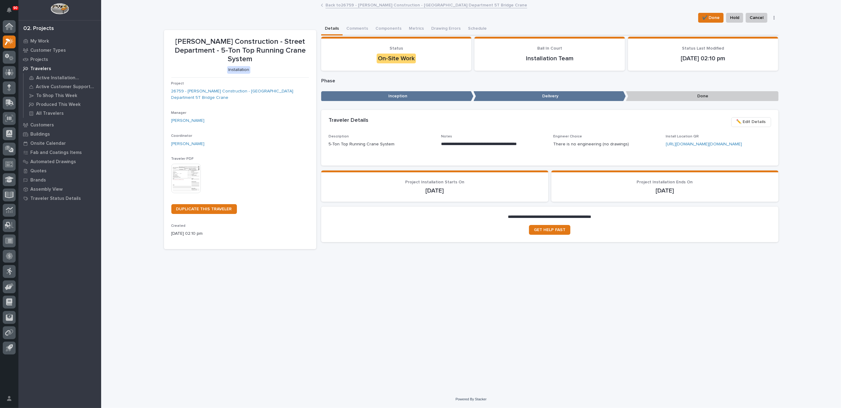
click at [354, 2] on link "Back to 26759 - [PERSON_NAME] Construction - [GEOGRAPHIC_DATA] Department 5T Br…" at bounding box center [426, 4] width 202 height 7
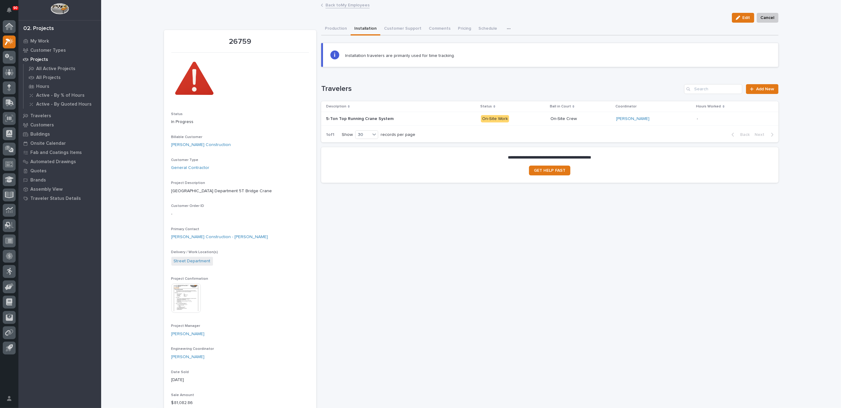
click at [339, 3] on link "Back to My Employees" at bounding box center [347, 4] width 44 height 7
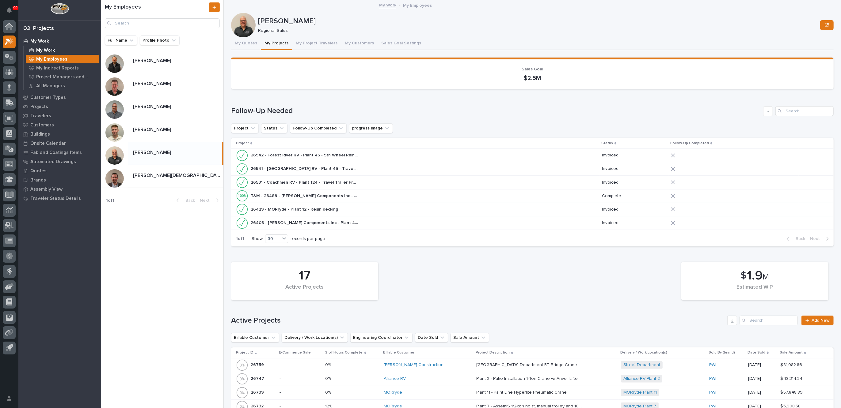
click at [51, 51] on p "My Work" at bounding box center [45, 51] width 19 height 6
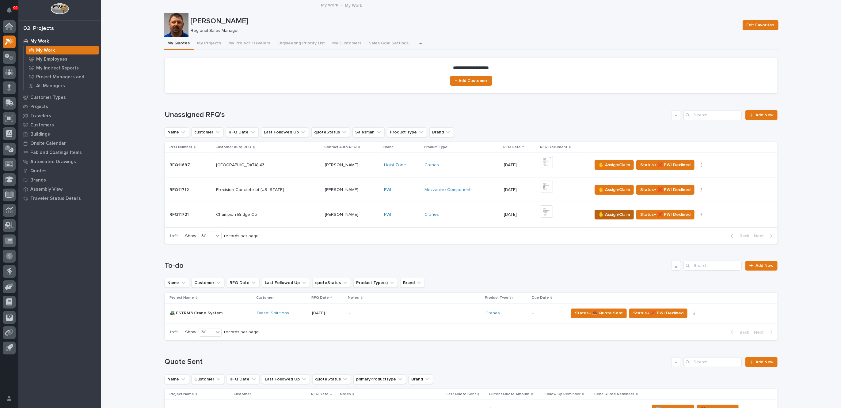
click at [604, 214] on span "✋ Assign/Claim" at bounding box center [613, 214] width 31 height 7
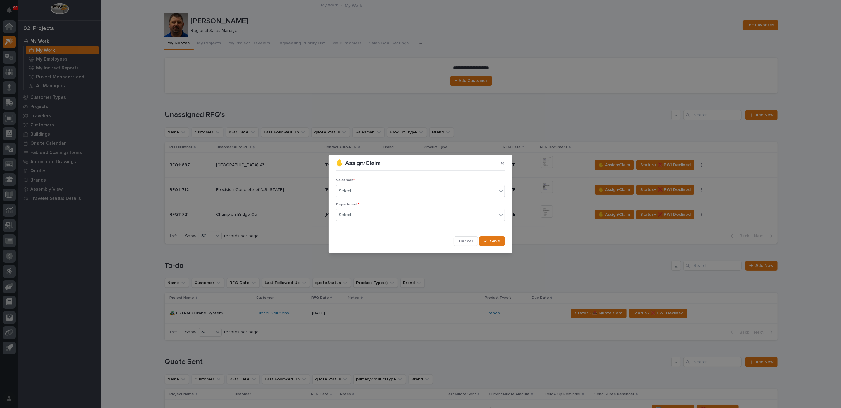
click at [360, 191] on div "Select..." at bounding box center [416, 191] width 161 height 10
type input "***"
click at [360, 212] on div "Select..." at bounding box center [416, 215] width 161 height 10
click at [358, 237] on span "Regional Sales" at bounding box center [355, 237] width 32 height 7
click at [492, 241] on span "Save" at bounding box center [495, 242] width 10 height 6
